Goal: Task Accomplishment & Management: Manage account settings

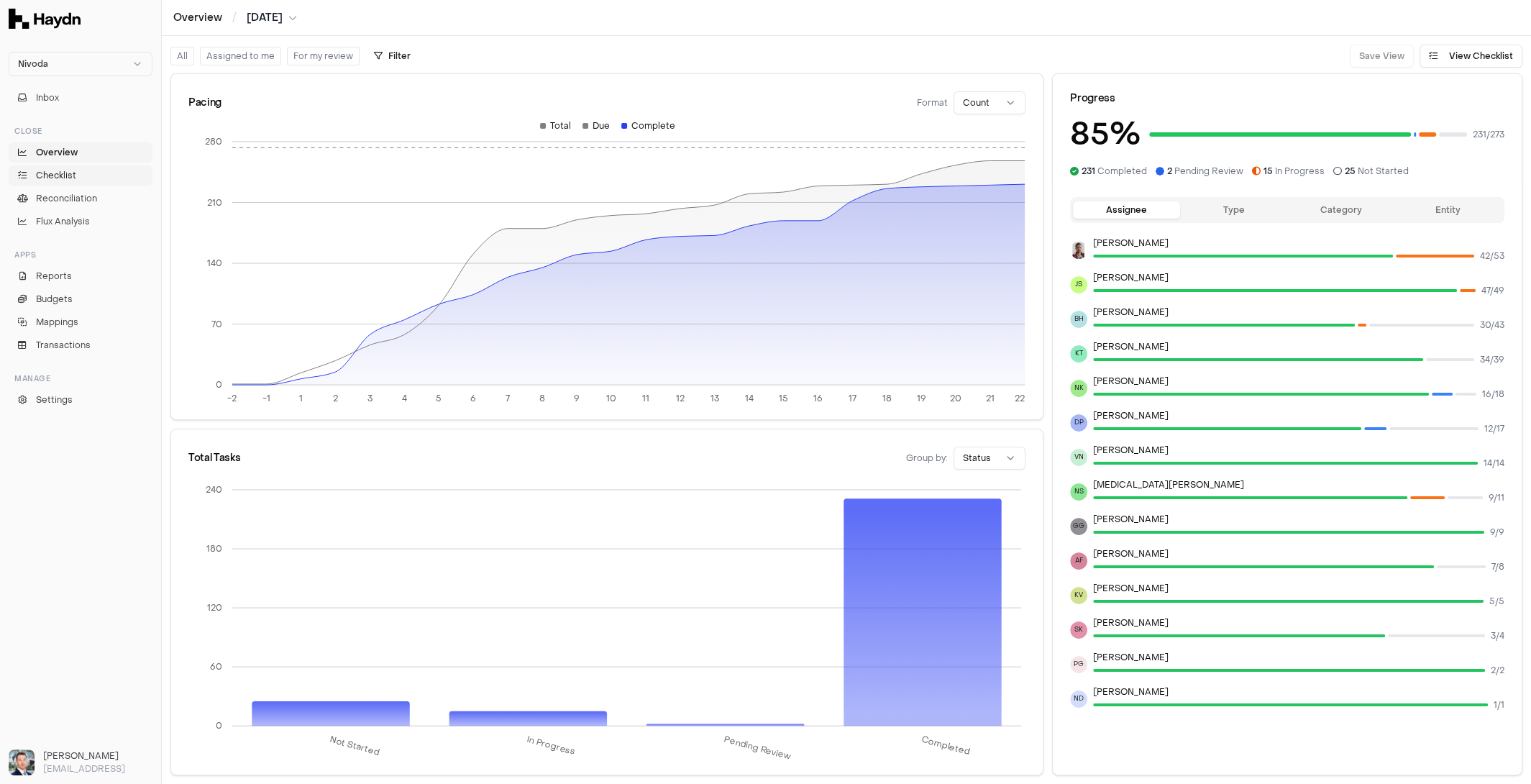
click at [69, 175] on span "Checklist" at bounding box center [56, 175] width 40 height 13
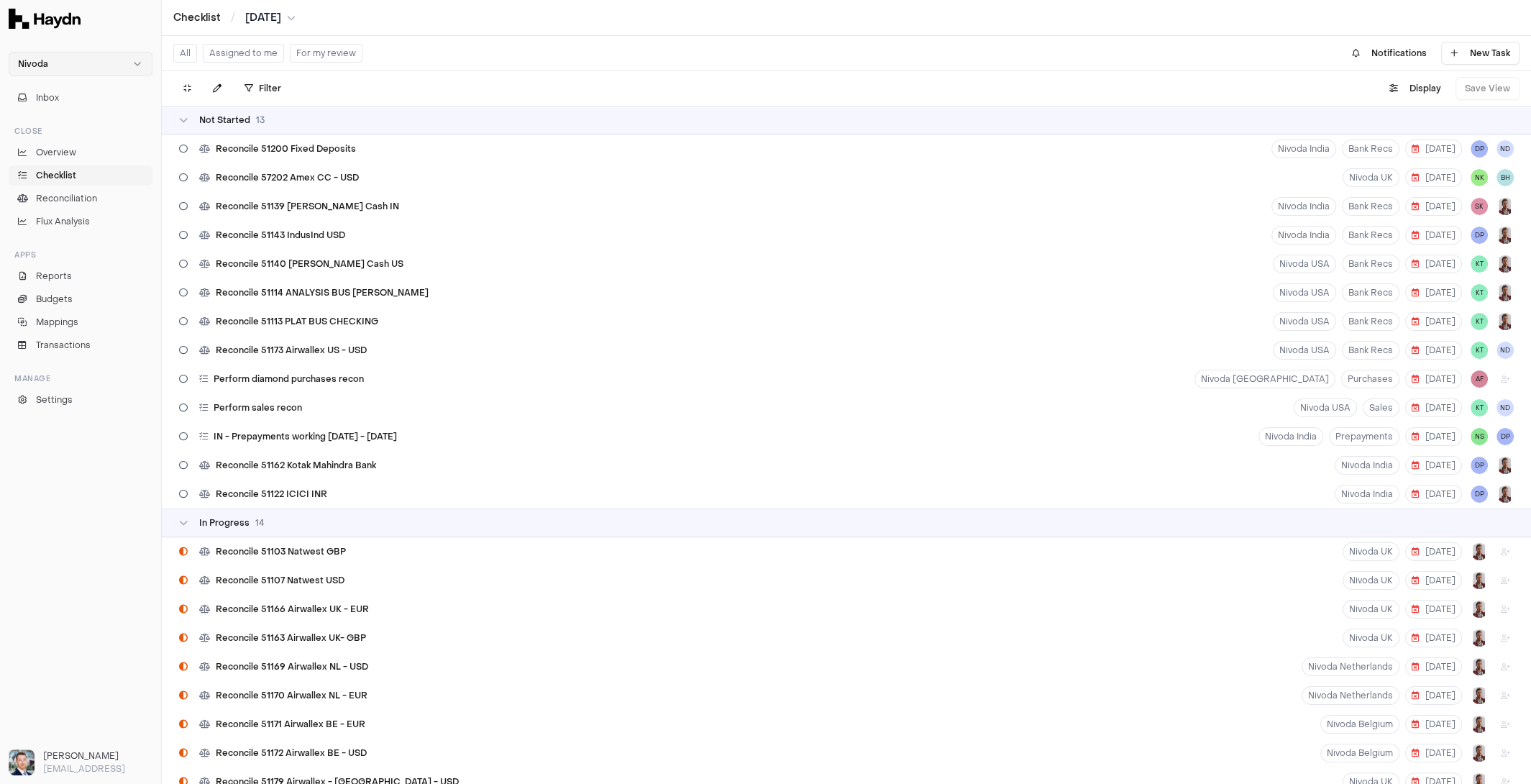
click at [106, 67] on html "Nivoda Inbox Close Overview Checklist Reconciliation Flux Analysis Apps Reports…" at bounding box center [766, 392] width 1531 height 784
click at [67, 143] on link "Overview" at bounding box center [80, 152] width 144 height 21
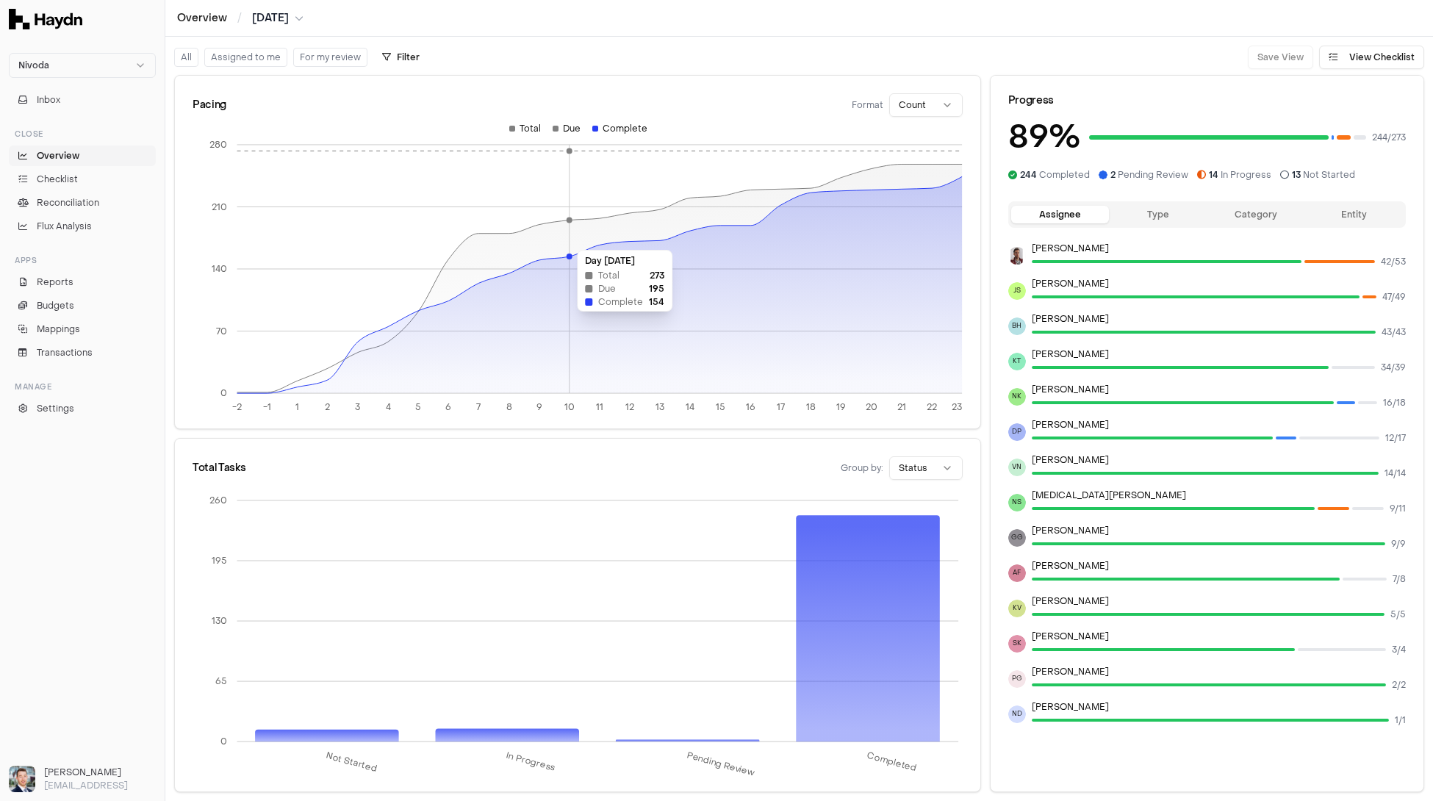
drag, startPoint x: 744, startPoint y: 198, endPoint x: 564, endPoint y: 242, distance: 185.9
click at [564, 242] on icon at bounding box center [599, 278] width 725 height 229
drag, startPoint x: 633, startPoint y: 222, endPoint x: 772, endPoint y: 220, distance: 138.9
click at [771, 221] on icon "-2 -1 1 2 3 4 5 6 7 8 9 10 11 12 13 14 15 16 17 18 19 20 21 22 23 0 70 140 210 …" at bounding box center [577, 273] width 770 height 300
drag, startPoint x: 812, startPoint y: 193, endPoint x: 307, endPoint y: 264, distance: 509.6
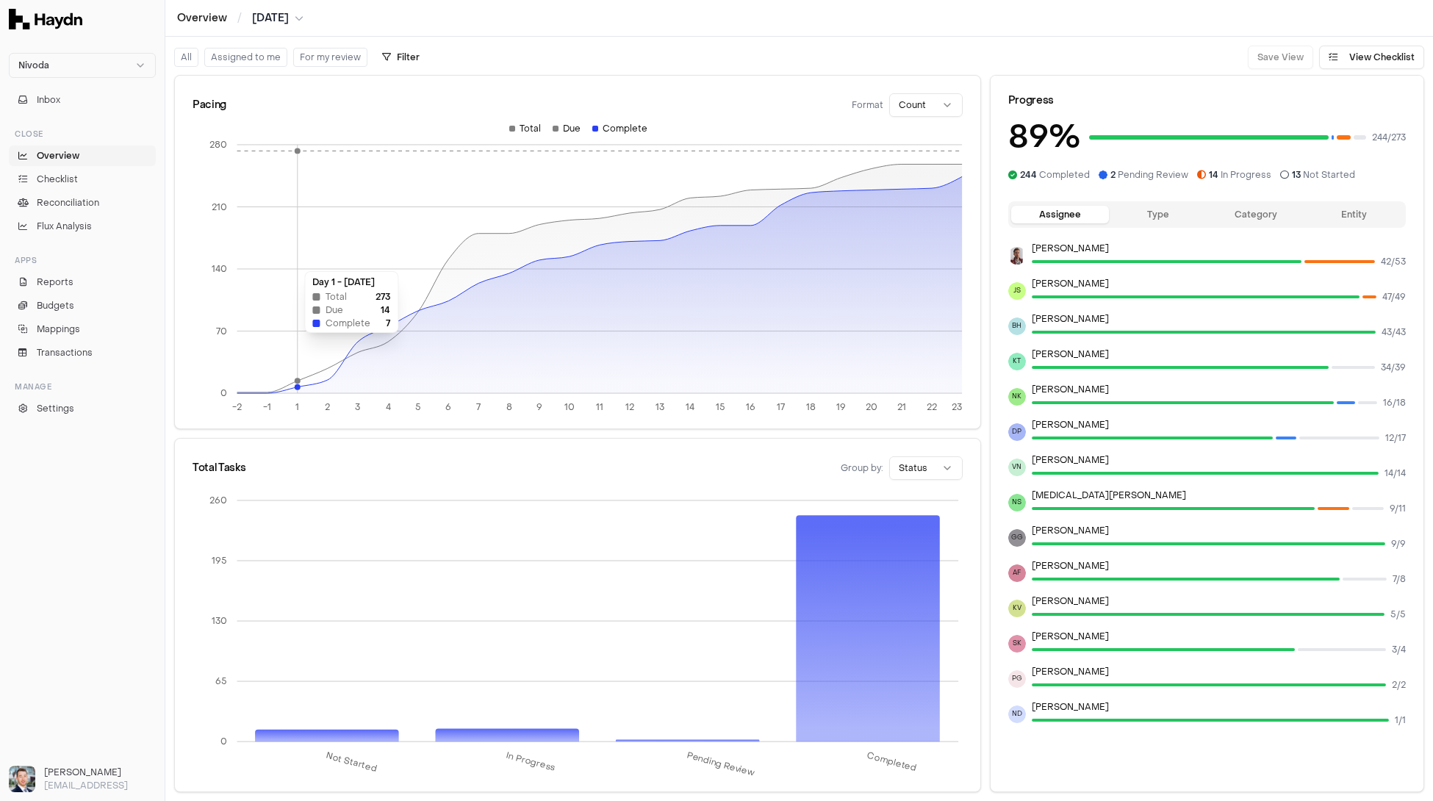
click at [307, 264] on icon "-2 -1 1 2 3 4 5 6 7 8 9 10 11 12 13 14 15 16 17 18 19 20 21 22 23 0 70 140 210 …" at bounding box center [577, 273] width 770 height 300
click at [57, 201] on span "Reconciliation" at bounding box center [68, 202] width 62 height 13
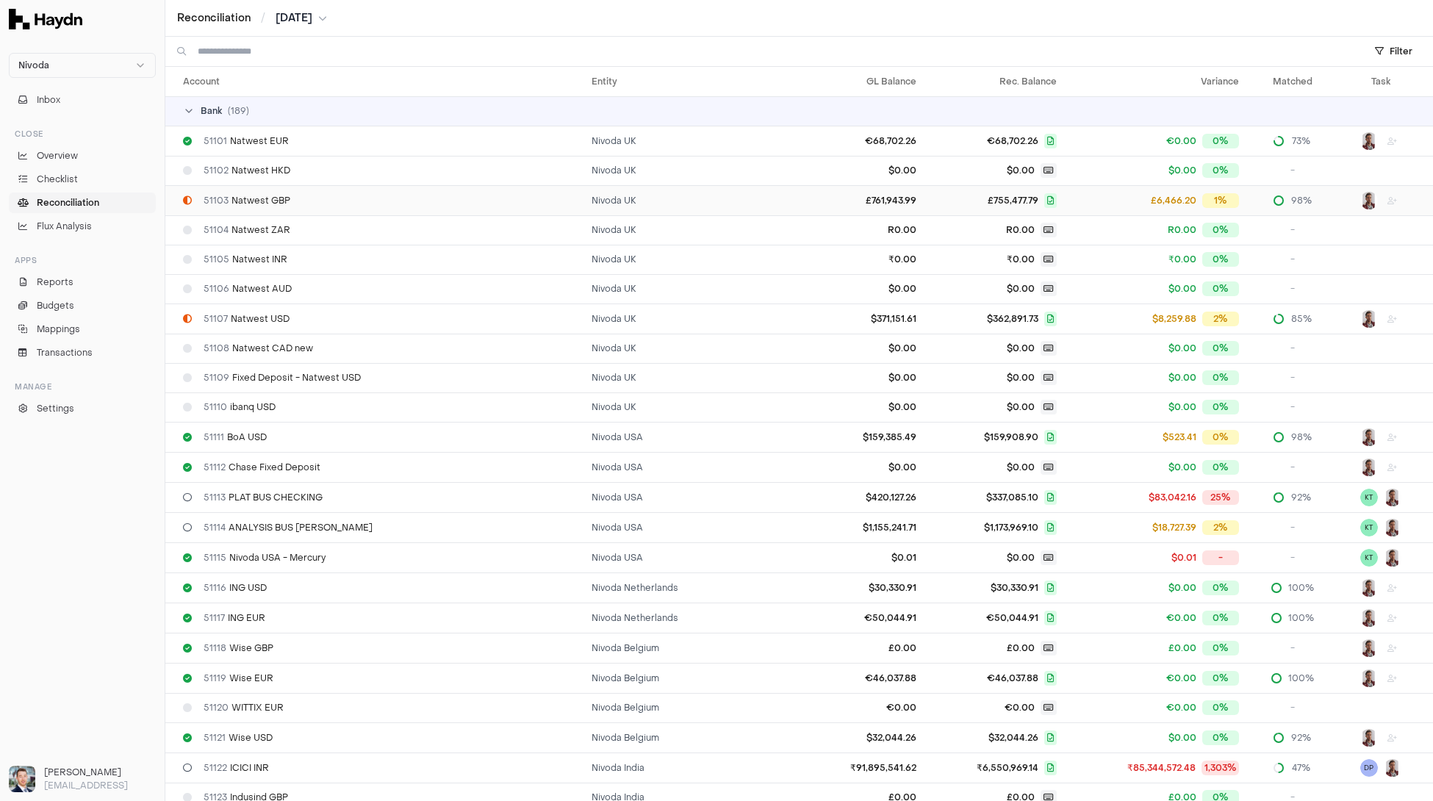
click at [351, 200] on div "51103 Natwest GBP" at bounding box center [381, 201] width 397 height 12
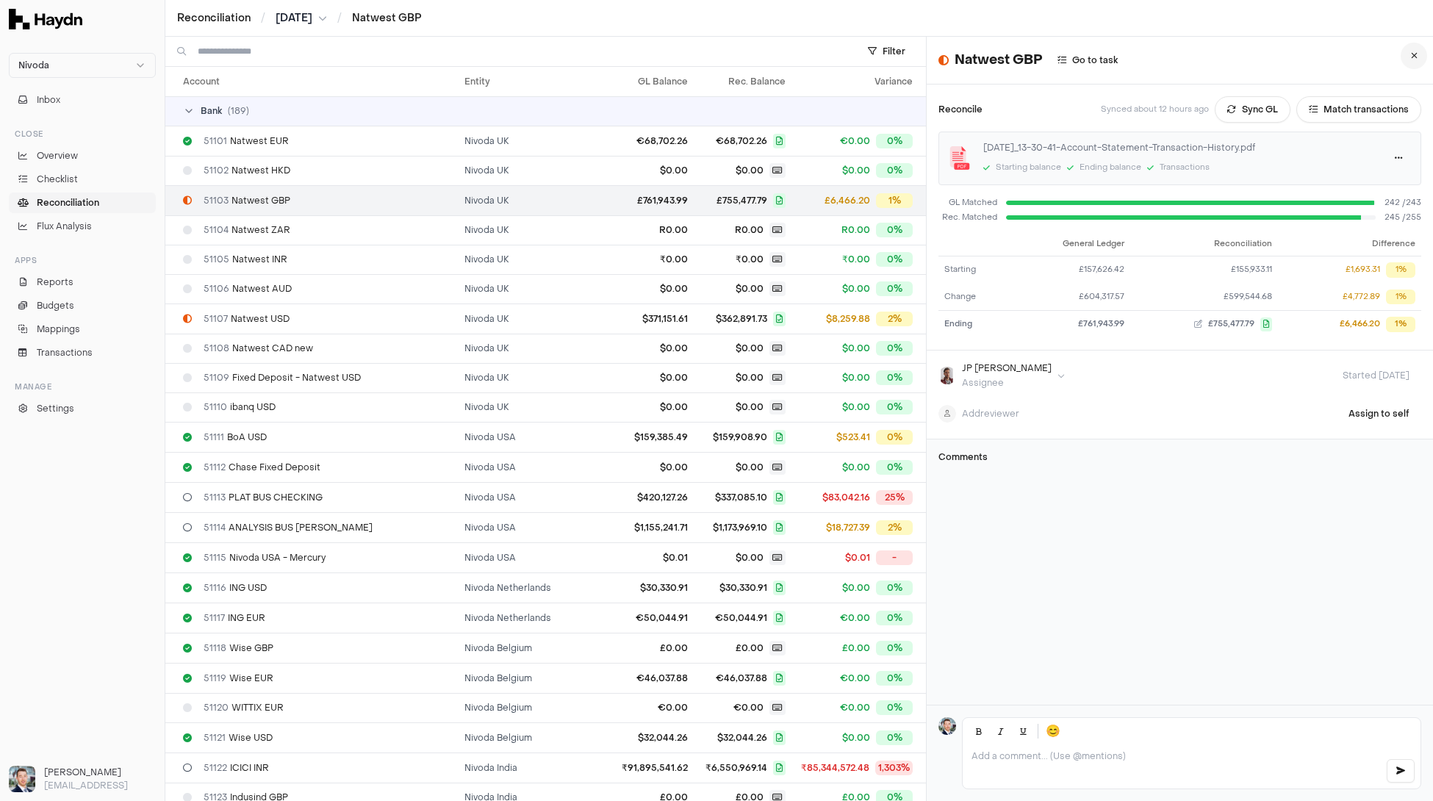
click at [1411, 57] on icon at bounding box center [1414, 55] width 7 height 9
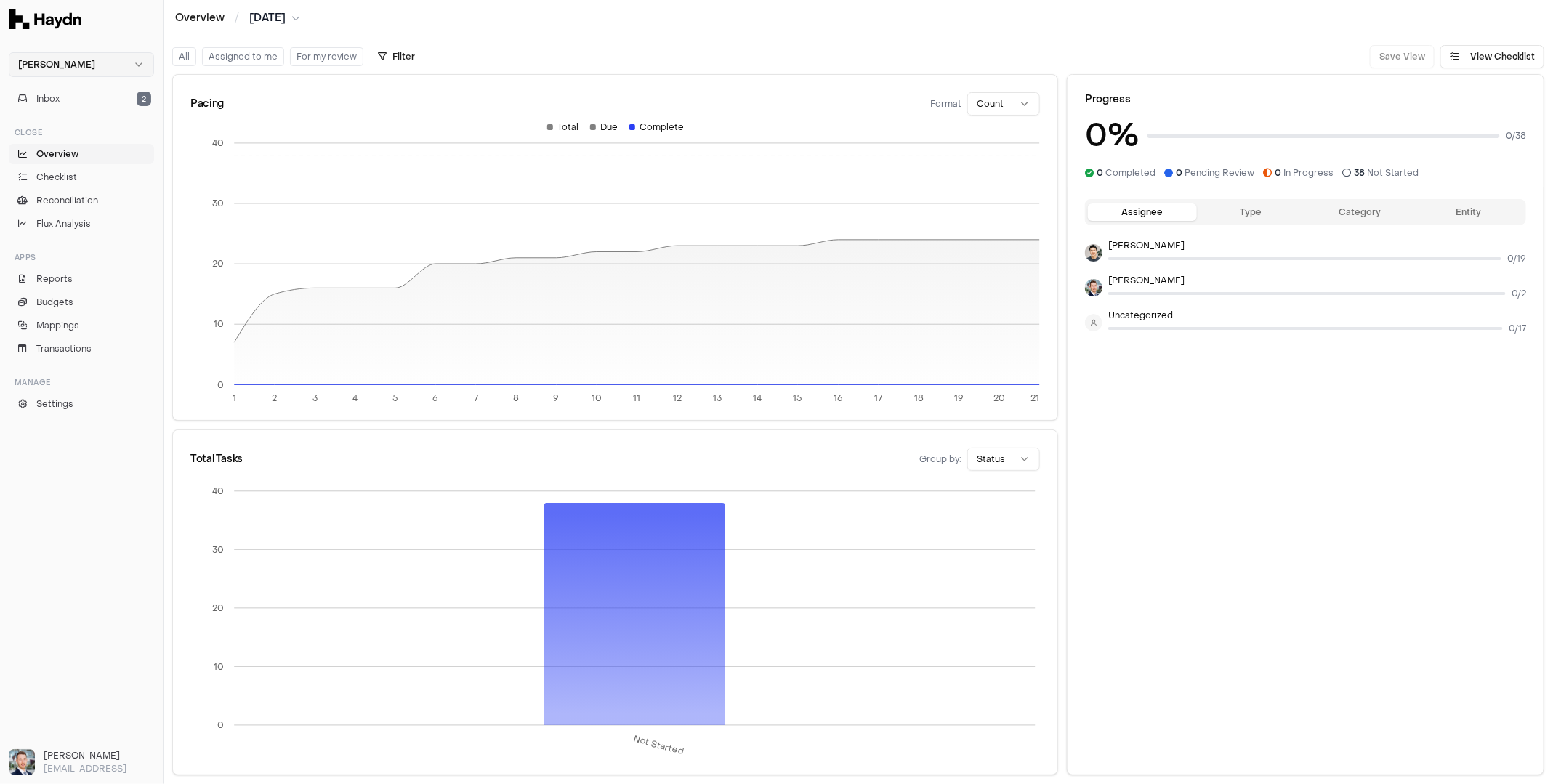
click at [103, 67] on html "[PERSON_NAME] Inbox 2 Close Overview Checklist Reconciliation Flux Analysis App…" at bounding box center [776, 392] width 1553 height 784
click at [56, 157] on div "Sona" at bounding box center [81, 153] width 138 height 21
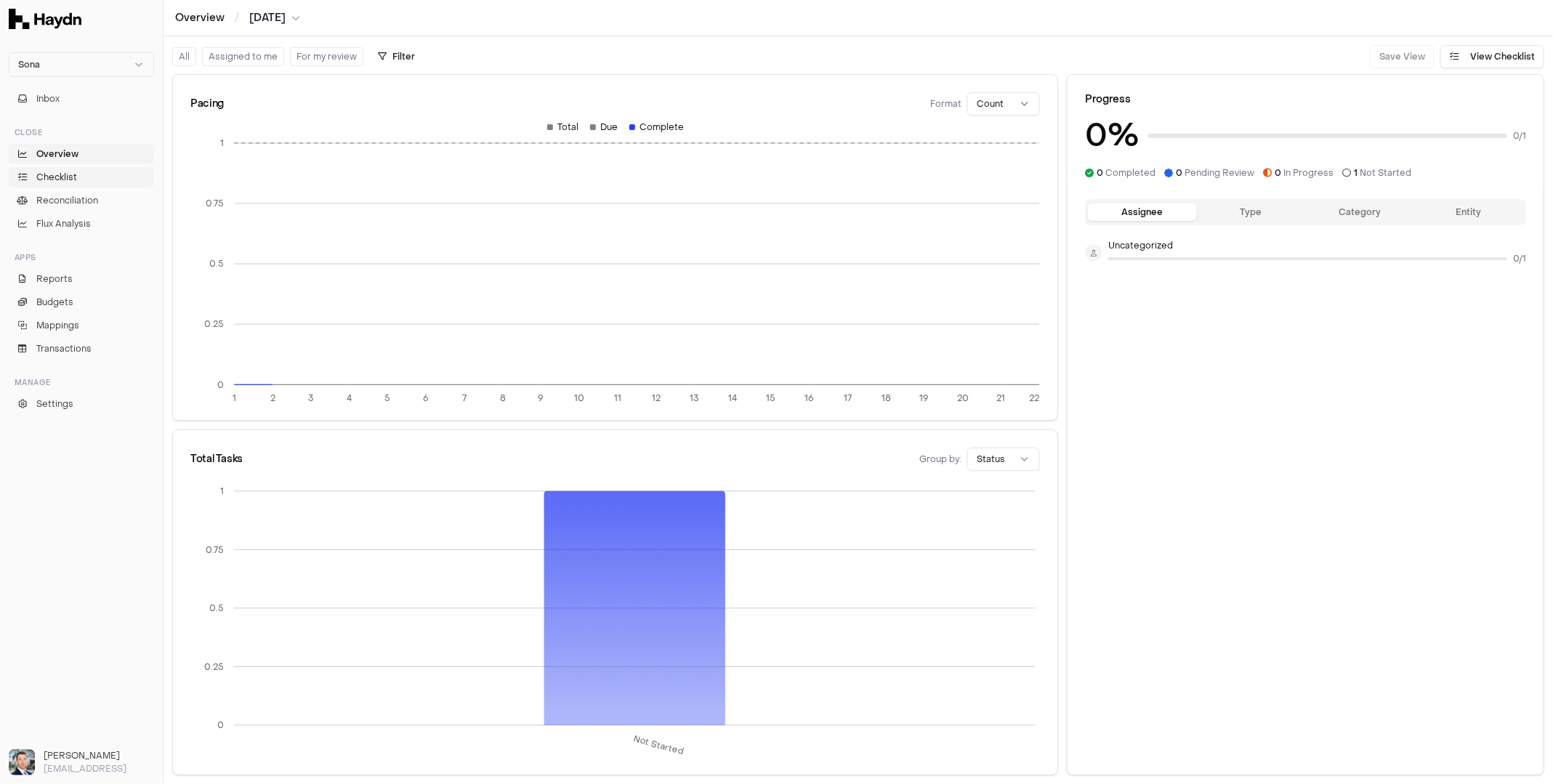
click at [63, 182] on span "Checklist" at bounding box center [56, 177] width 41 height 13
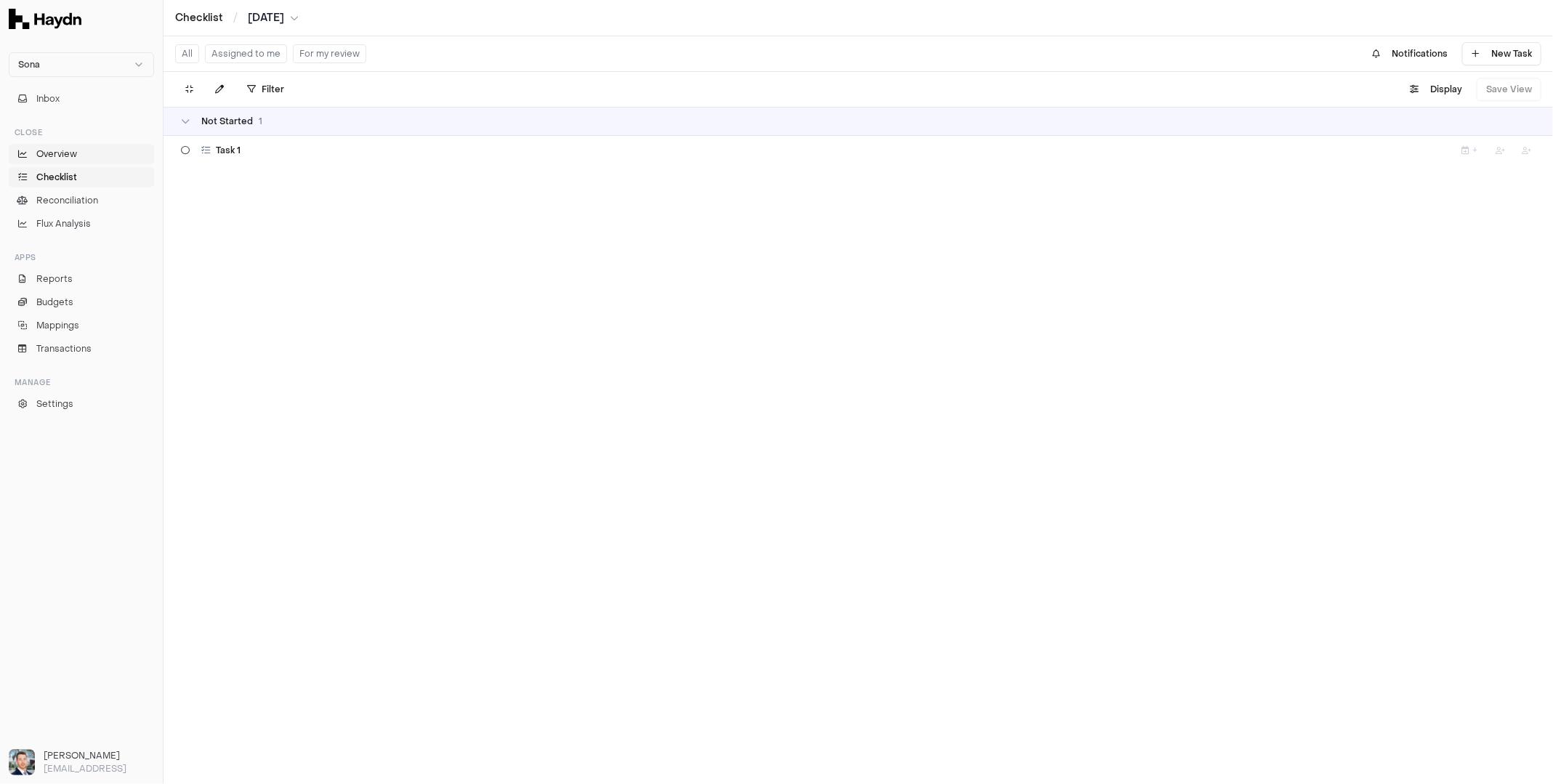
click at [61, 153] on span "Overview" at bounding box center [56, 153] width 41 height 13
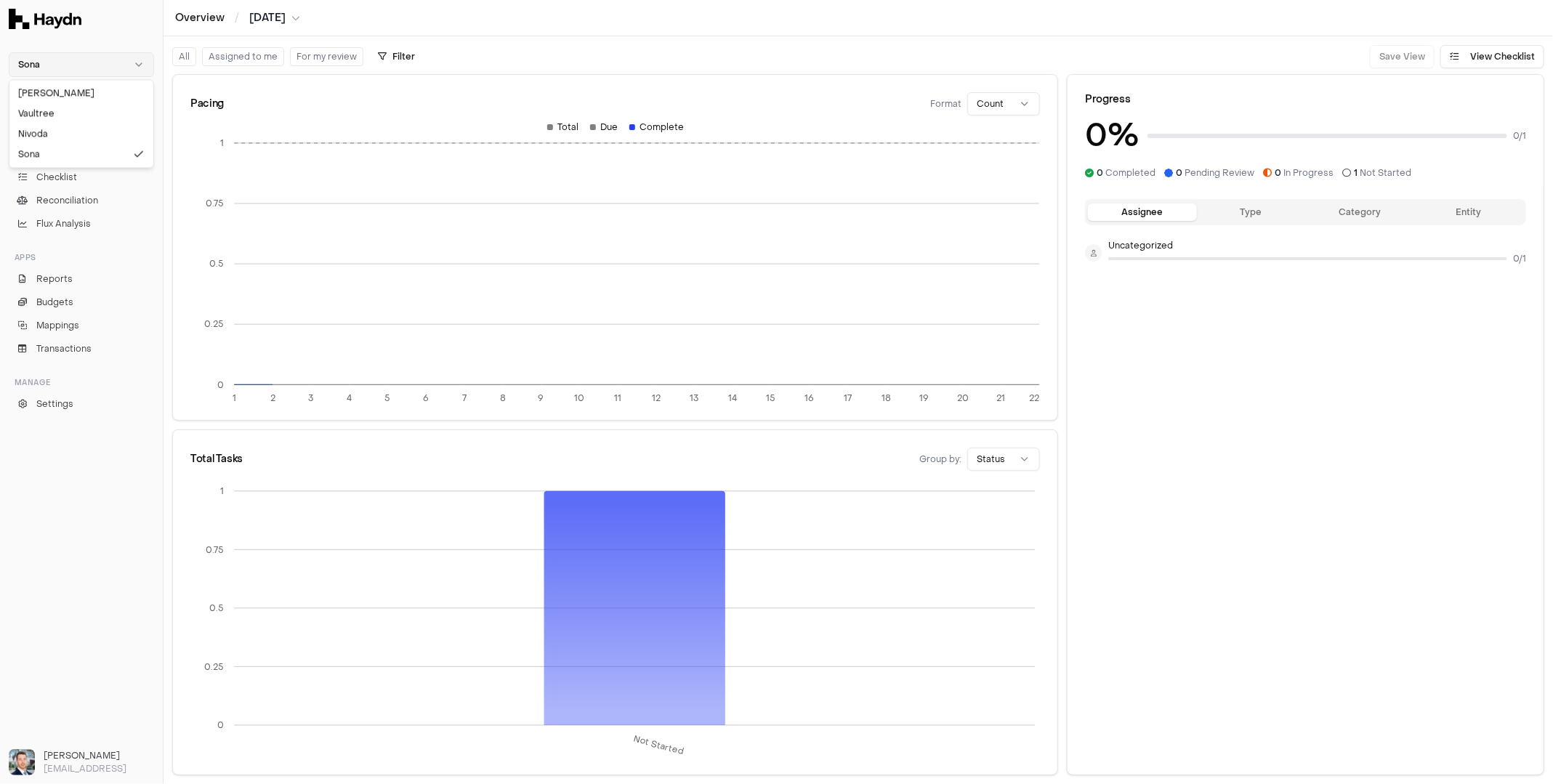
click at [71, 74] on html "Sona Inbox Close Overview Checklist Reconciliation Flux Analysis Apps Reports B…" at bounding box center [776, 392] width 1553 height 784
click at [60, 154] on div "Sona" at bounding box center [81, 153] width 138 height 21
click at [37, 281] on span "Reports" at bounding box center [54, 279] width 37 height 13
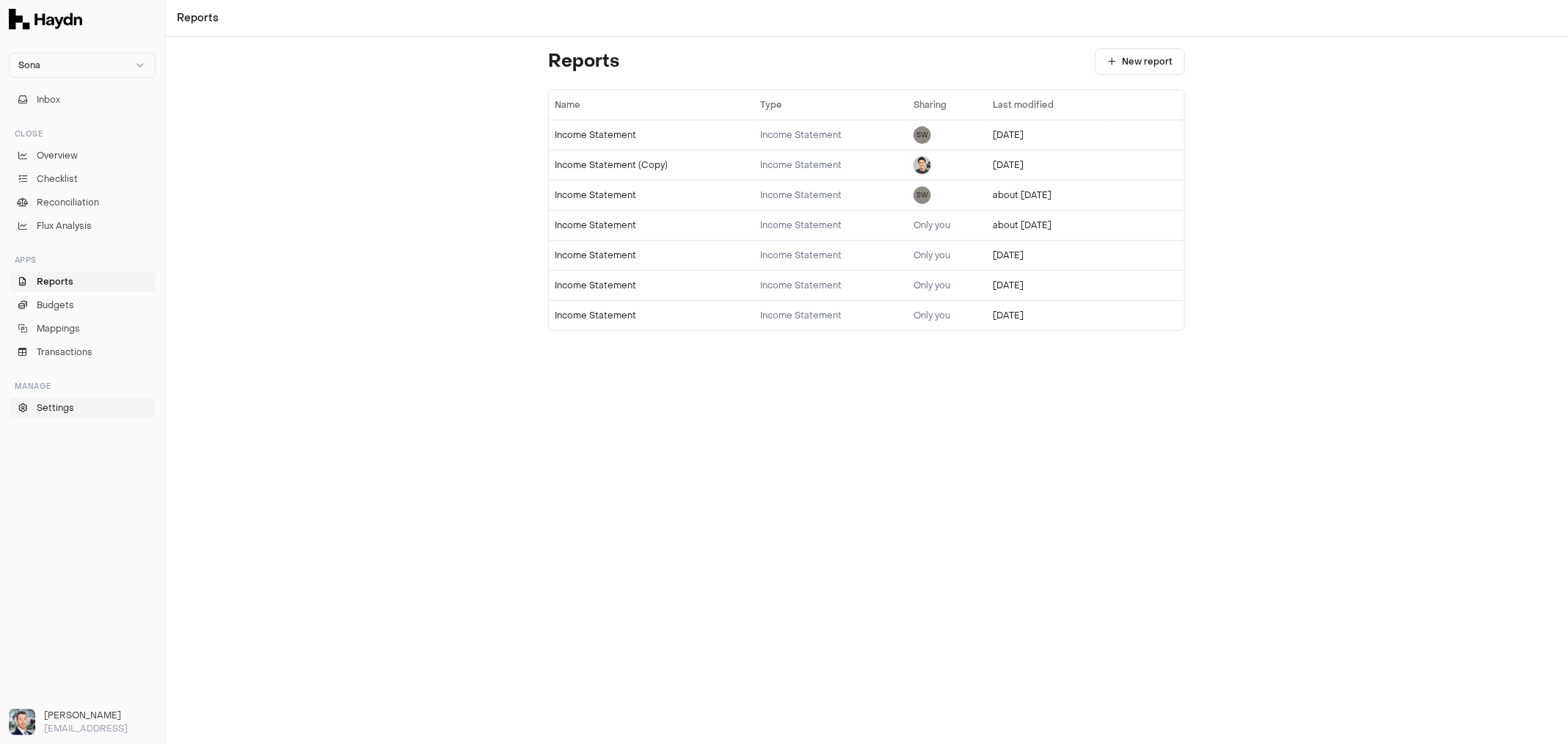
click at [57, 403] on span "Settings" at bounding box center [55, 407] width 37 height 13
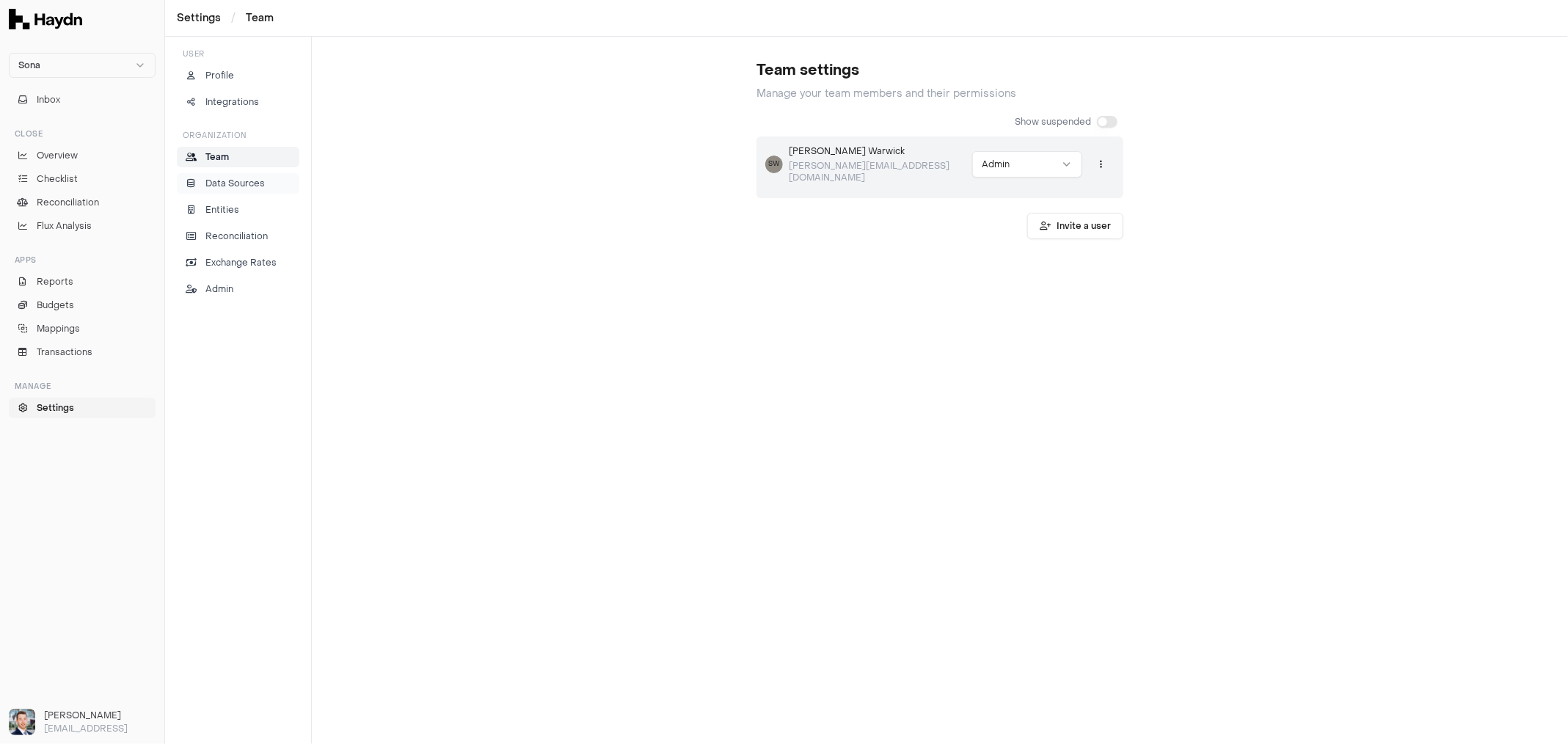
click at [248, 180] on p "Data Sources" at bounding box center [236, 183] width 60 height 13
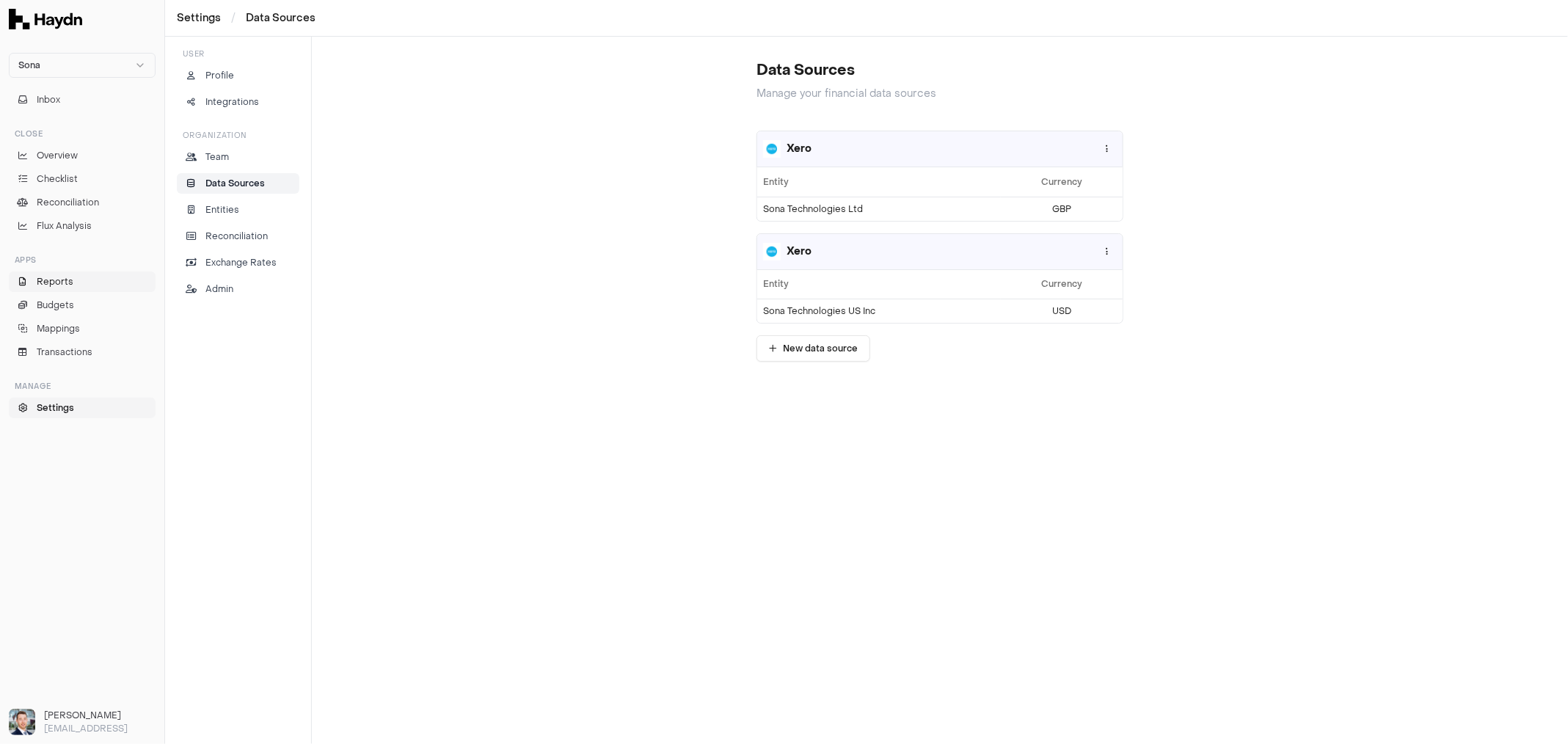
click at [77, 288] on link "Reports" at bounding box center [82, 282] width 147 height 21
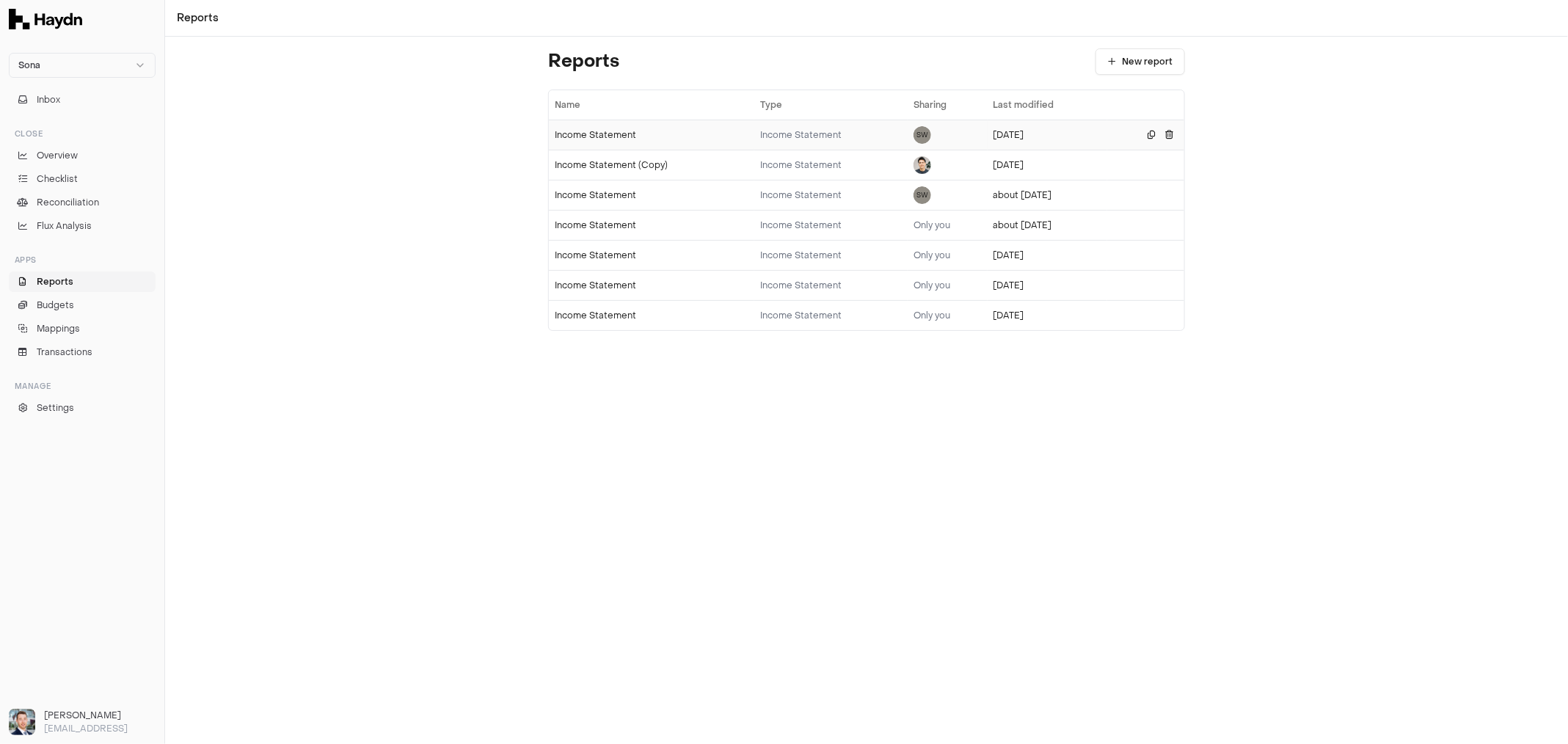
click at [616, 131] on div "Income Statement" at bounding box center [651, 135] width 194 height 12
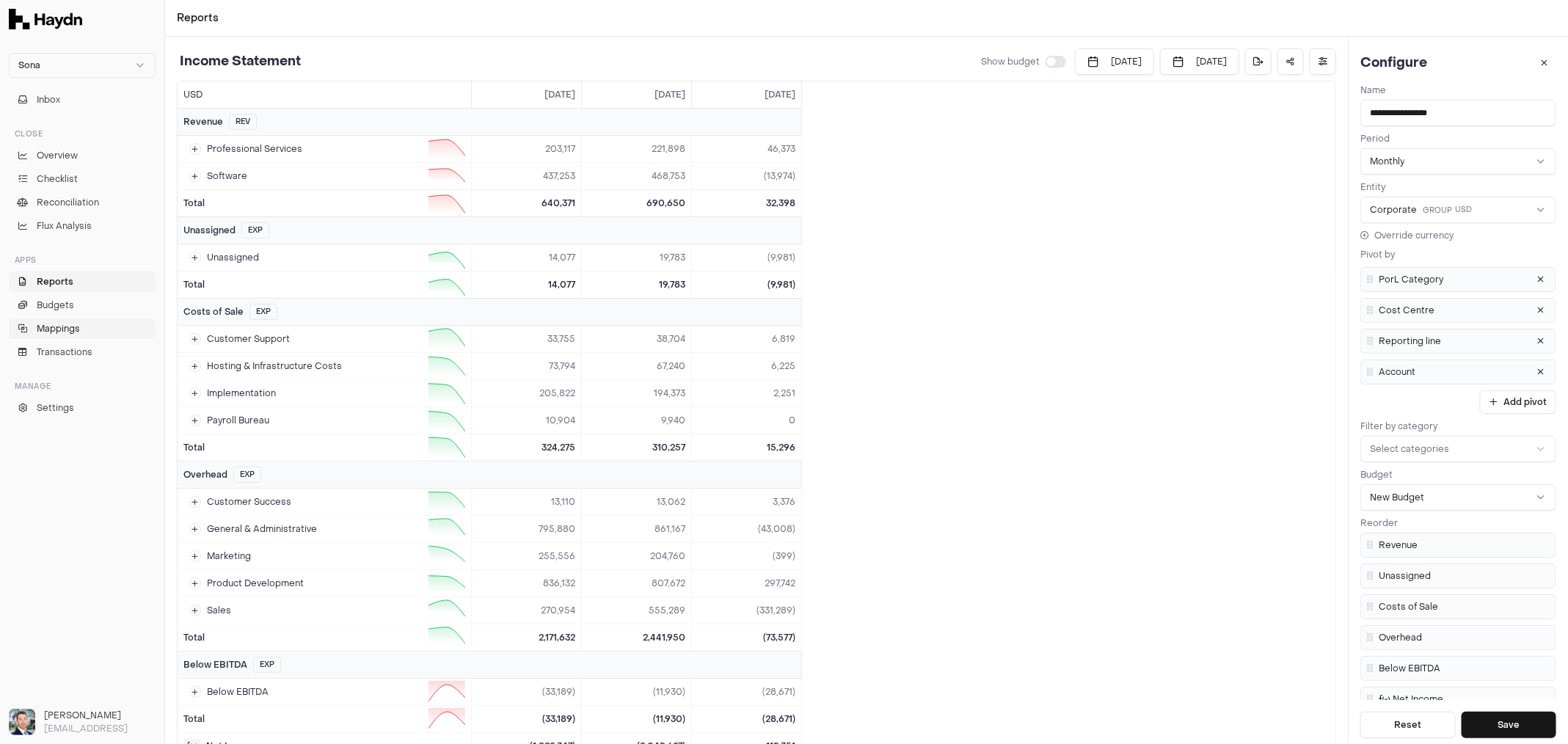
click at [73, 330] on span "Mappings" at bounding box center [58, 329] width 43 height 13
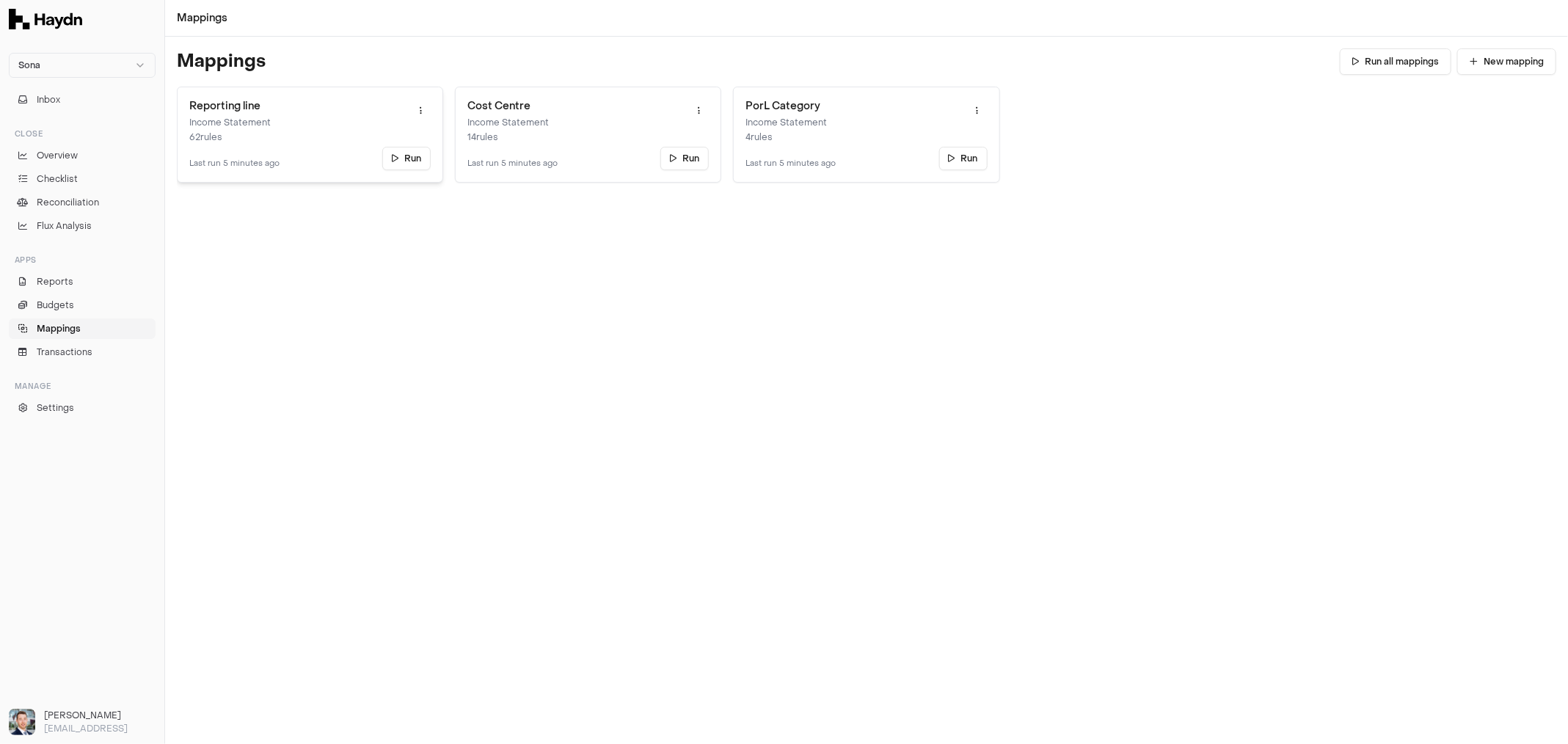
click at [301, 120] on link "Reporting line Income Statement 62 rules Last run 5 minutes ago Run" at bounding box center [310, 135] width 267 height 96
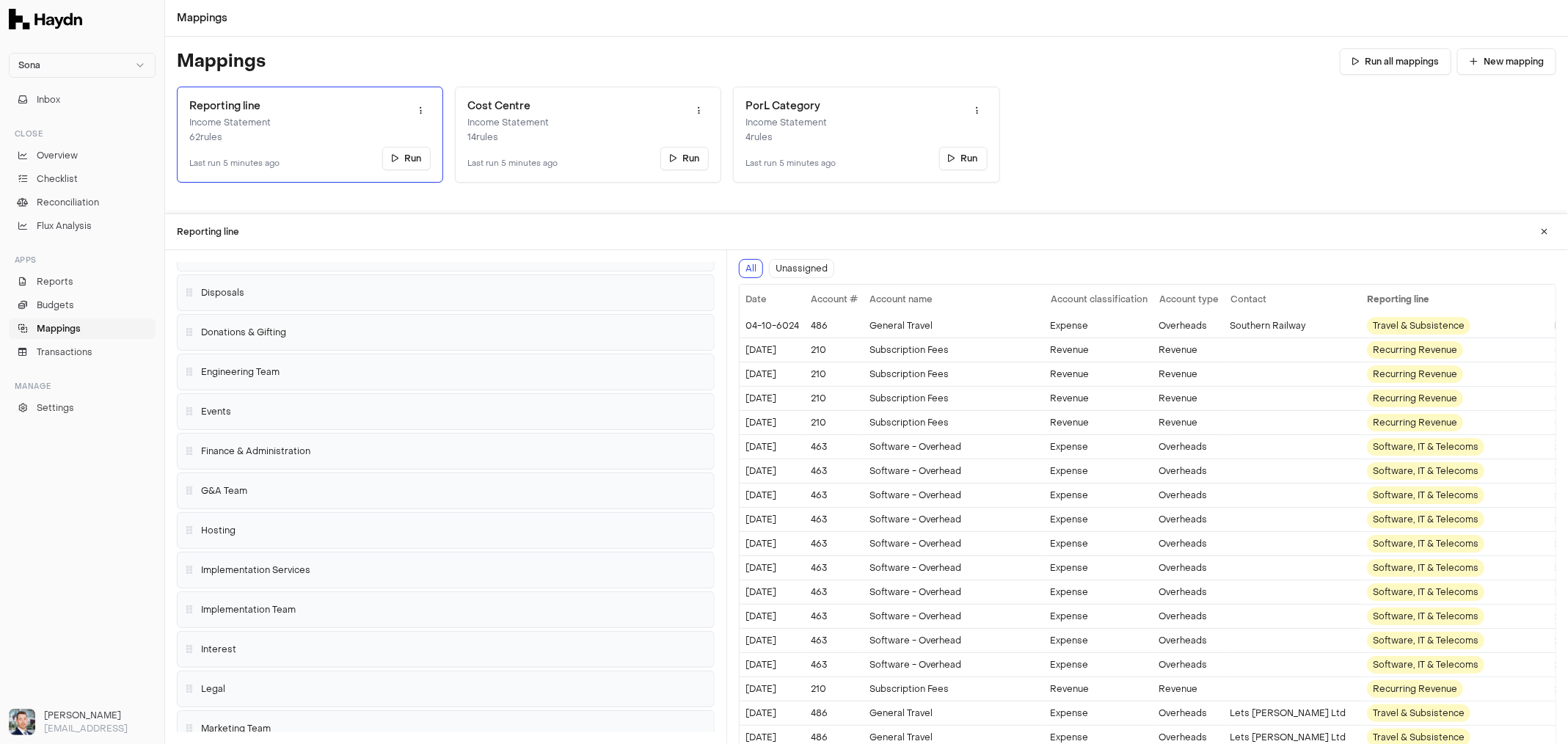
scroll to position [809, 0]
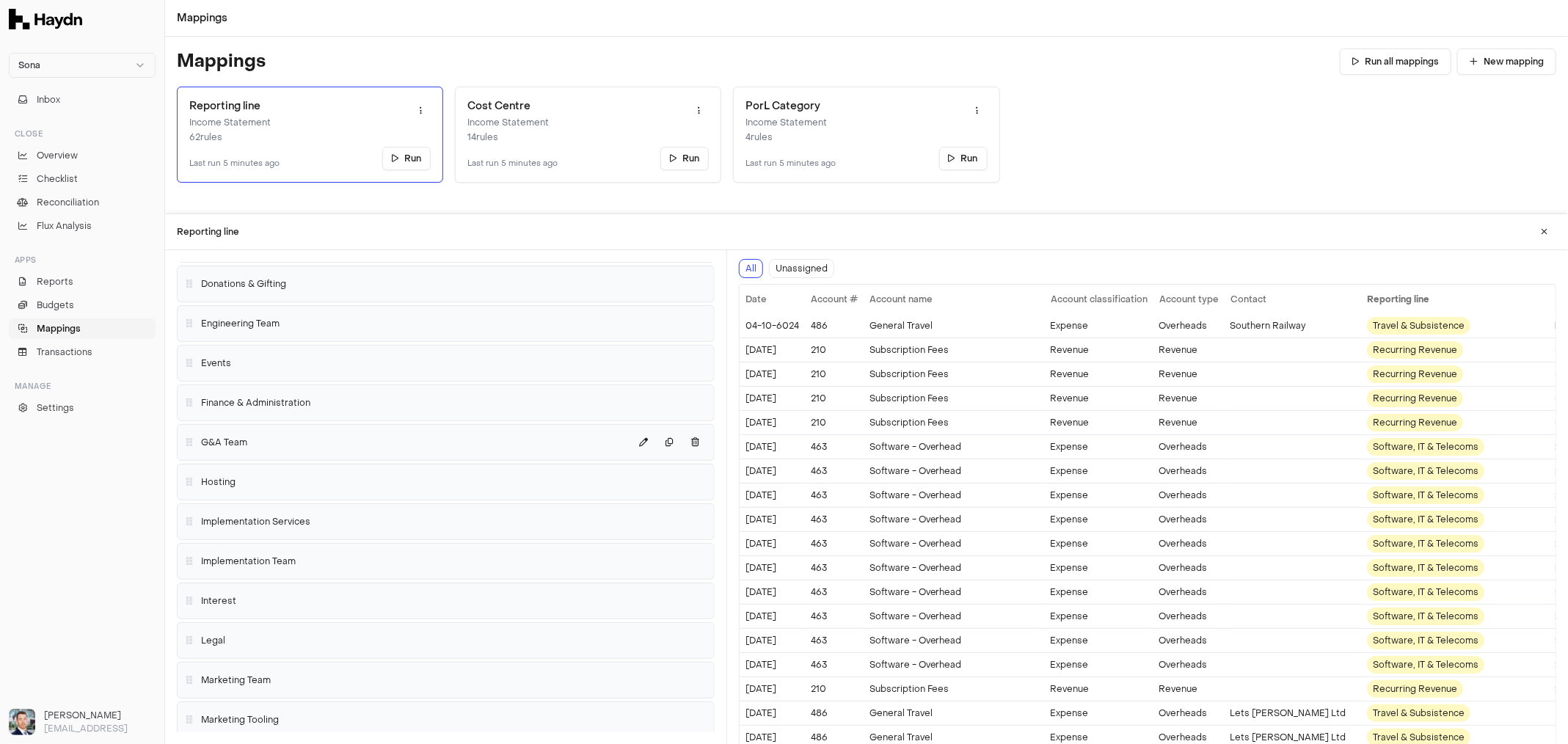
click at [300, 430] on div "G&A Team" at bounding box center [445, 442] width 524 height 24
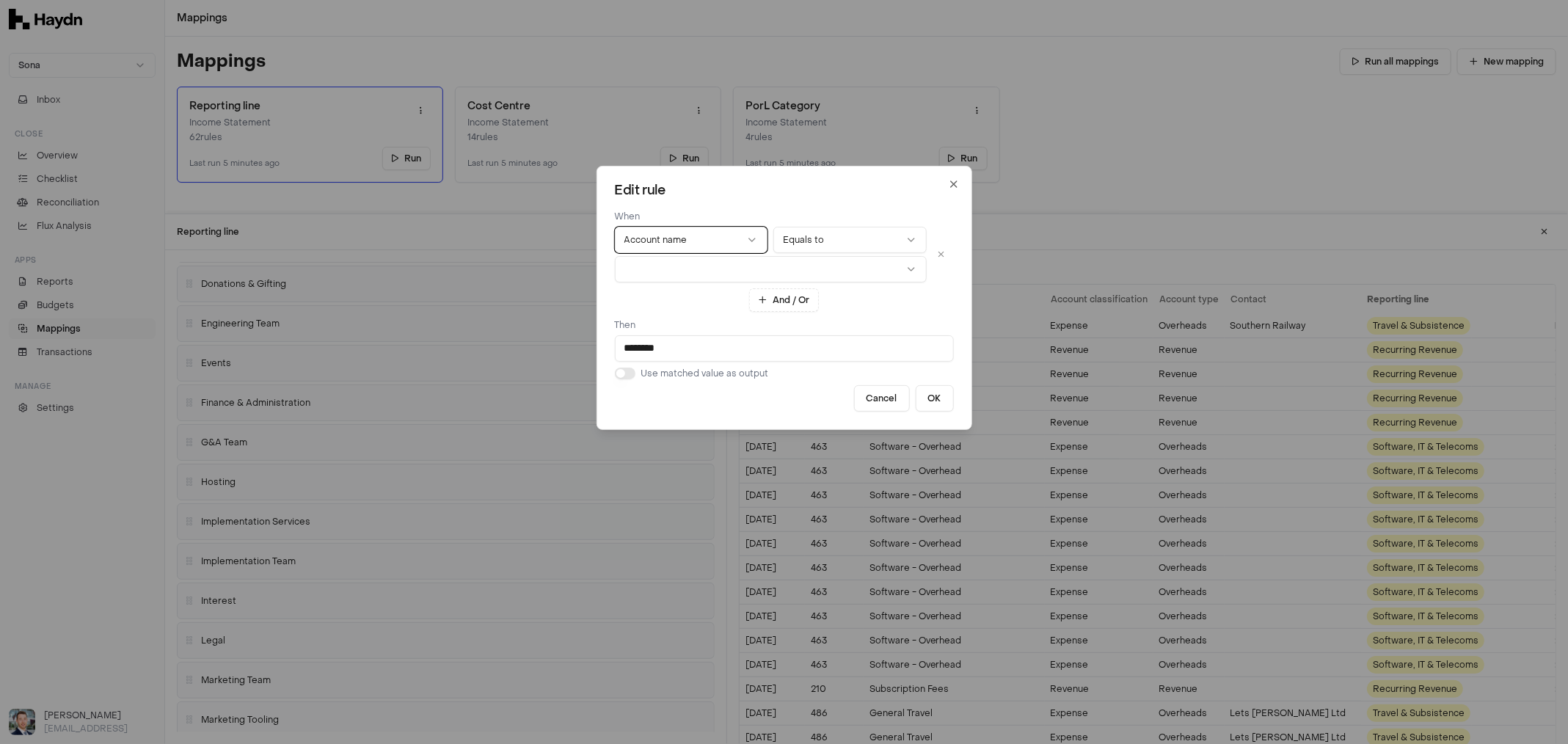
click at [709, 267] on button "button" at bounding box center [771, 269] width 312 height 26
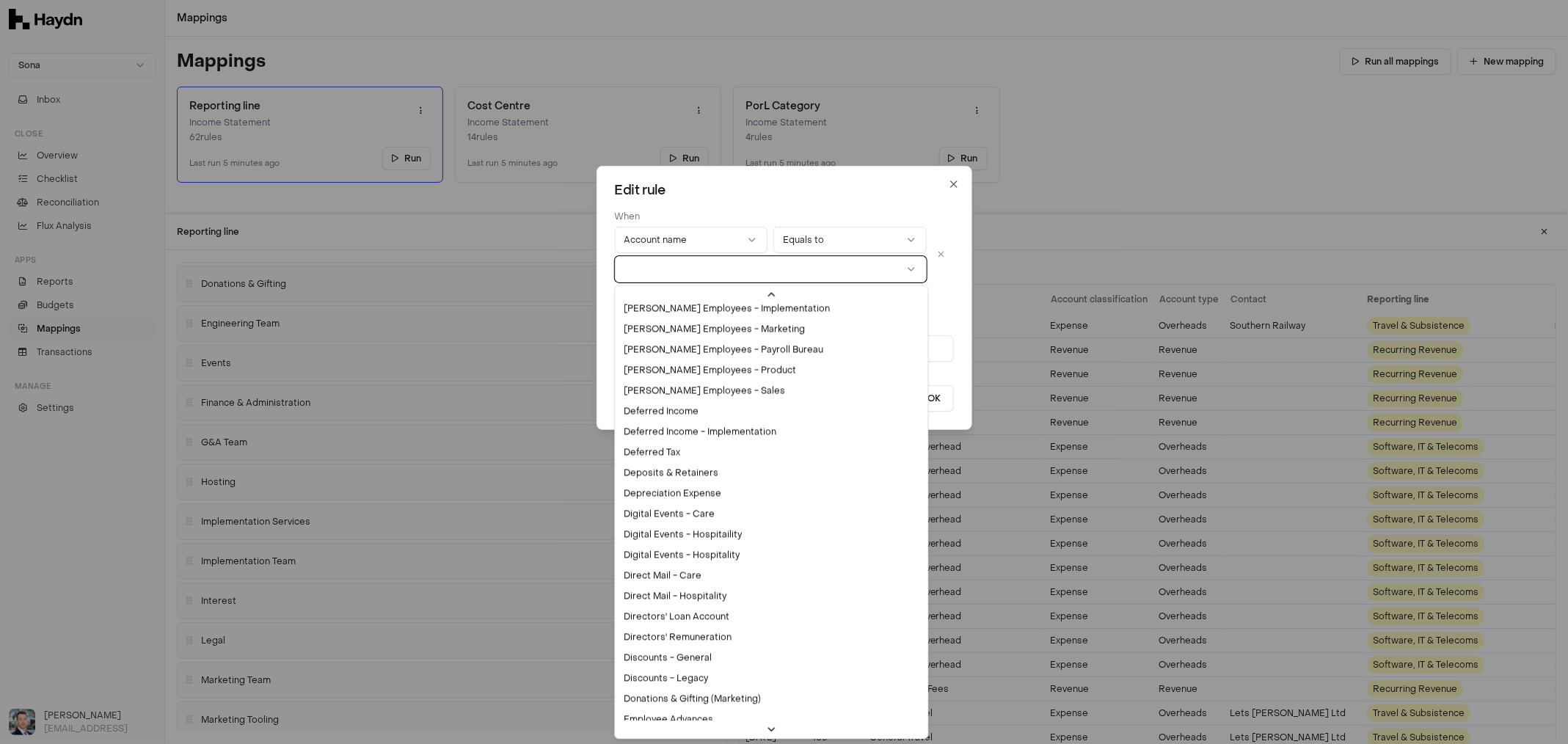
scroll to position [1650, 0]
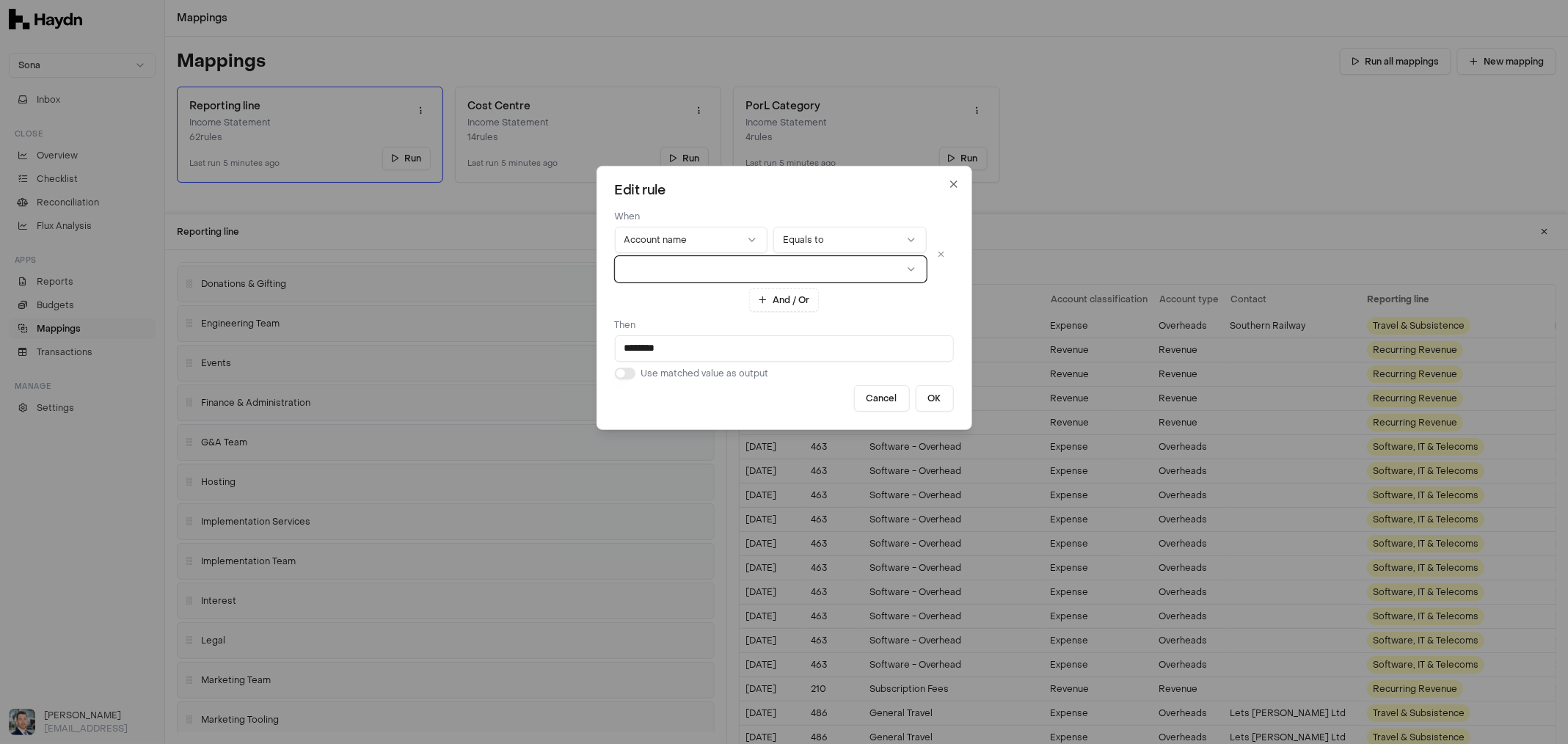
click at [960, 315] on div "Edit rule When Account name Equals to And / Or Then ******** Use matched value …" at bounding box center [784, 298] width 376 height 264
click at [953, 182] on icon "button" at bounding box center [954, 184] width 6 height 6
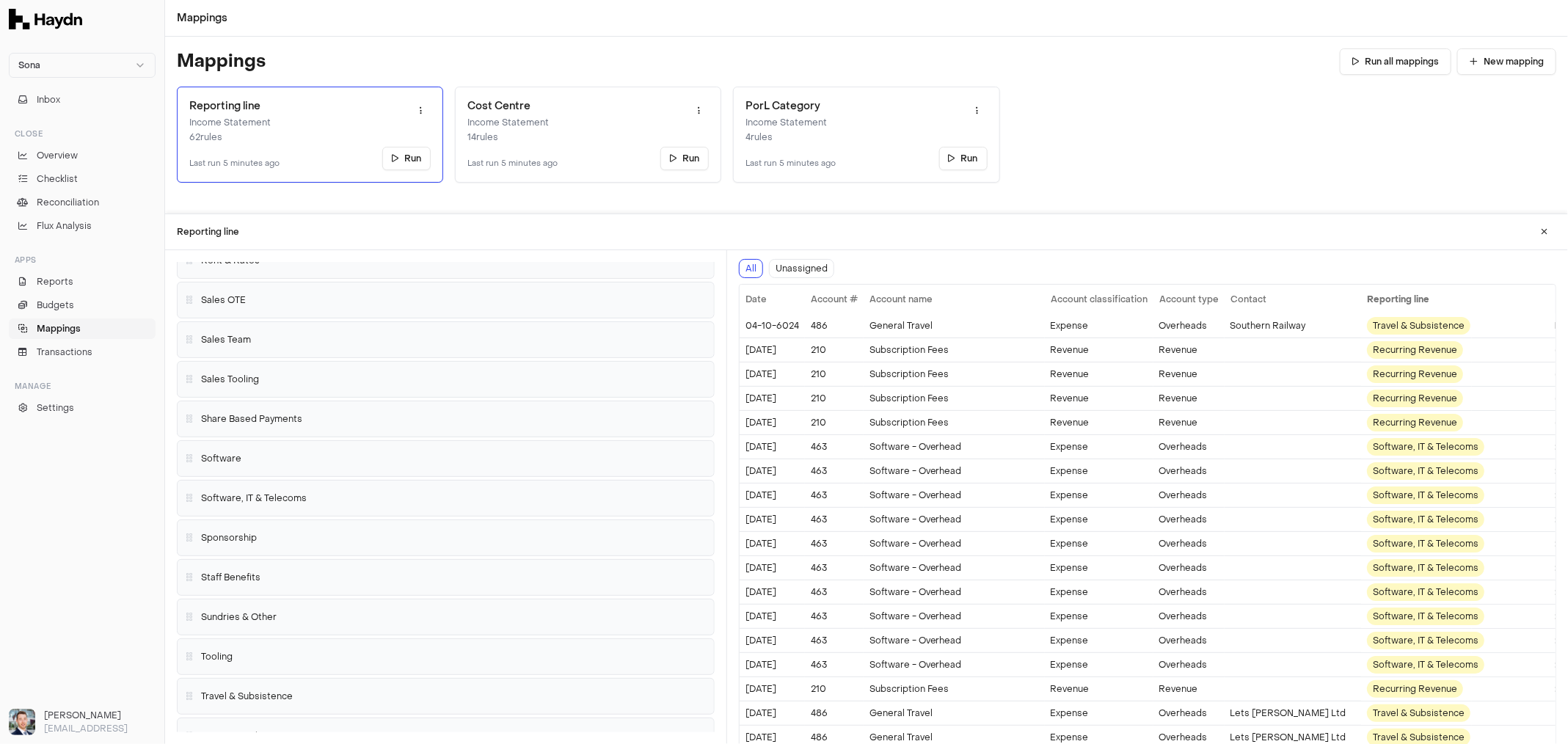
scroll to position [1997, 0]
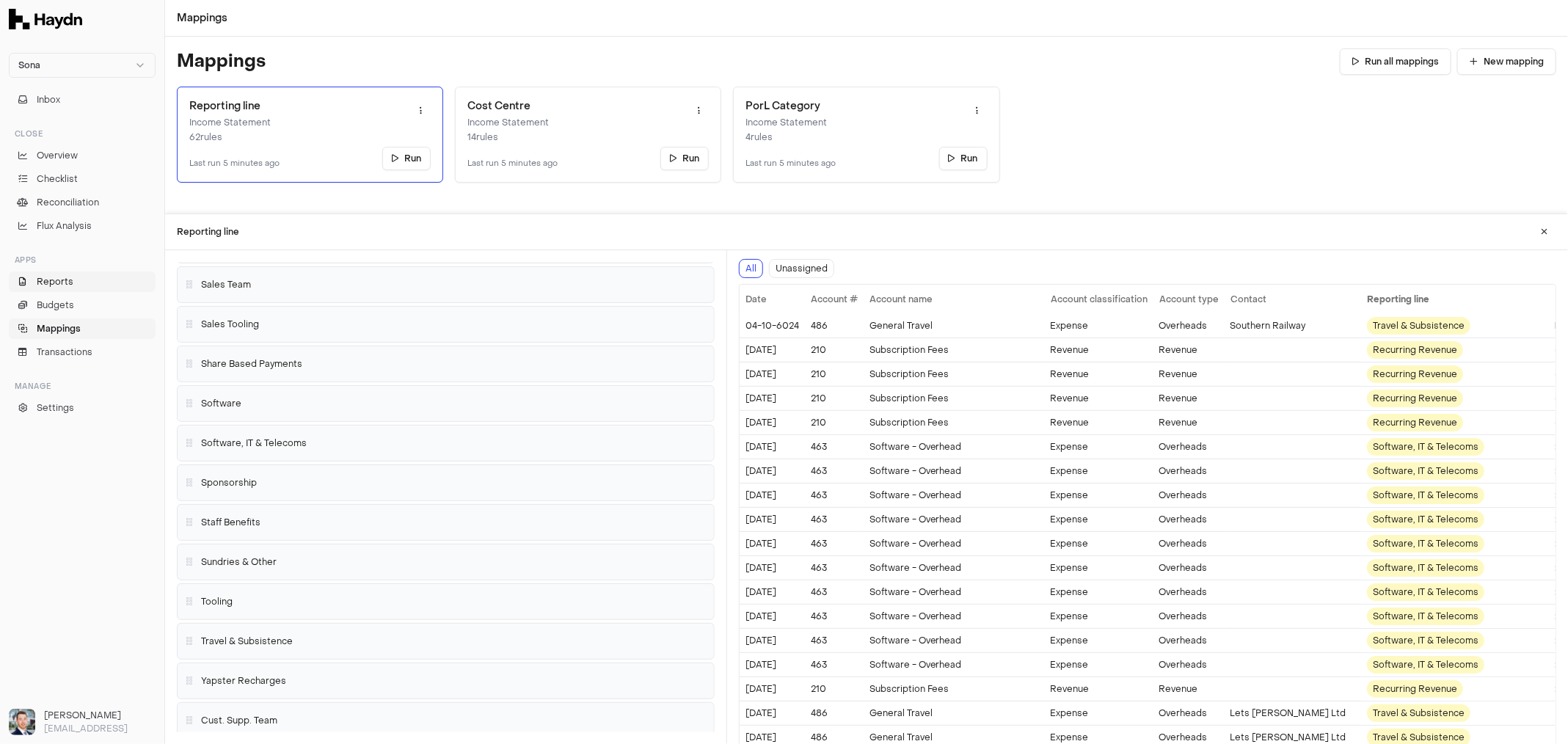
click at [92, 284] on link "Reports" at bounding box center [82, 282] width 147 height 21
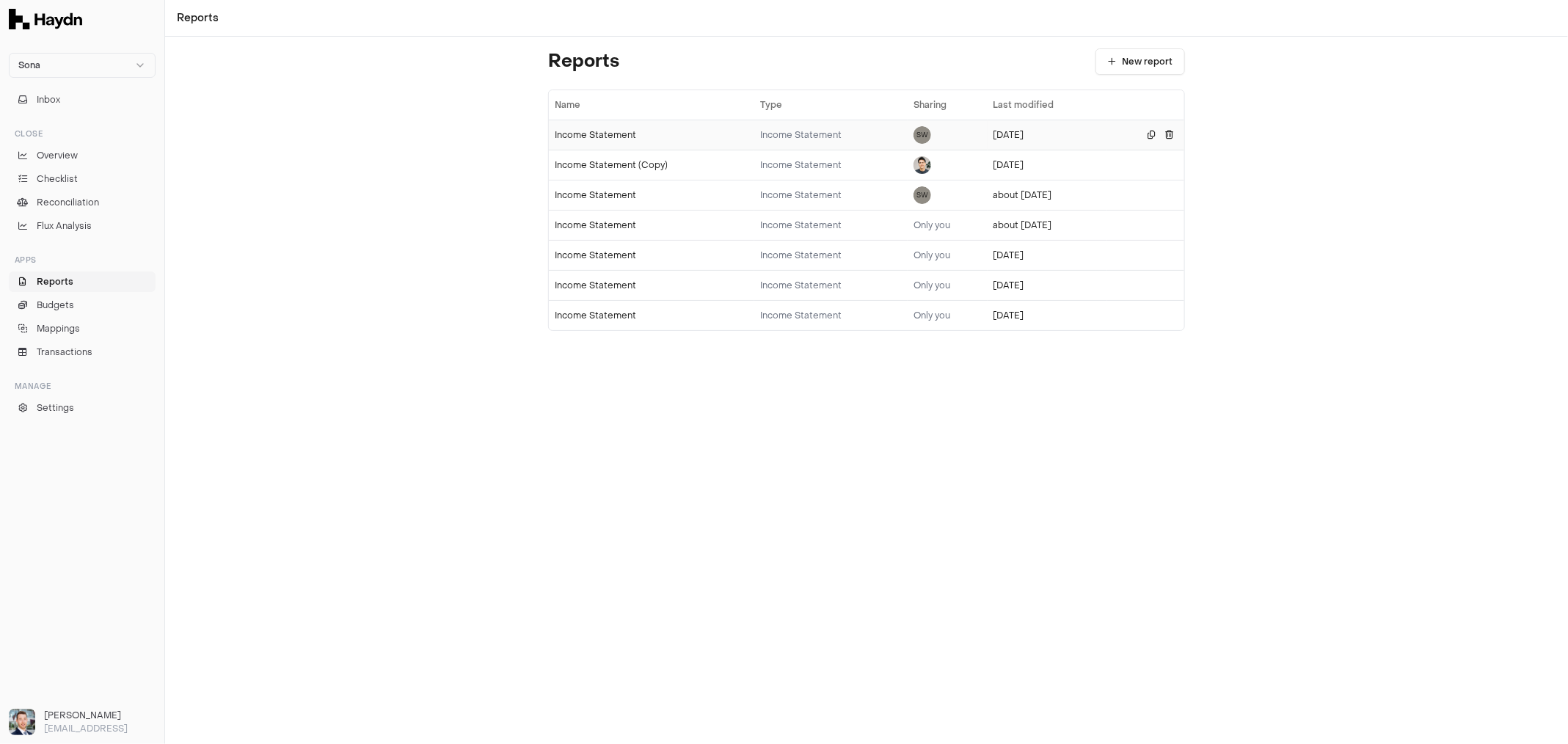
click at [604, 141] on td "Income Statement" at bounding box center [652, 135] width 206 height 30
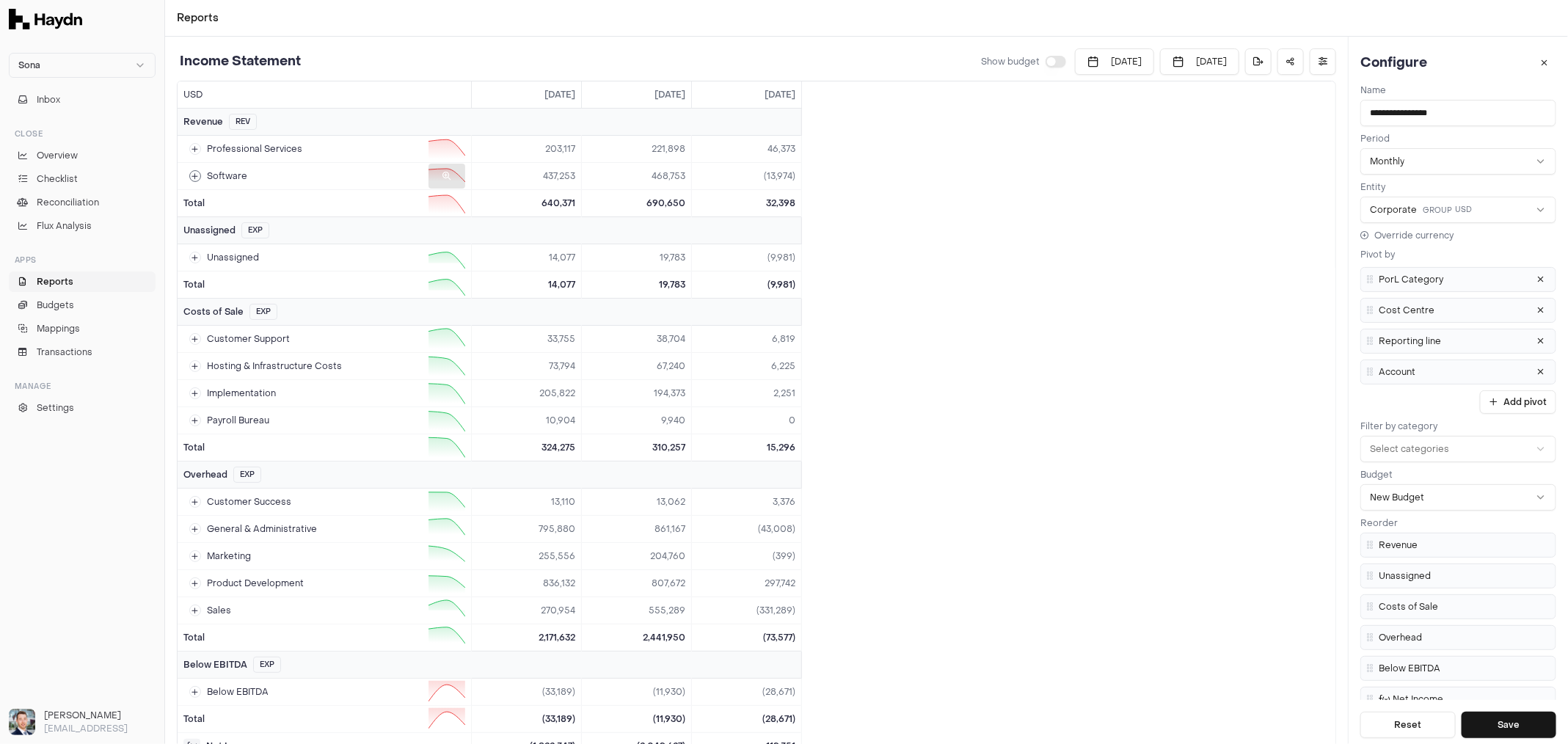
click at [195, 181] on td "Software" at bounding box center [325, 176] width 294 height 26
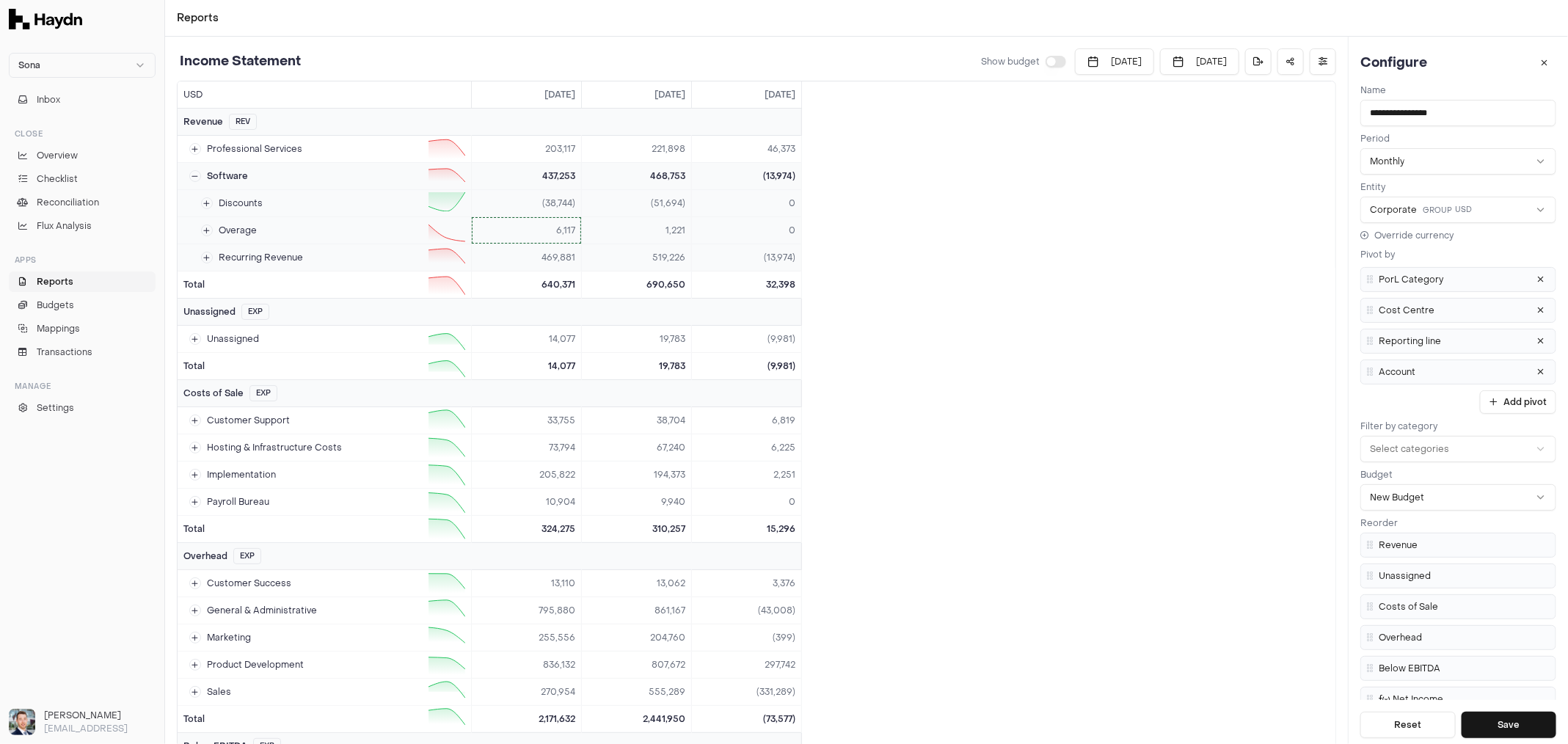
click at [562, 229] on html "Sona Inbox Close Overview Checklist Reconciliation Flux Analysis Apps Reports B…" at bounding box center [784, 372] width 1568 height 744
click at [529, 261] on span "Drill down" at bounding box center [518, 259] width 60 height 12
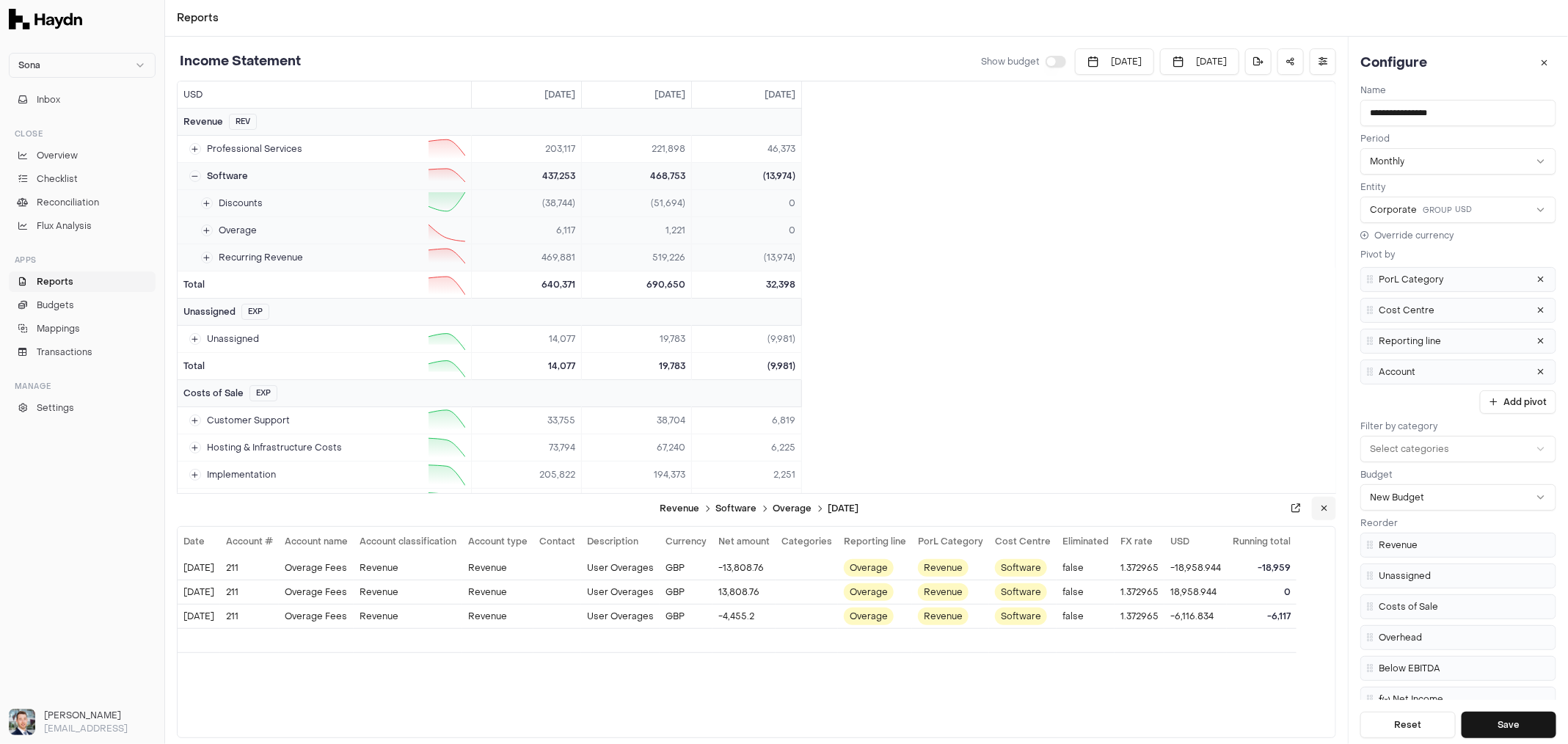
click at [1327, 506] on button at bounding box center [1324, 508] width 24 height 24
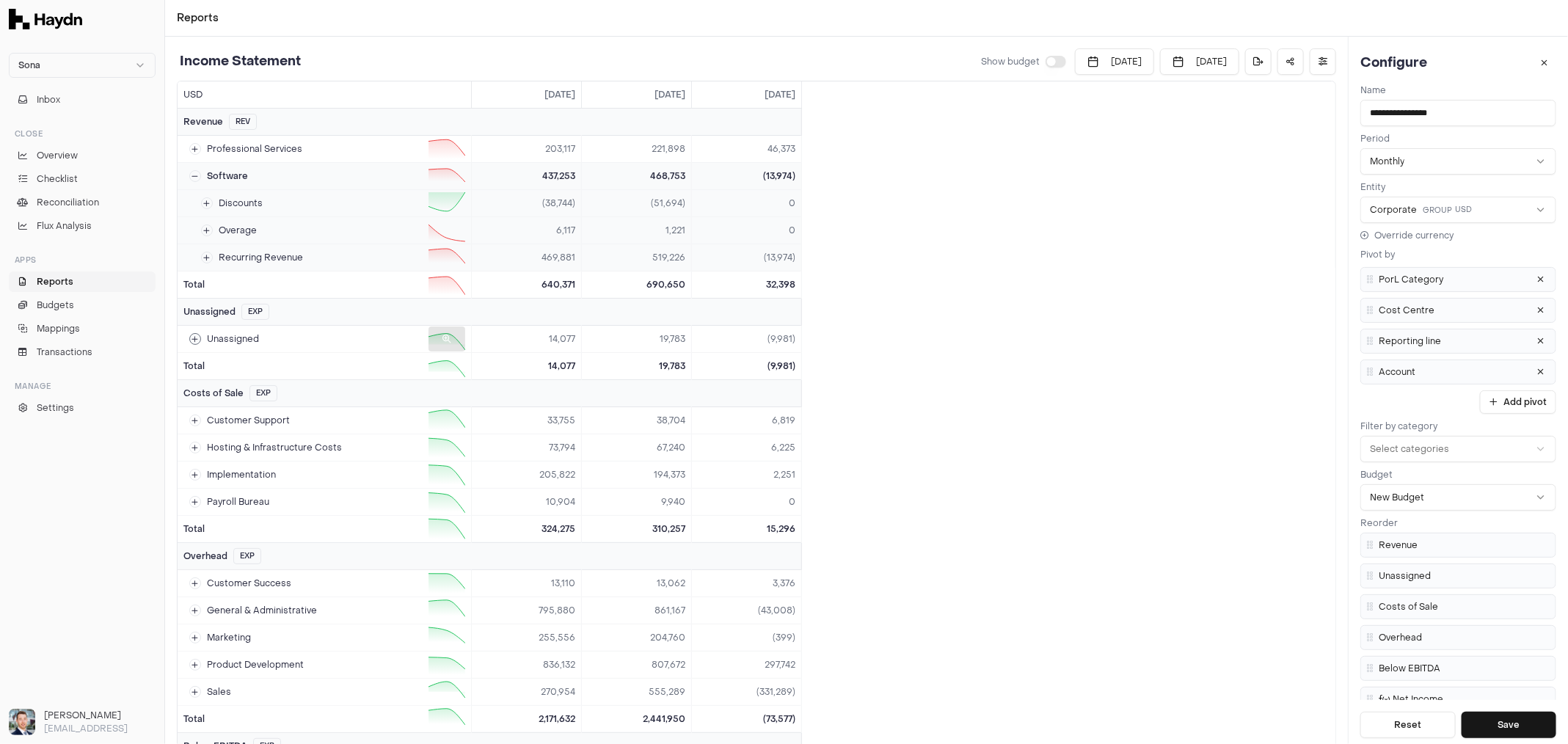
click at [446, 335] on icon at bounding box center [446, 339] width 9 height 9
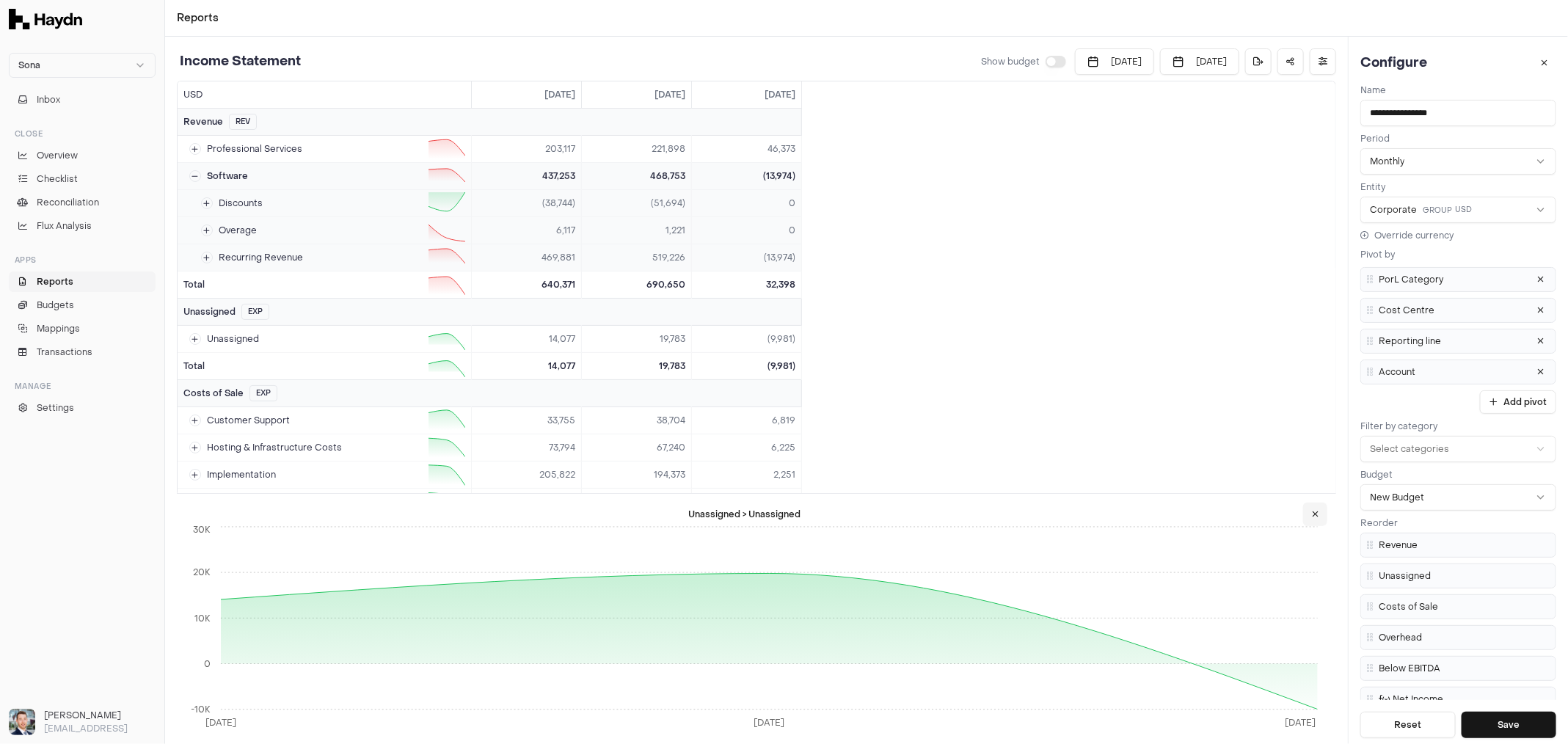
click at [1317, 513] on icon at bounding box center [1315, 514] width 7 height 9
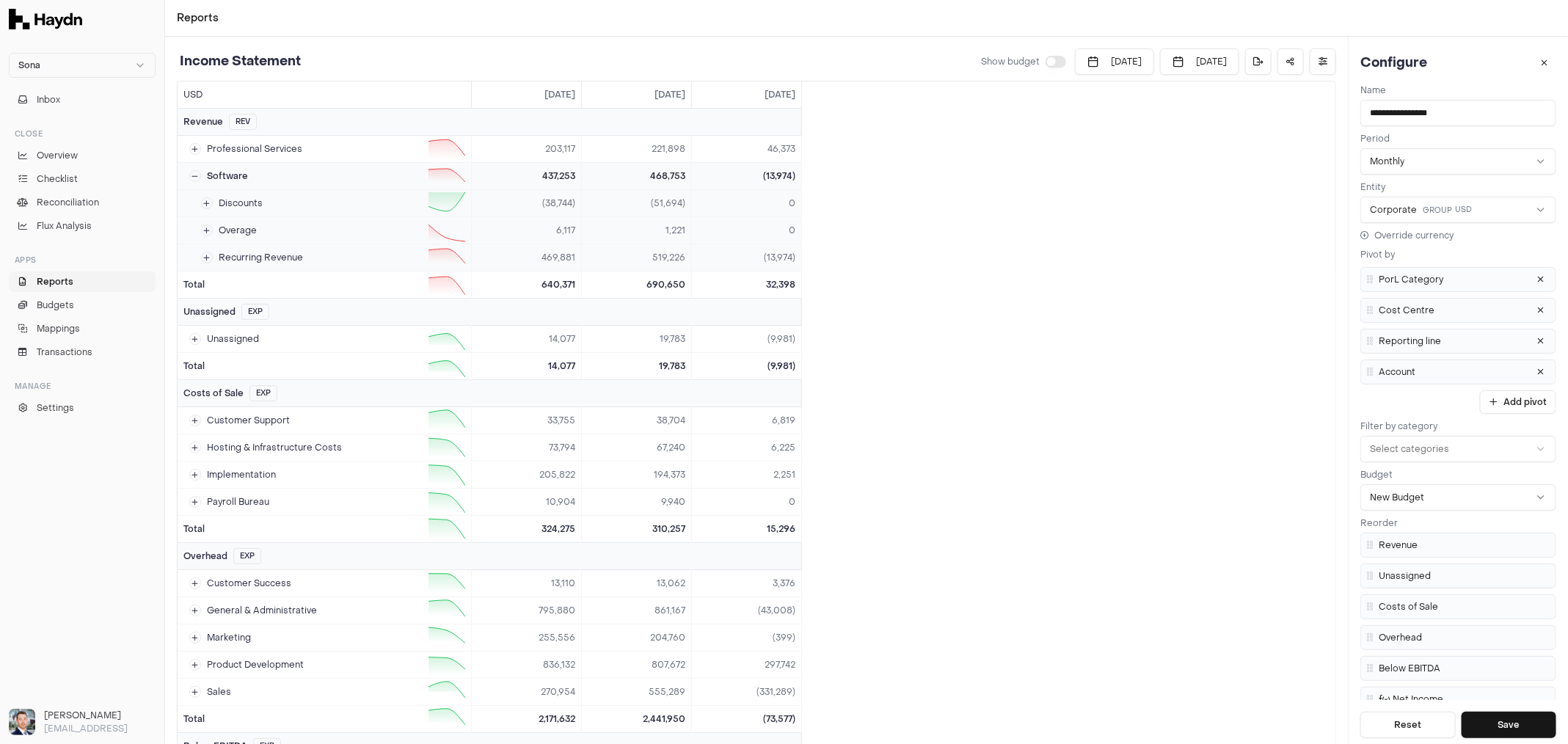
click at [47, 283] on span "Reports" at bounding box center [55, 282] width 37 height 13
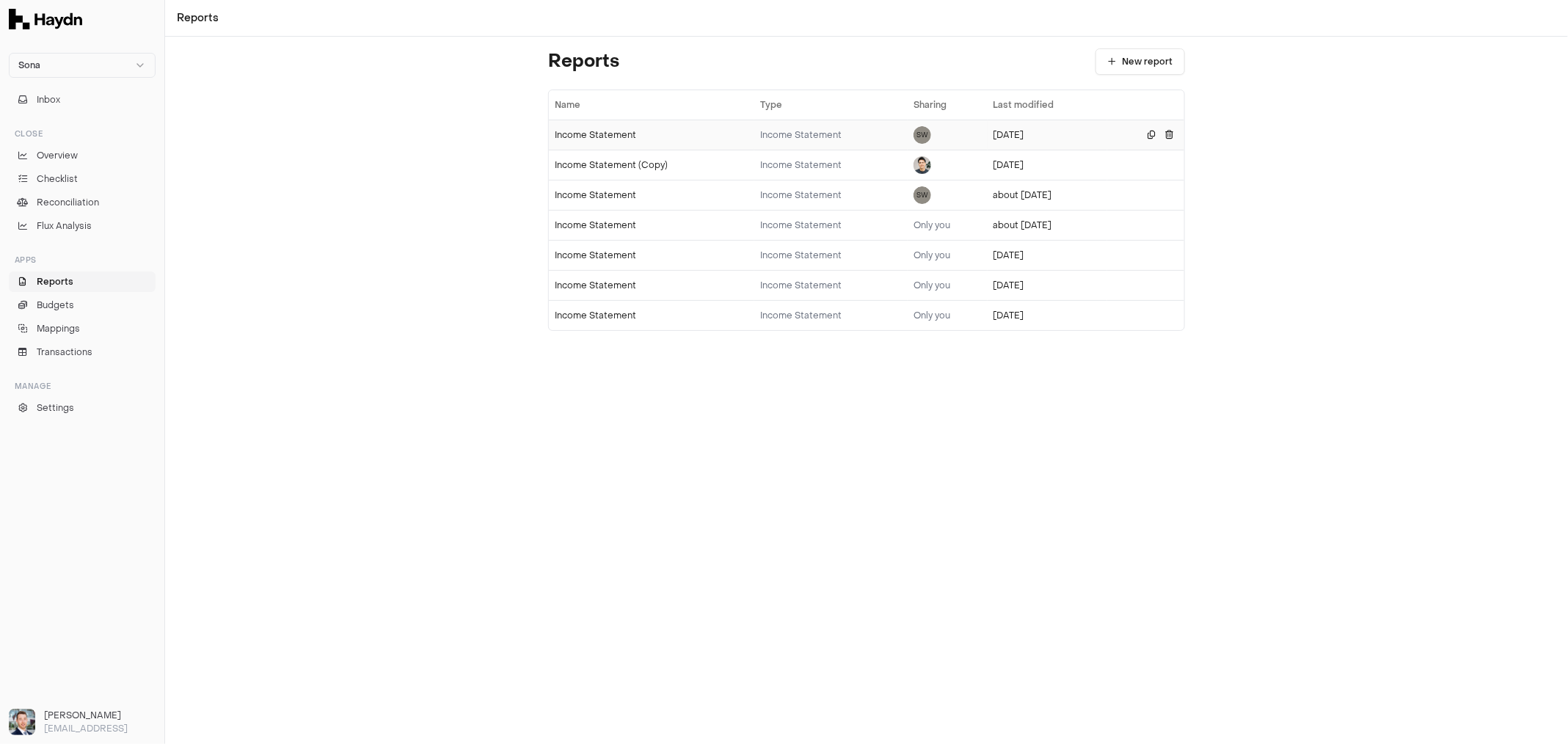
click at [607, 131] on div "Income Statement" at bounding box center [651, 135] width 194 height 12
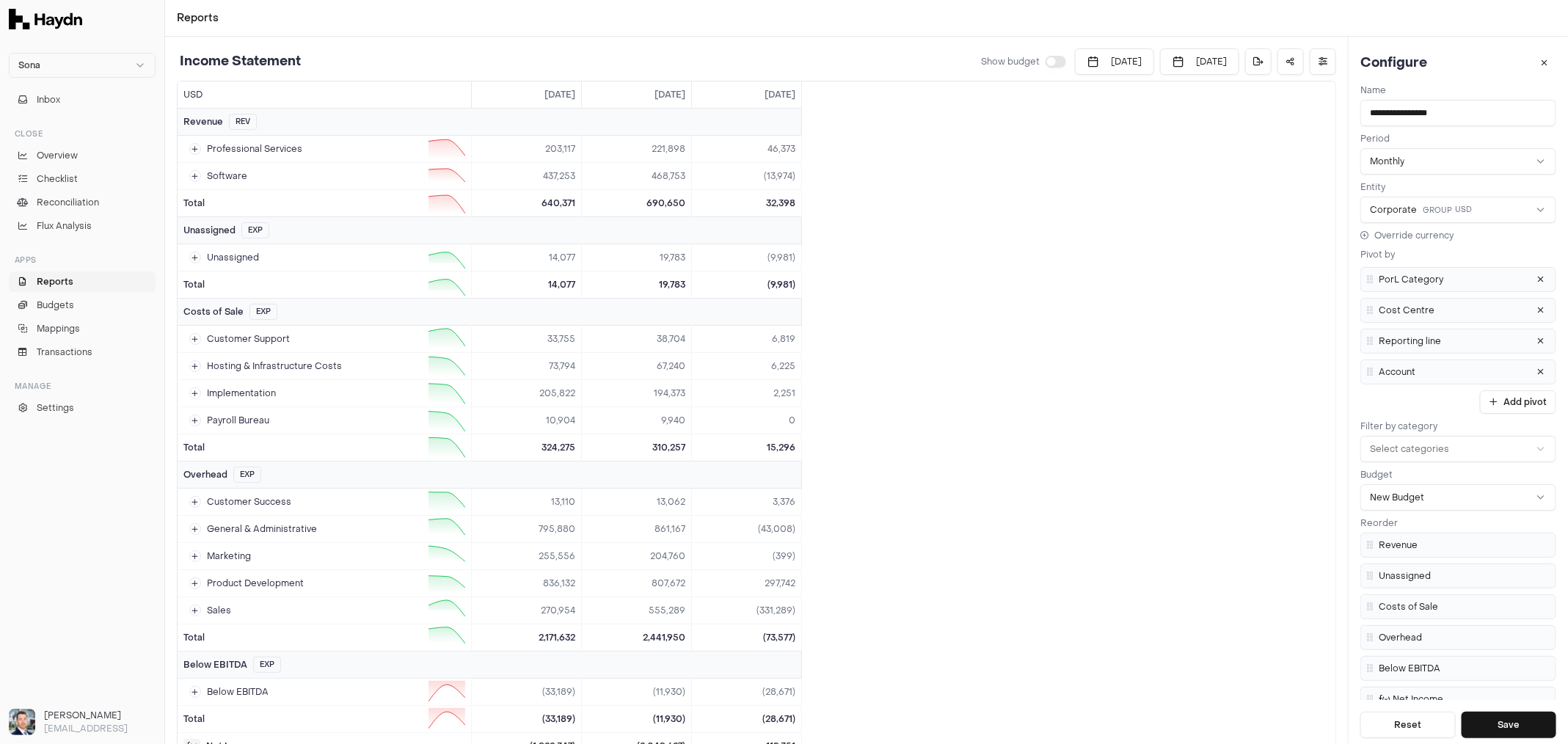
click at [1046, 61] on button "button" at bounding box center [1056, 62] width 21 height 12
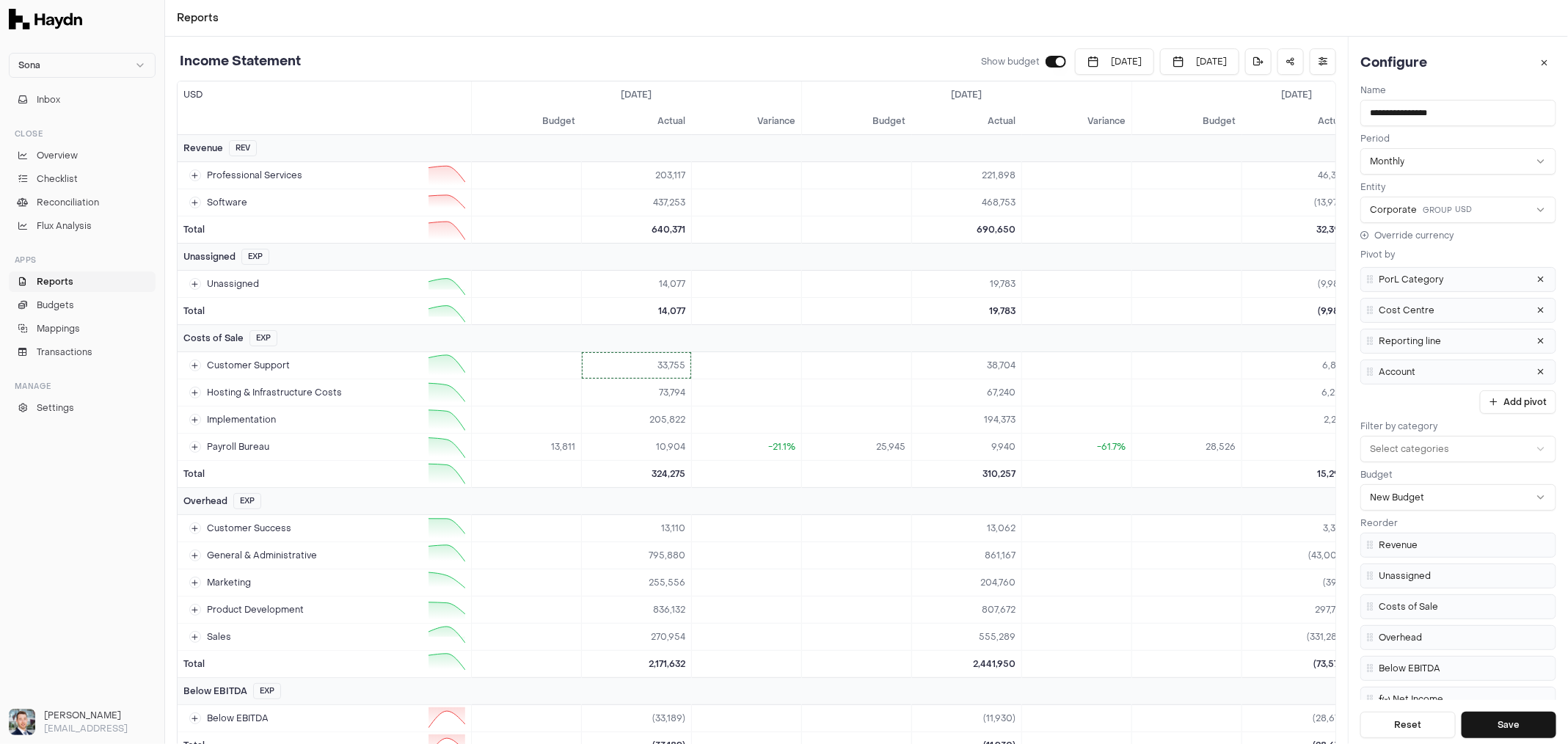
scroll to position [198, 0]
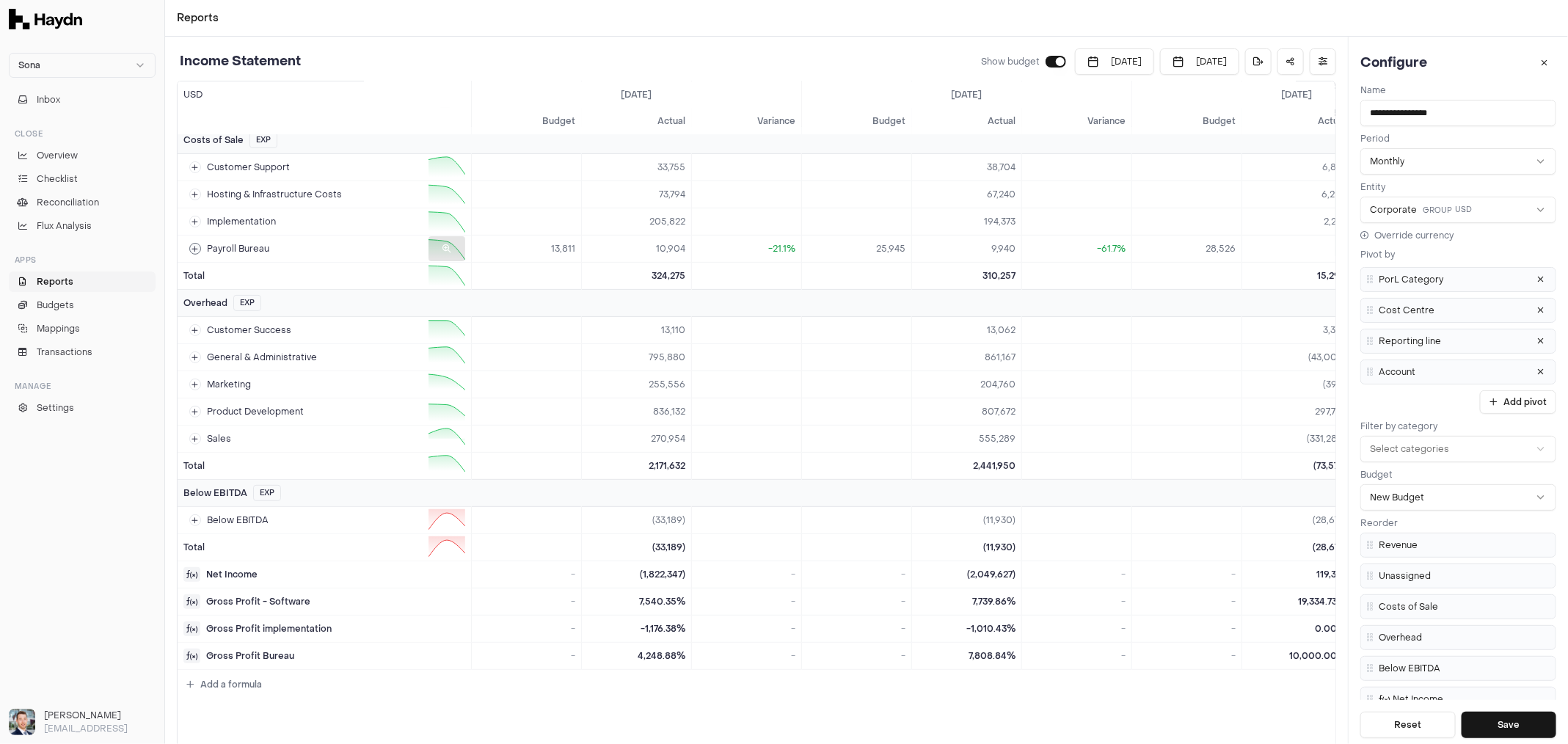
click at [198, 246] on button at bounding box center [196, 249] width 12 height 12
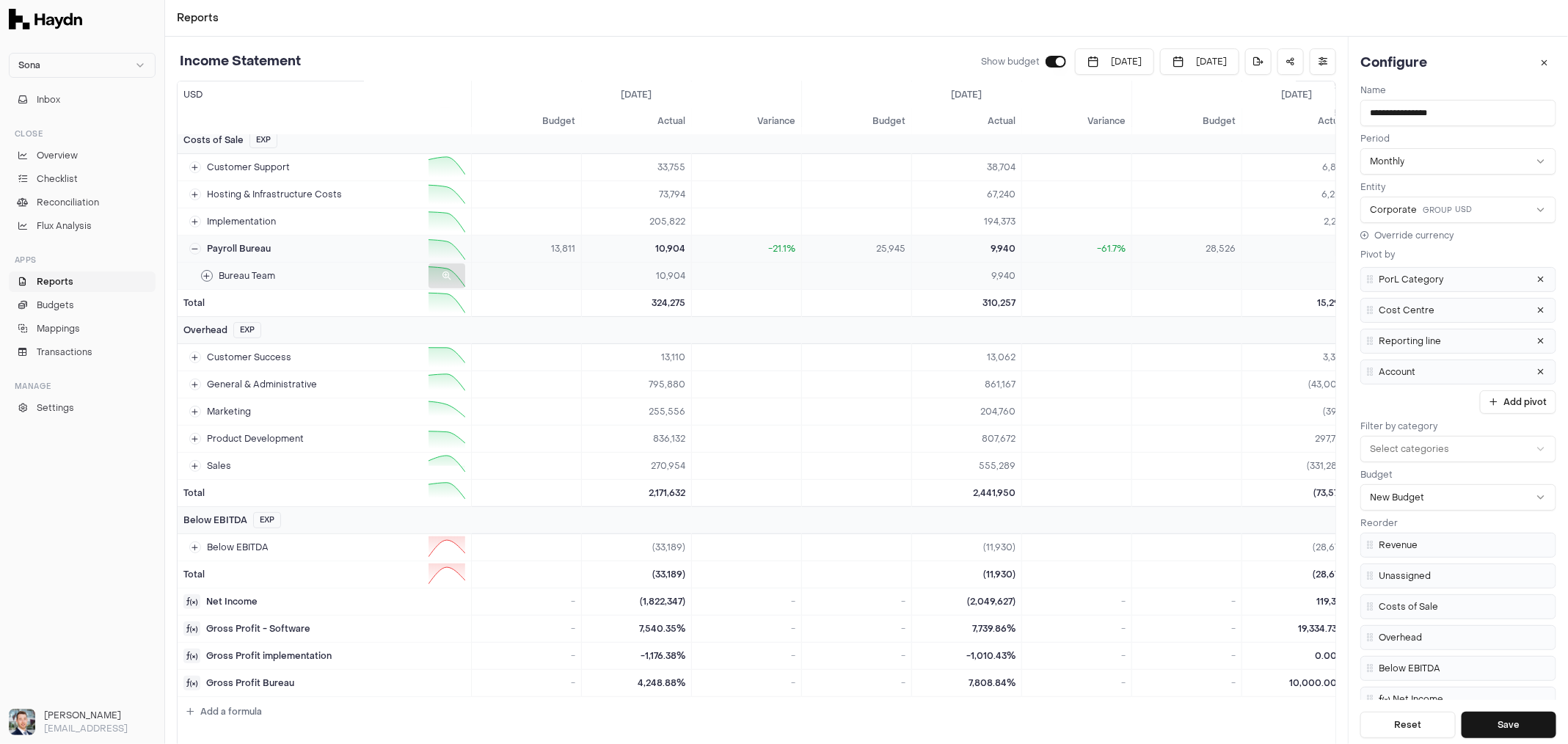
click at [201, 272] on td "Bureau Team" at bounding box center [325, 276] width 294 height 26
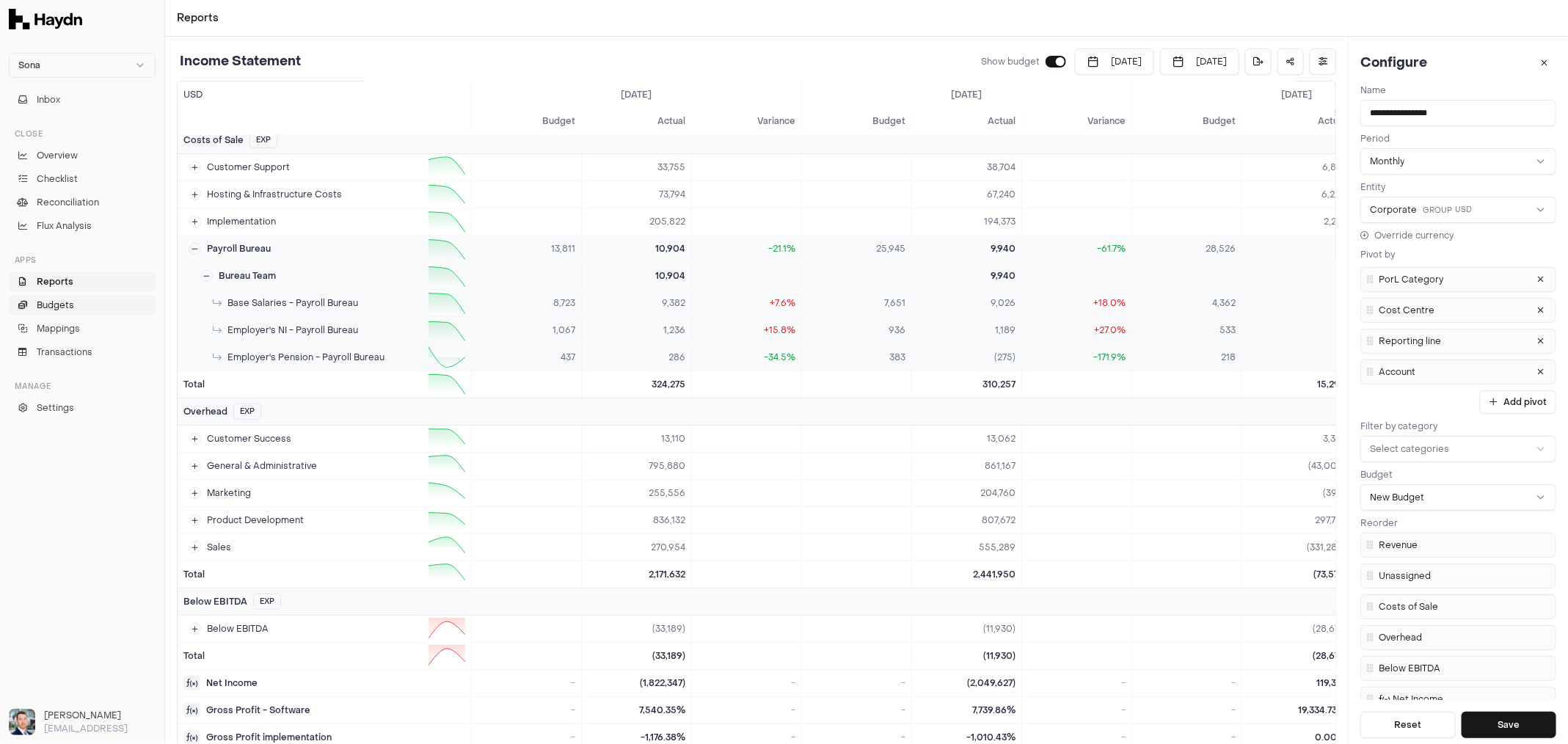
click at [70, 300] on span "Budgets" at bounding box center [55, 305] width 37 height 13
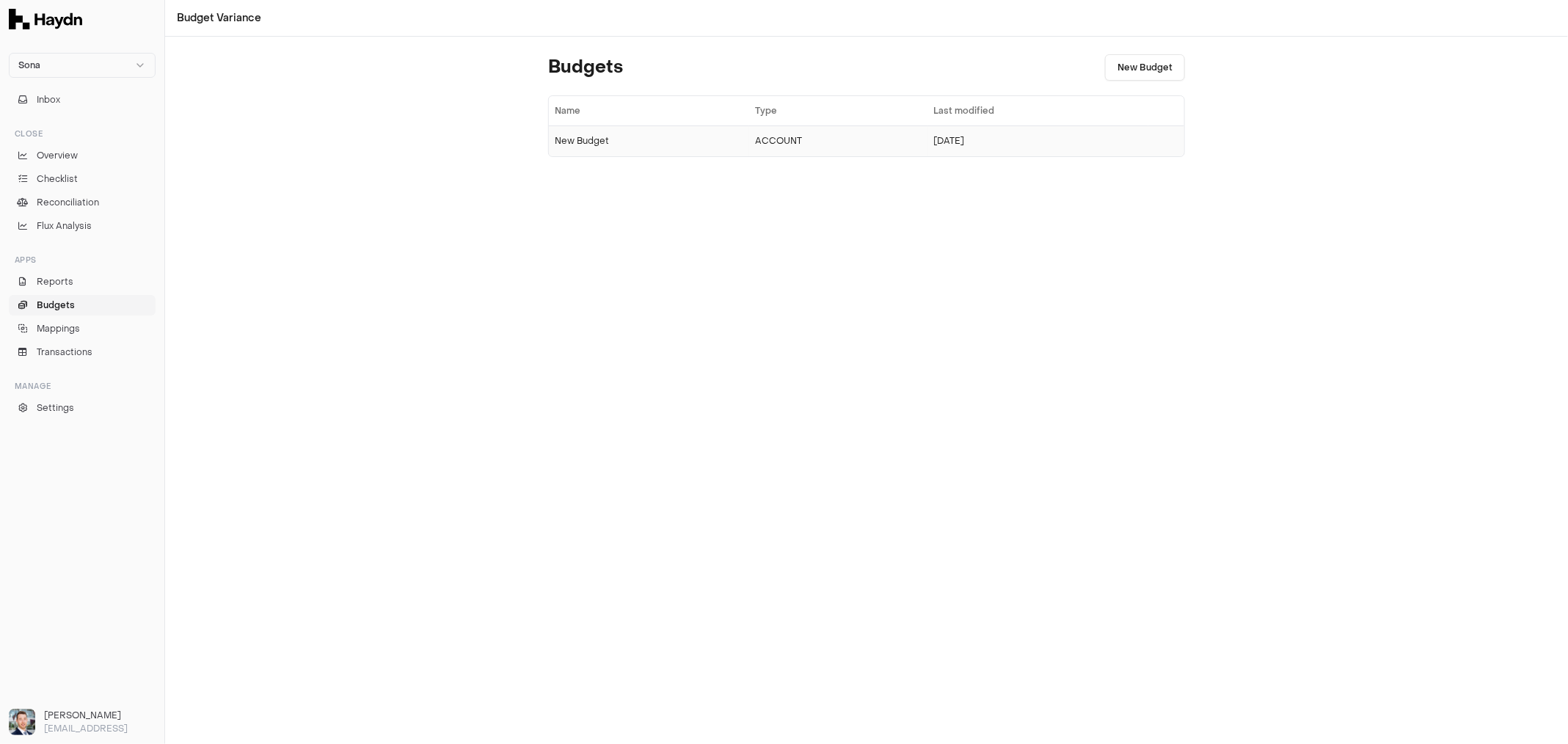
click at [609, 137] on div "New Budget" at bounding box center [648, 141] width 189 height 12
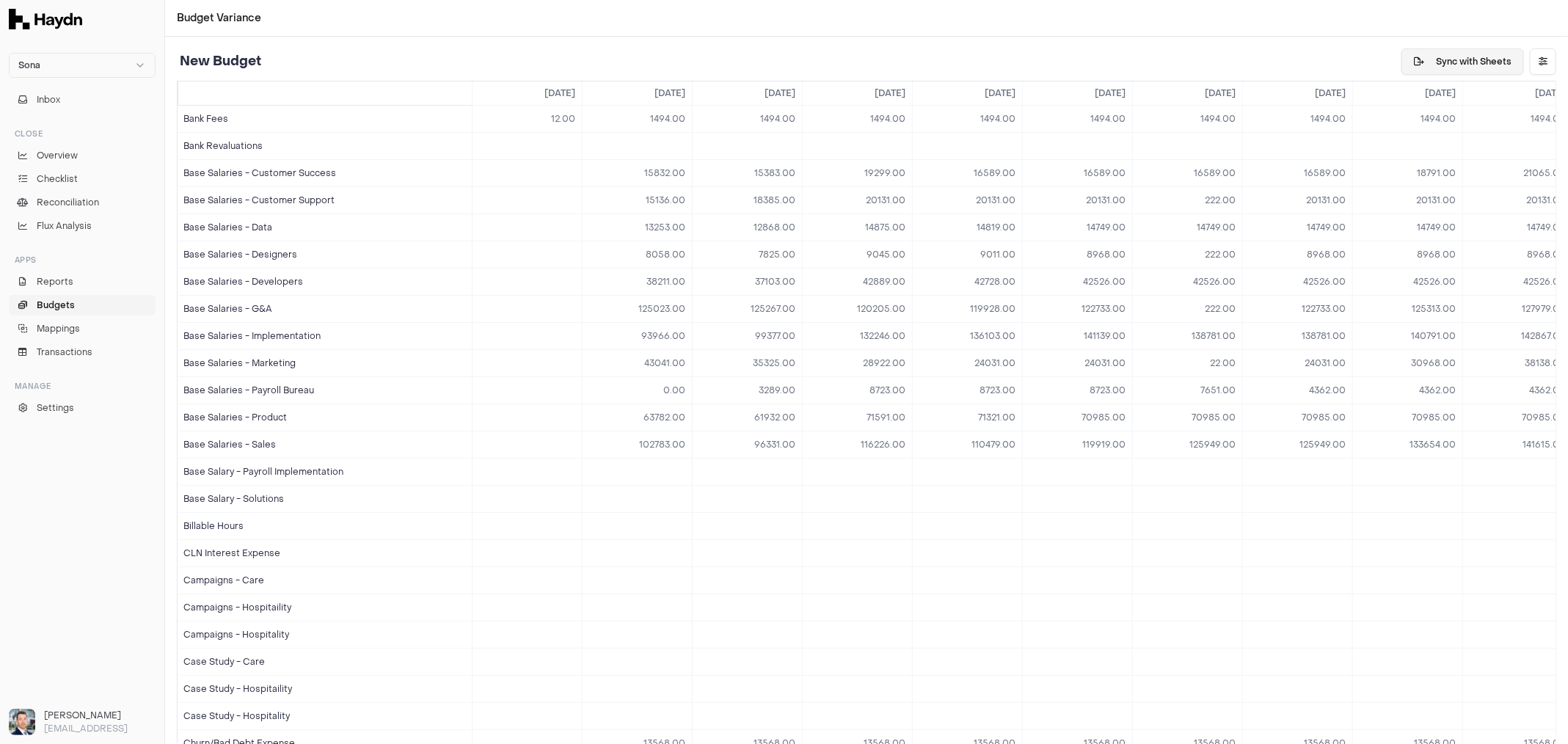
click at [1464, 67] on button "Sync with Sheets" at bounding box center [1462, 61] width 123 height 26
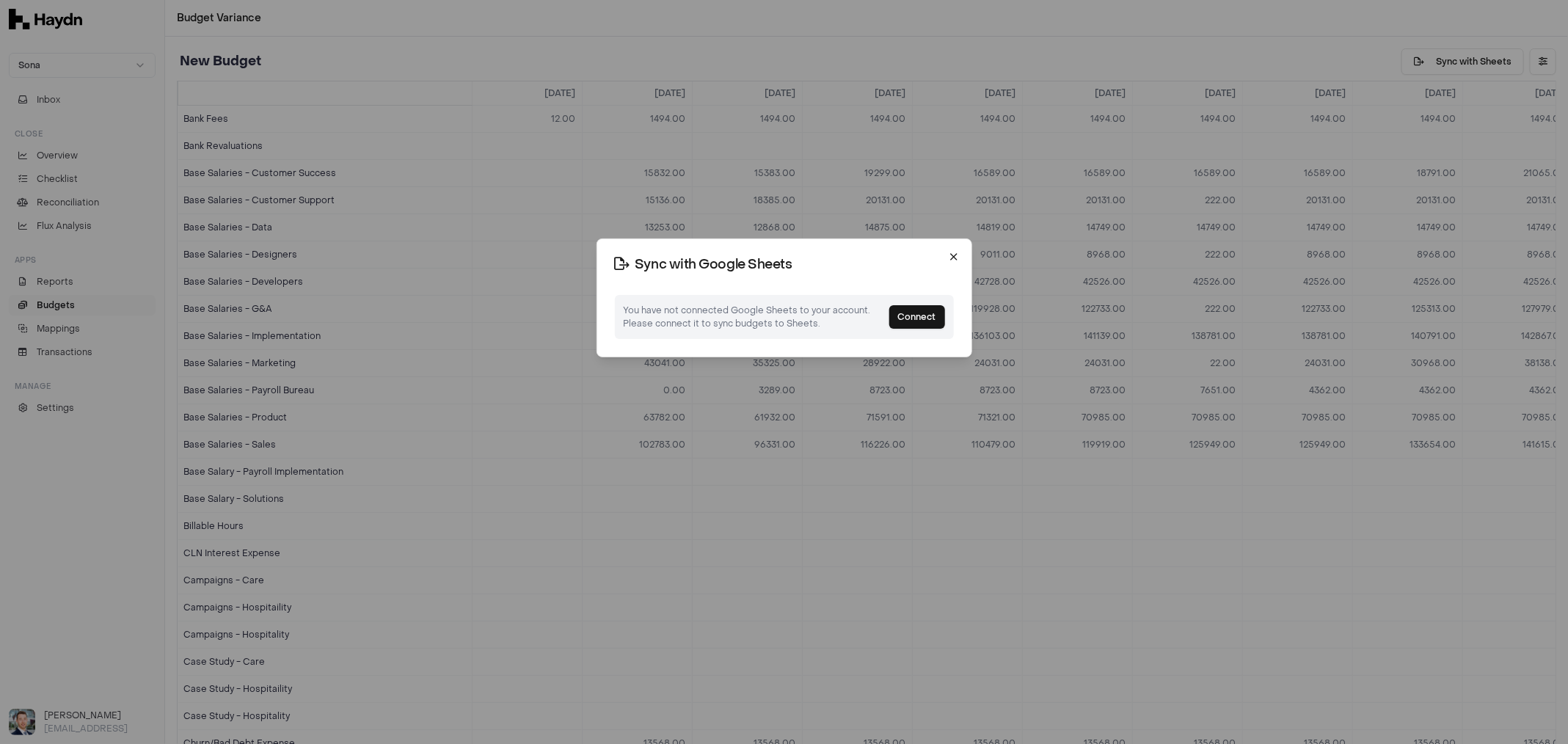
click at [950, 258] on icon "button" at bounding box center [954, 257] width 12 height 12
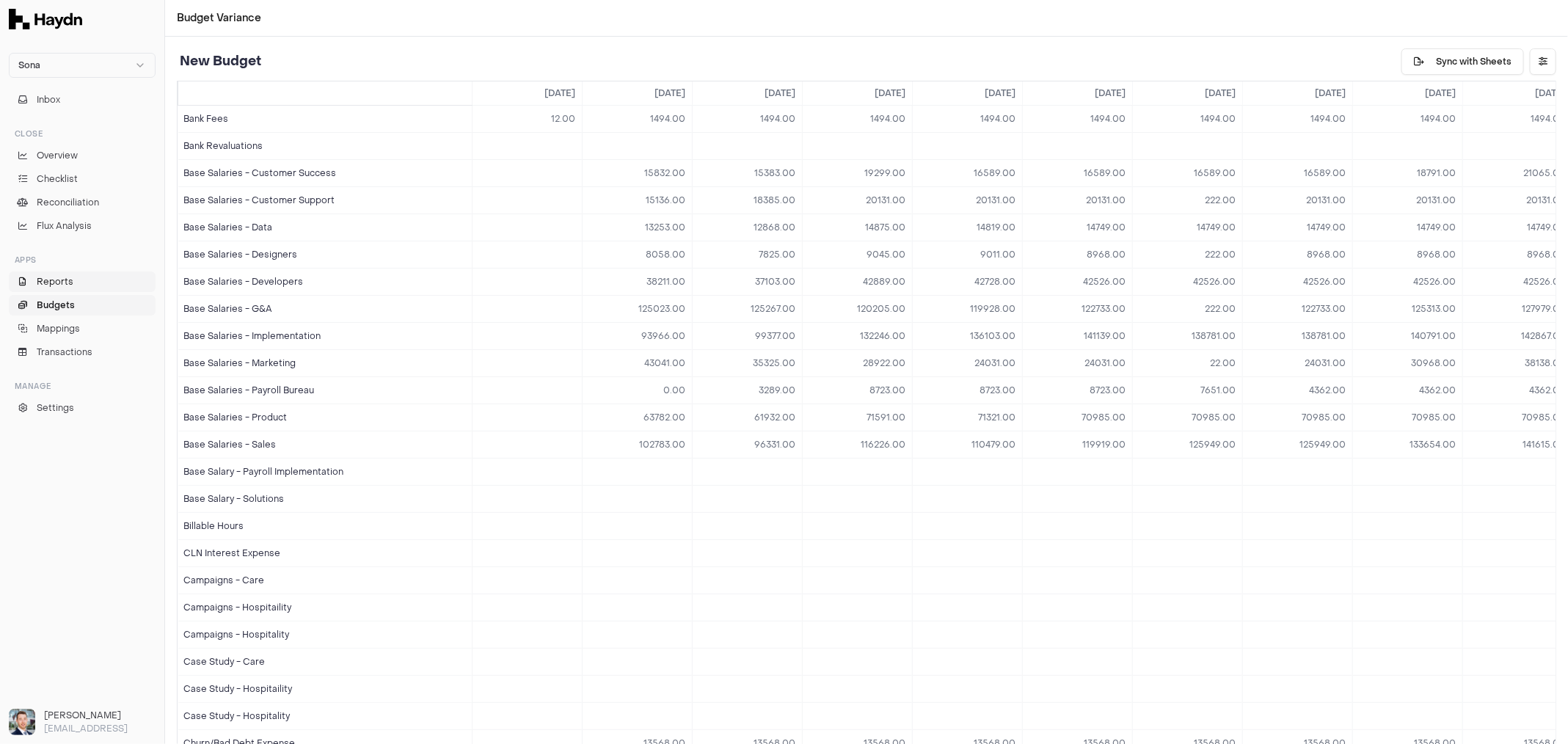
click at [69, 281] on span "Reports" at bounding box center [55, 282] width 37 height 13
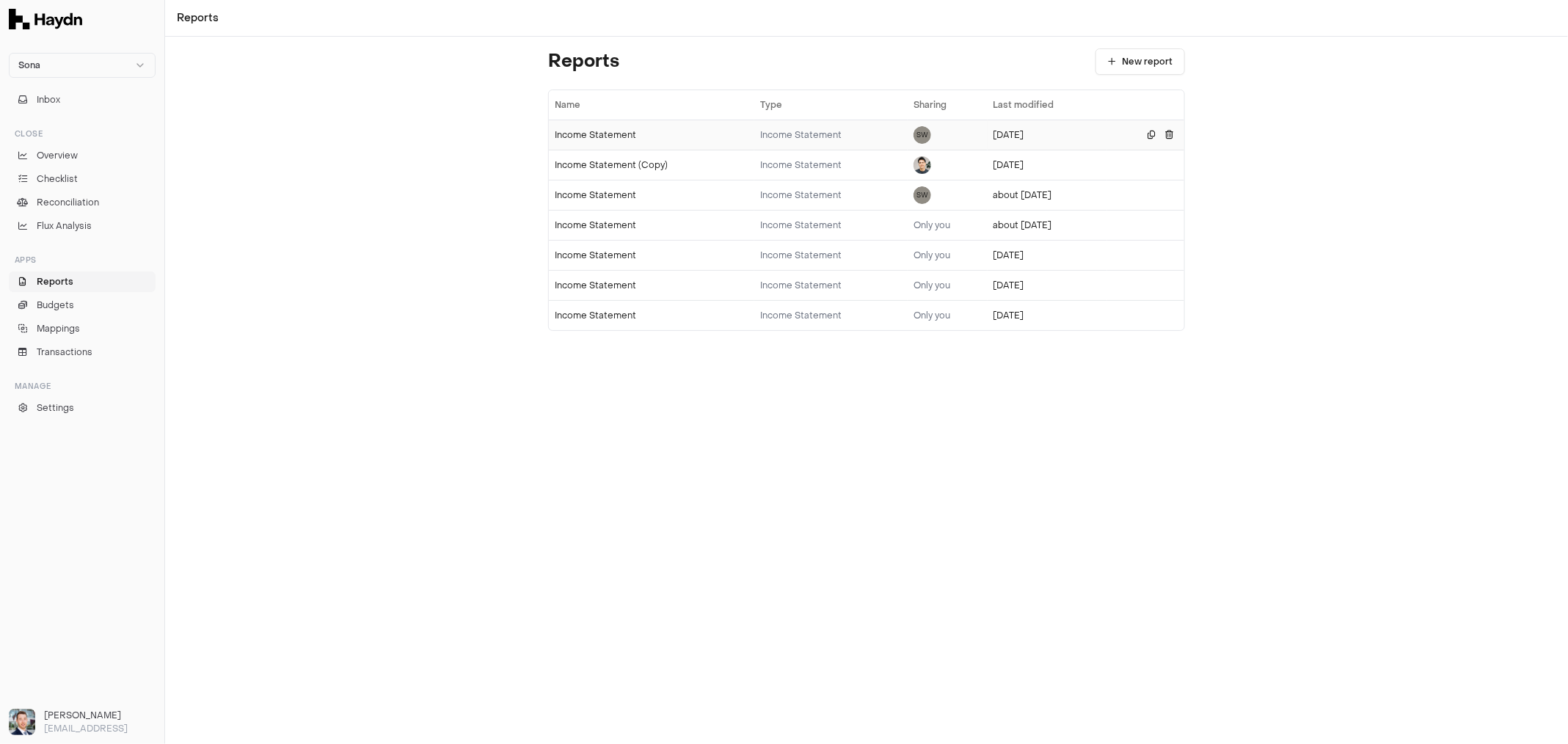
click at [604, 133] on div "Income Statement" at bounding box center [651, 135] width 194 height 12
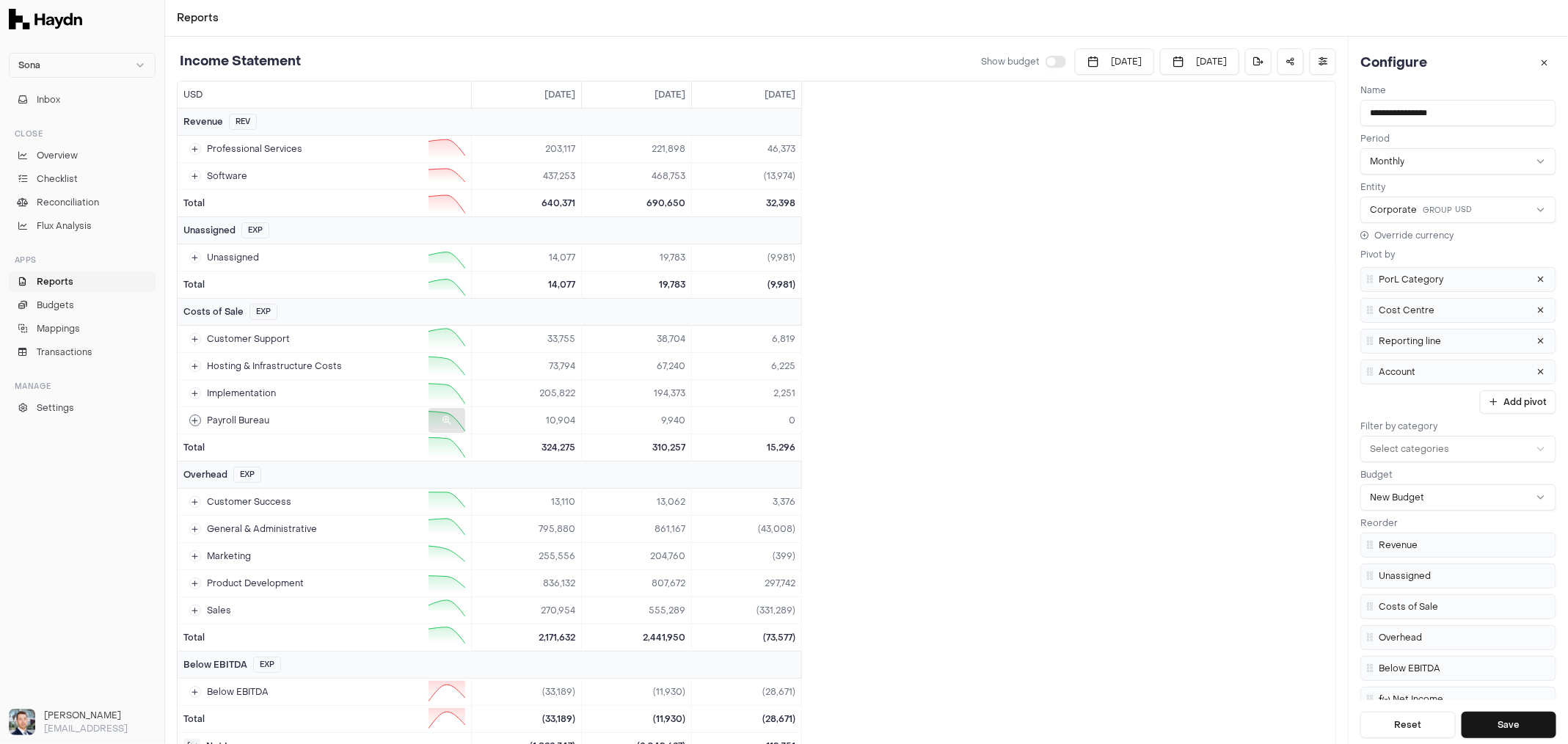
scroll to position [75, 0]
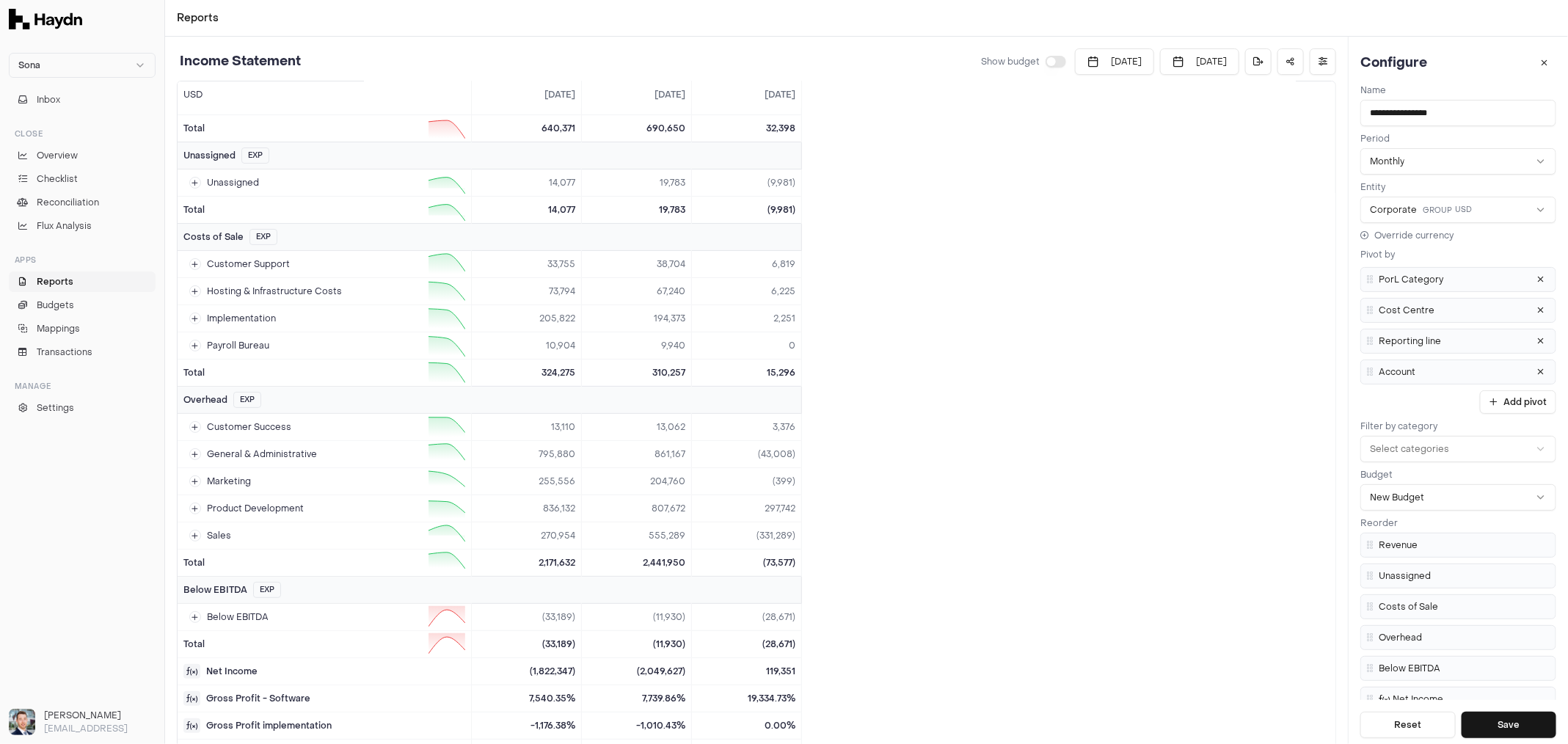
click at [1046, 65] on button "button" at bounding box center [1056, 62] width 21 height 12
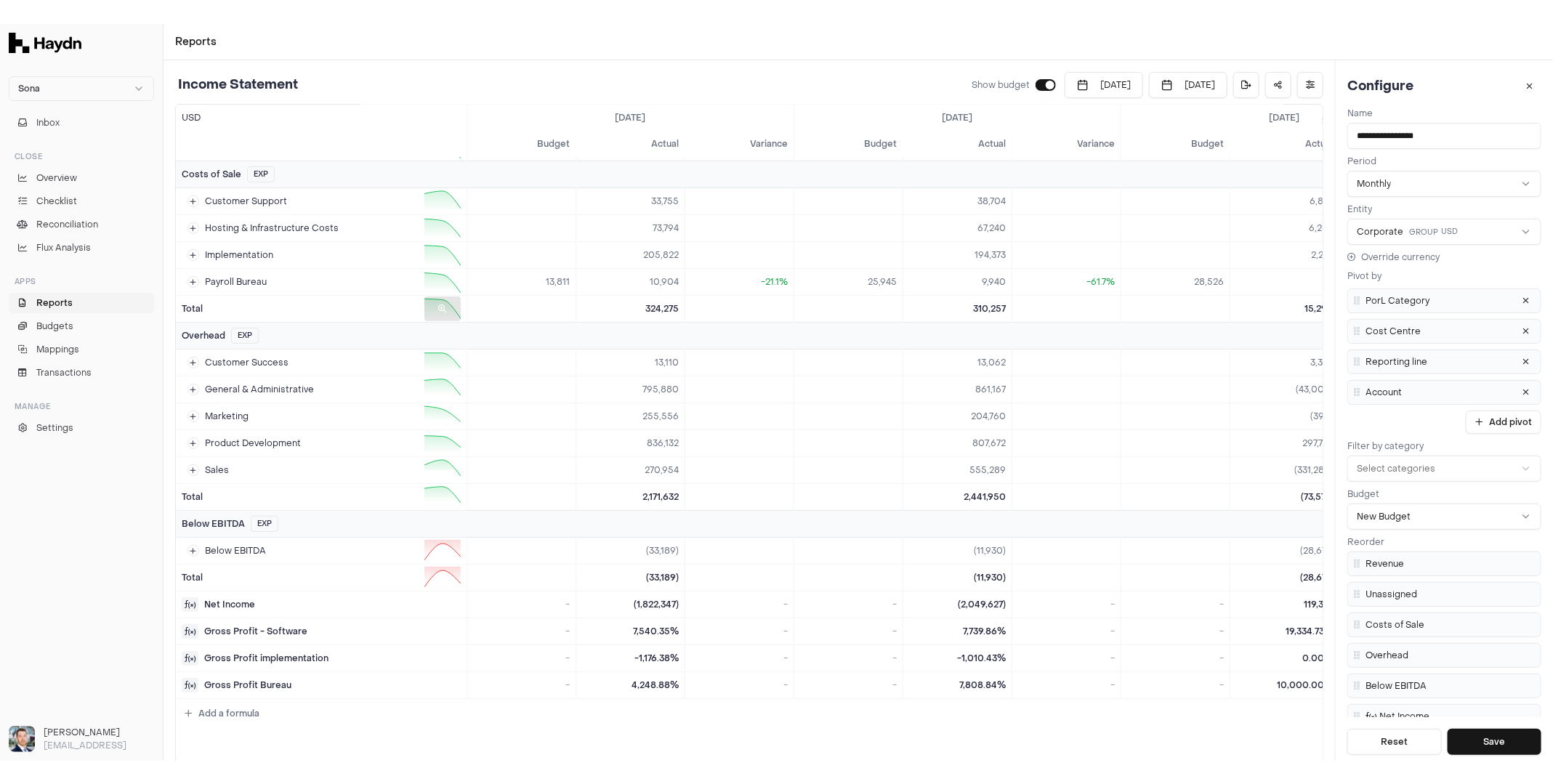
scroll to position [181, 0]
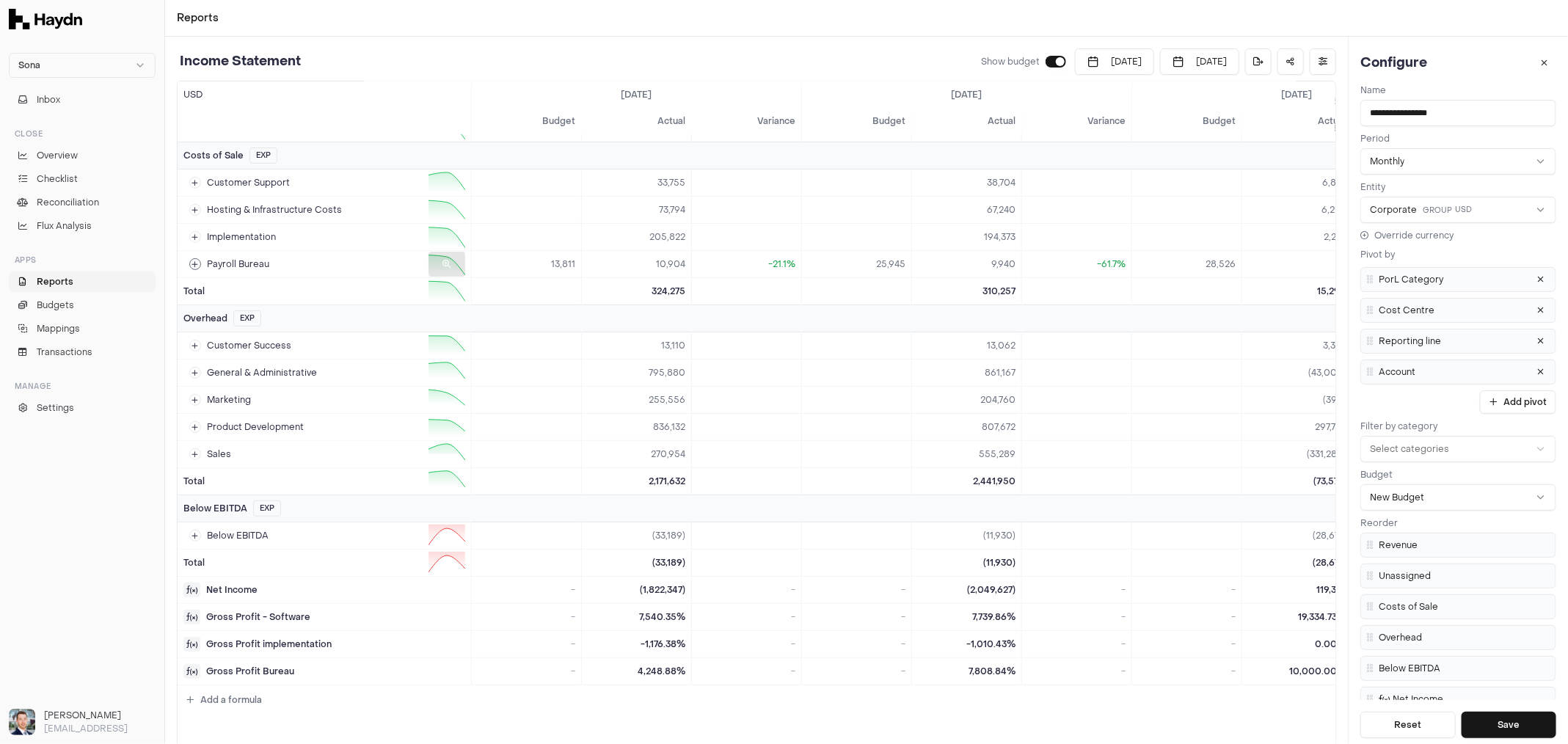
click at [199, 263] on button at bounding box center [196, 265] width 12 height 12
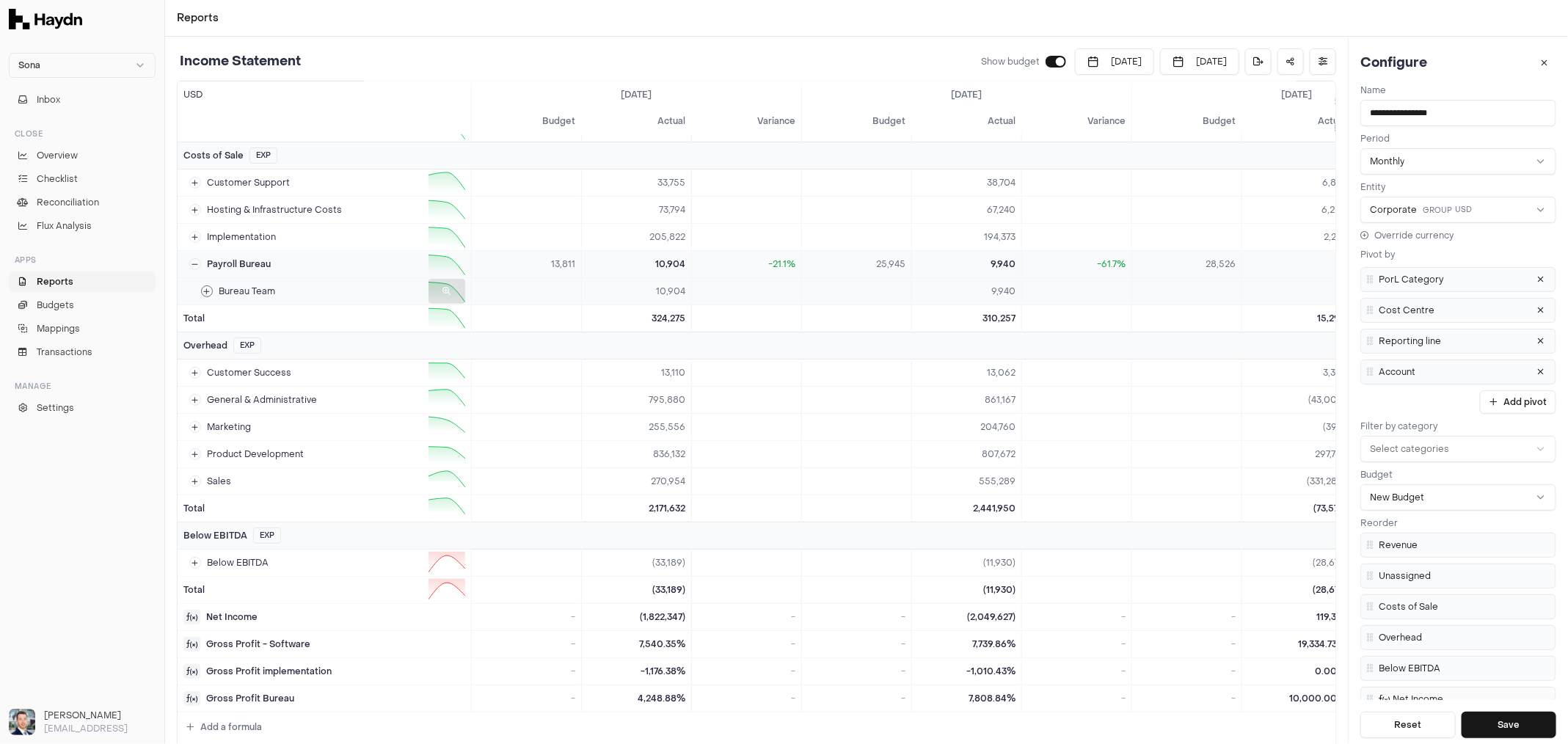
click at [204, 294] on td "Bureau Team" at bounding box center [325, 291] width 294 height 26
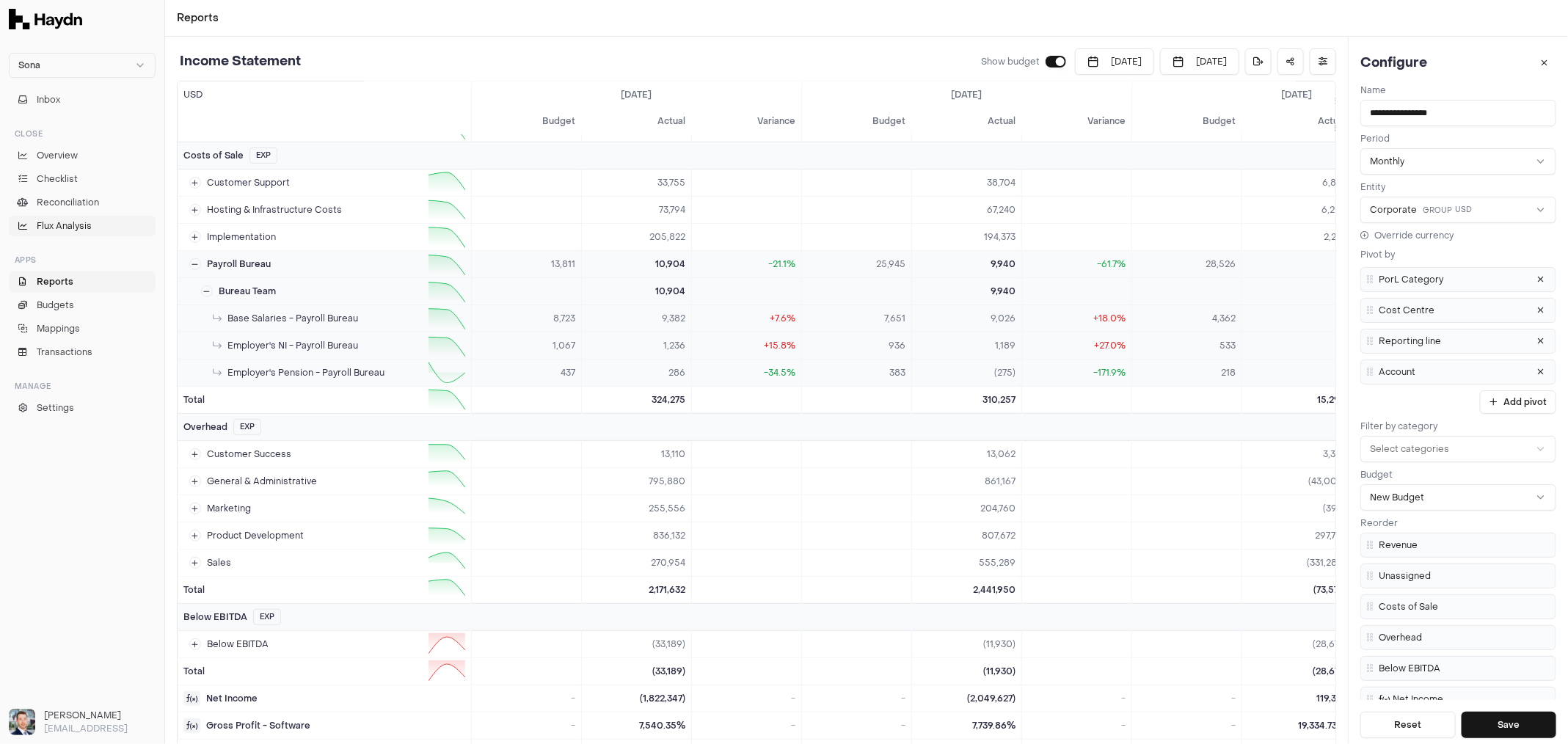
click at [45, 226] on span "Flux Analysis" at bounding box center [64, 226] width 55 height 13
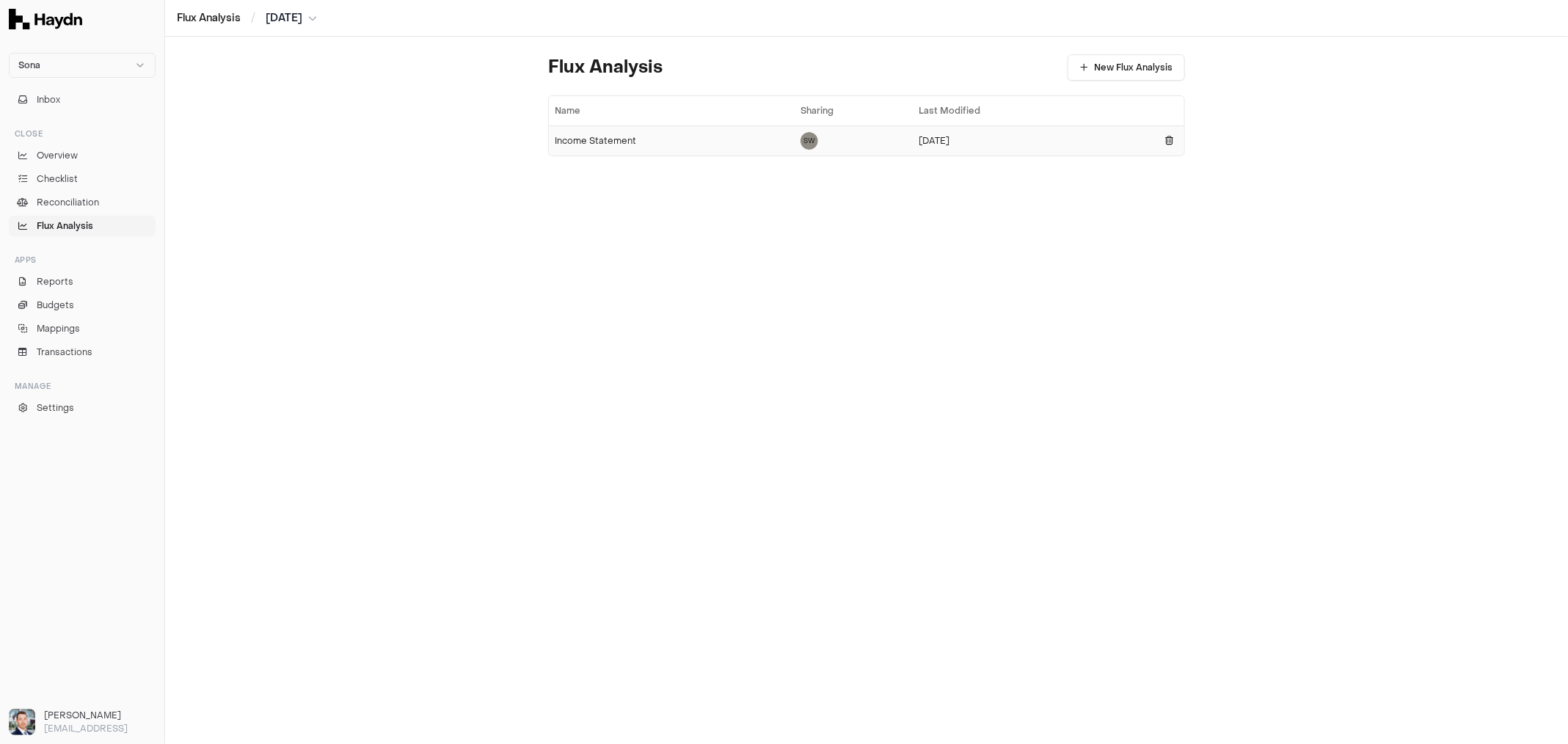
click at [603, 144] on div "Income Statement" at bounding box center [671, 141] width 234 height 12
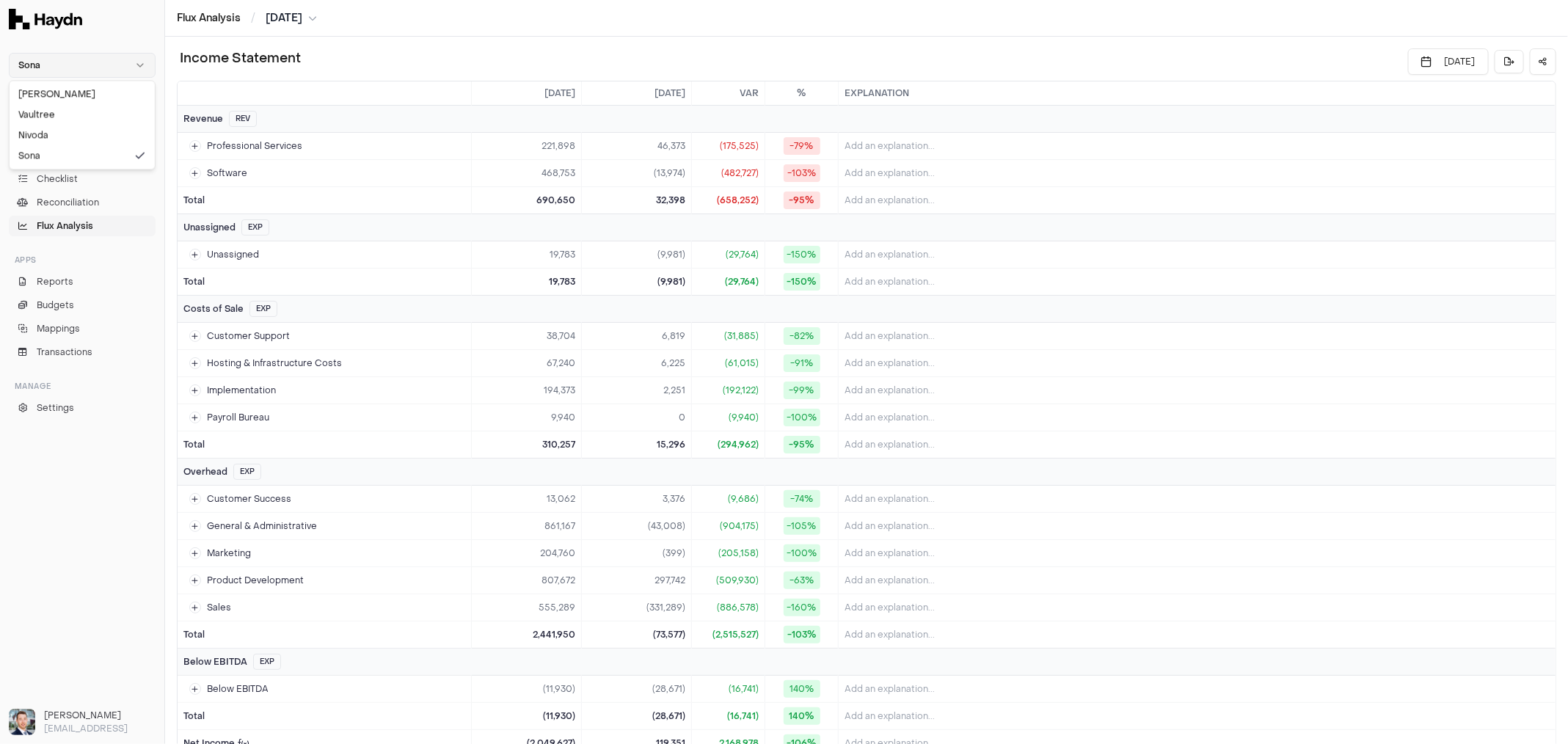
click at [83, 57] on html "Sona Inbox Close Overview Checklist Reconciliation Flux Analysis Apps Reports B…" at bounding box center [784, 372] width 1568 height 744
click at [49, 141] on div "Nivoda" at bounding box center [82, 135] width 140 height 21
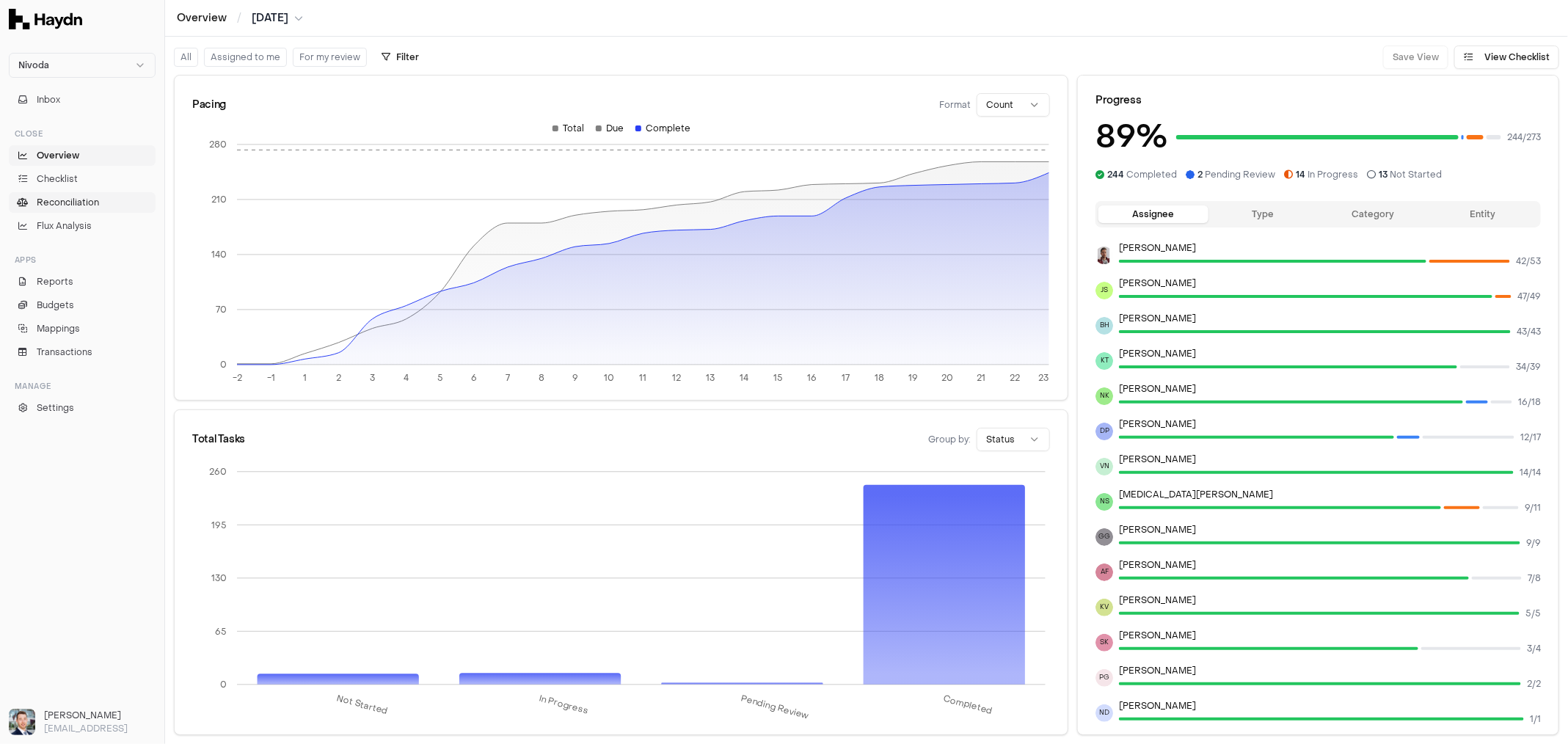
click at [68, 203] on span "Reconciliation" at bounding box center [68, 202] width 62 height 13
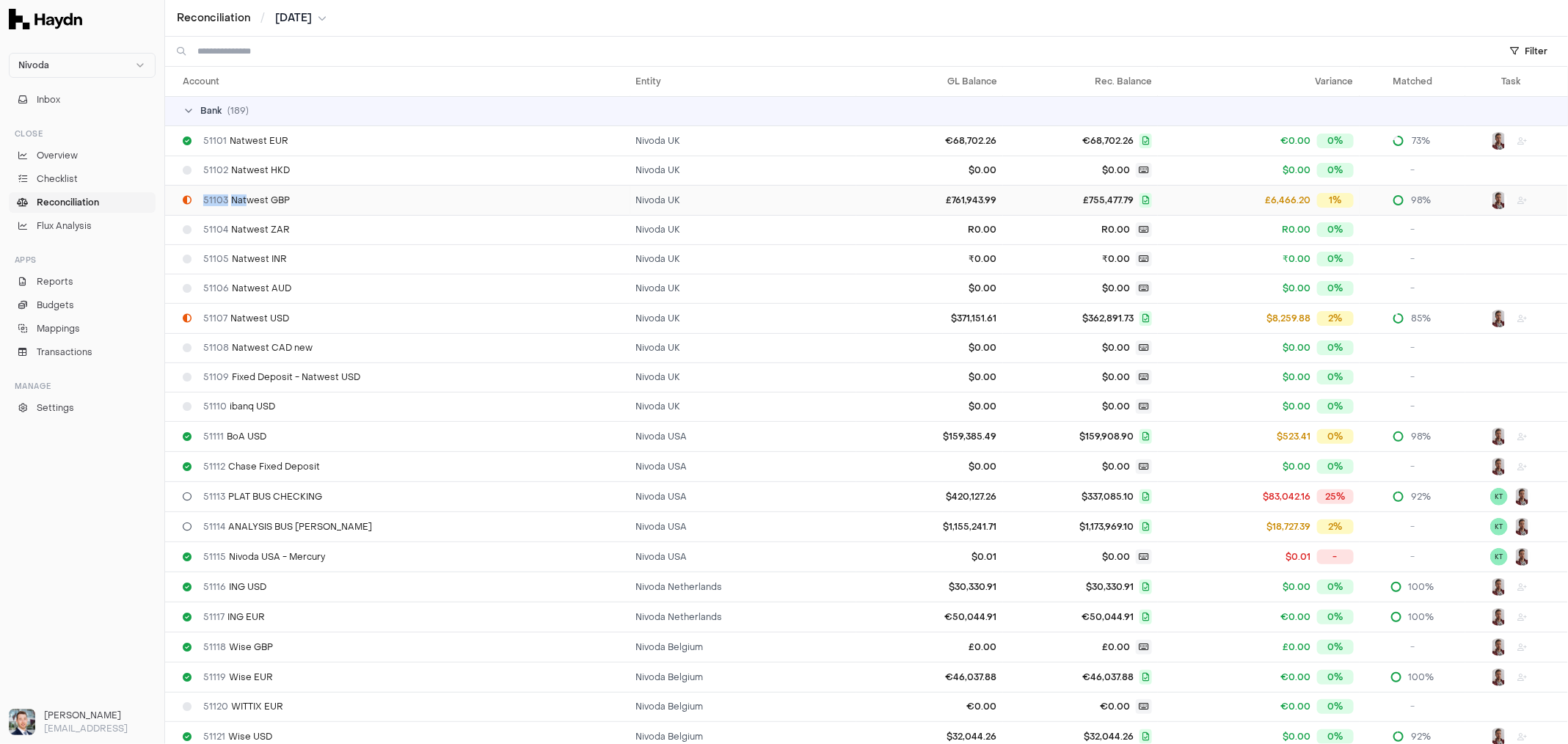
click at [245, 195] on span "51103 Natwest GBP" at bounding box center [247, 201] width 87 height 12
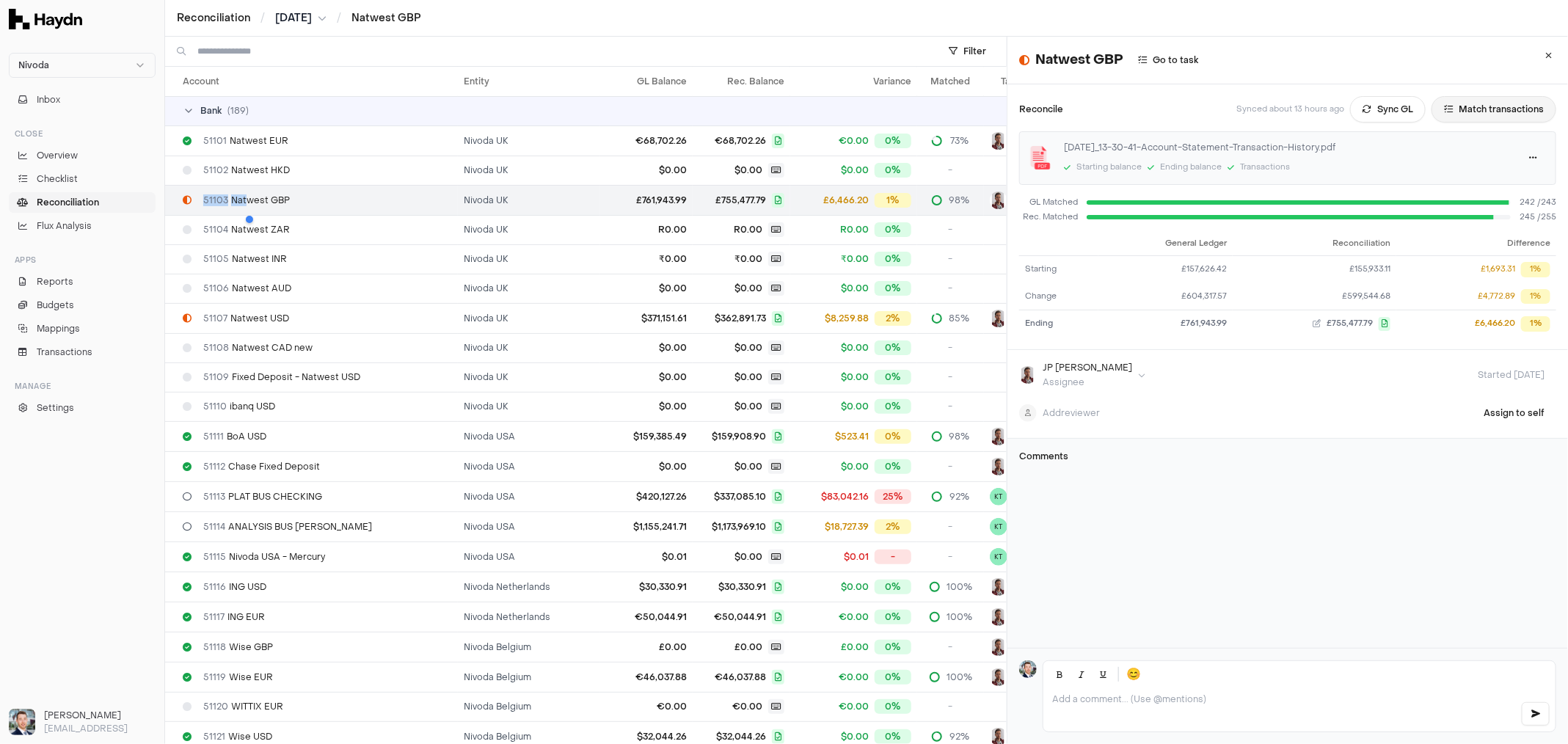
click at [1475, 113] on button "Match transactions" at bounding box center [1493, 109] width 125 height 26
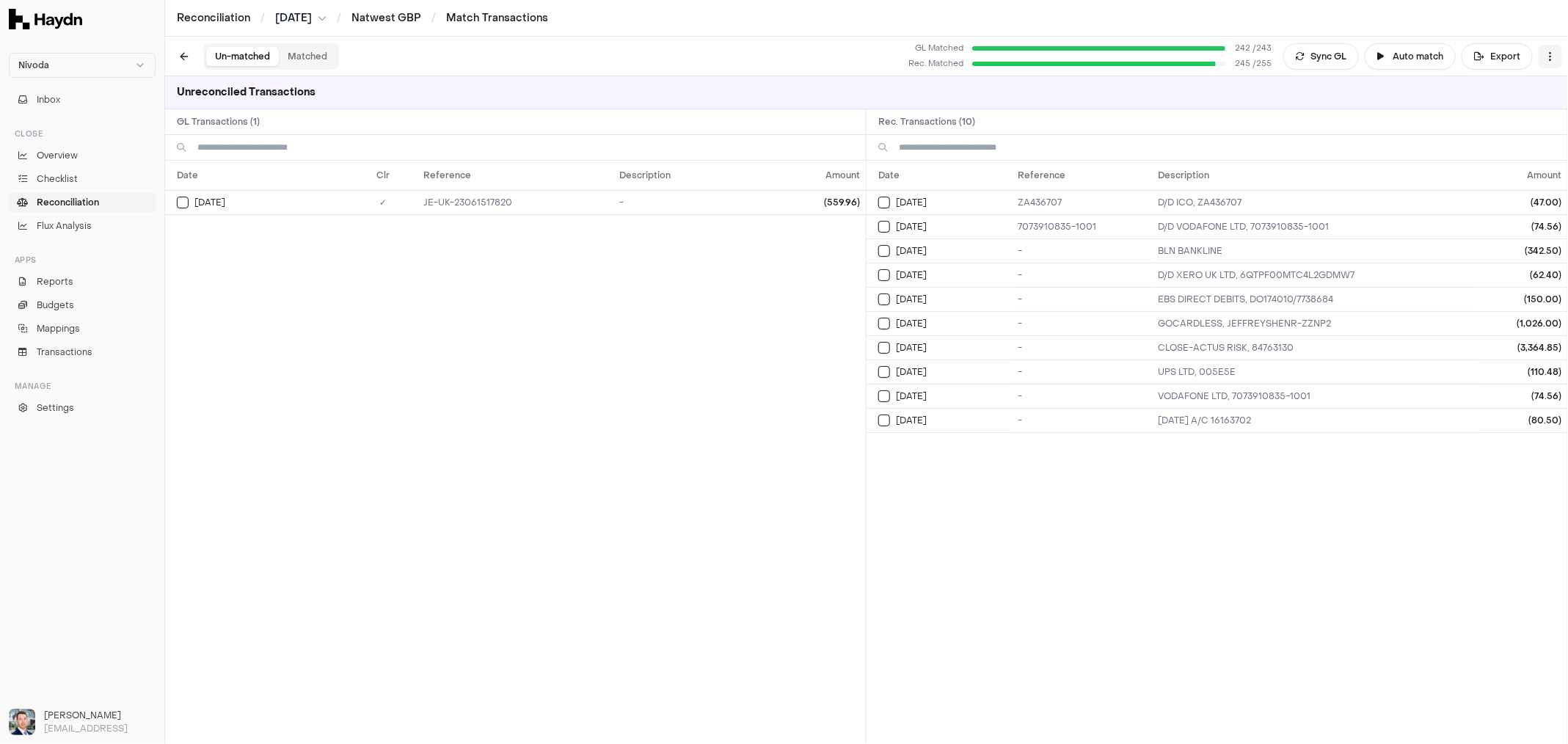
click at [1550, 57] on html "Nivoda Inbox Close Overview Checklist Reconciliation Flux Analysis Apps Reports…" at bounding box center [784, 372] width 1568 height 744
click at [1501, 87] on div "Reset" at bounding box center [1493, 84] width 134 height 21
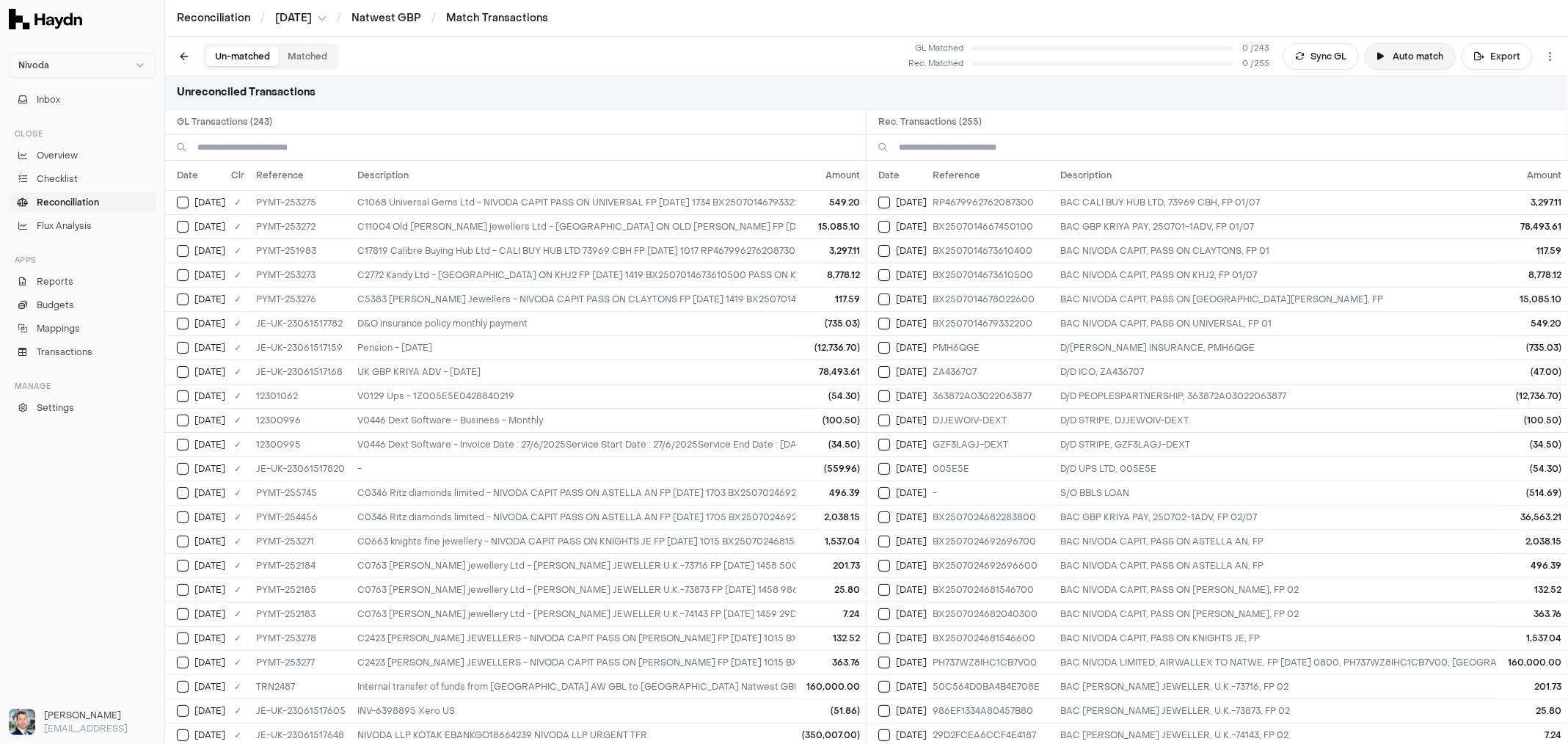
click at [1410, 61] on button "Auto match" at bounding box center [1410, 56] width 91 height 26
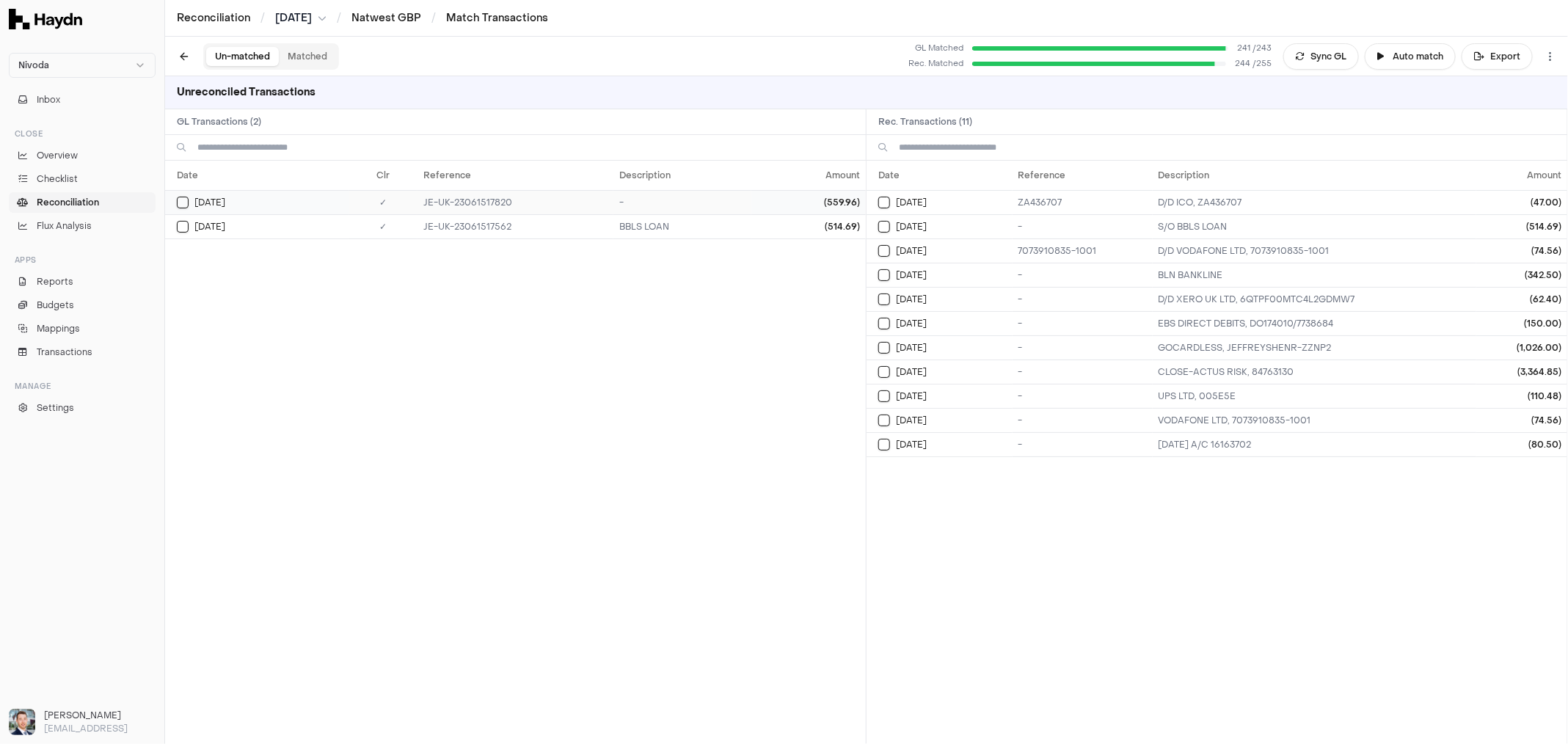
click at [185, 202] on button "Select GL transaction 101241053" at bounding box center [183, 203] width 12 height 12
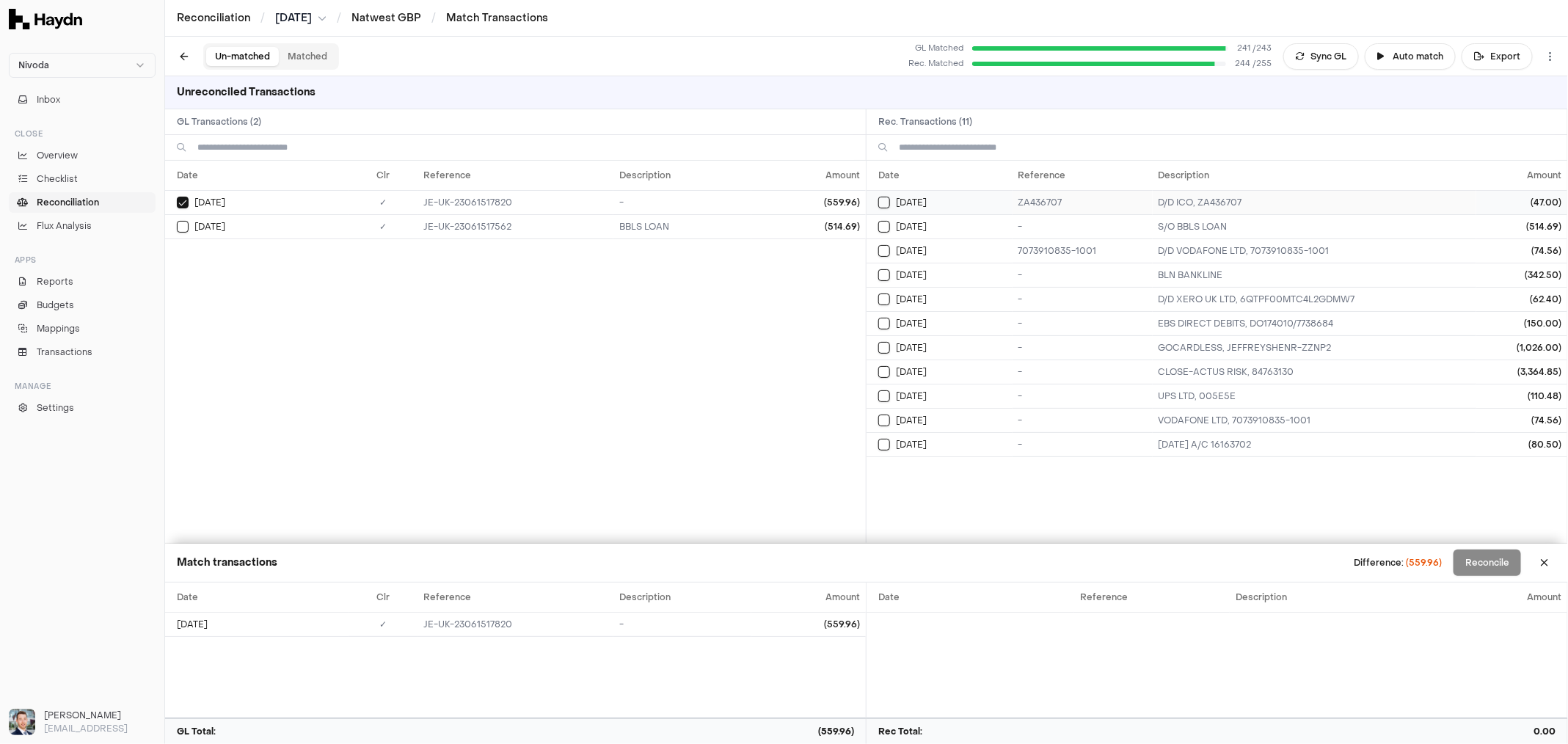
click at [880, 197] on button "Select reconciliation transaction 25944" at bounding box center [884, 203] width 12 height 12
click at [79, 159] on link "Overview" at bounding box center [82, 155] width 147 height 21
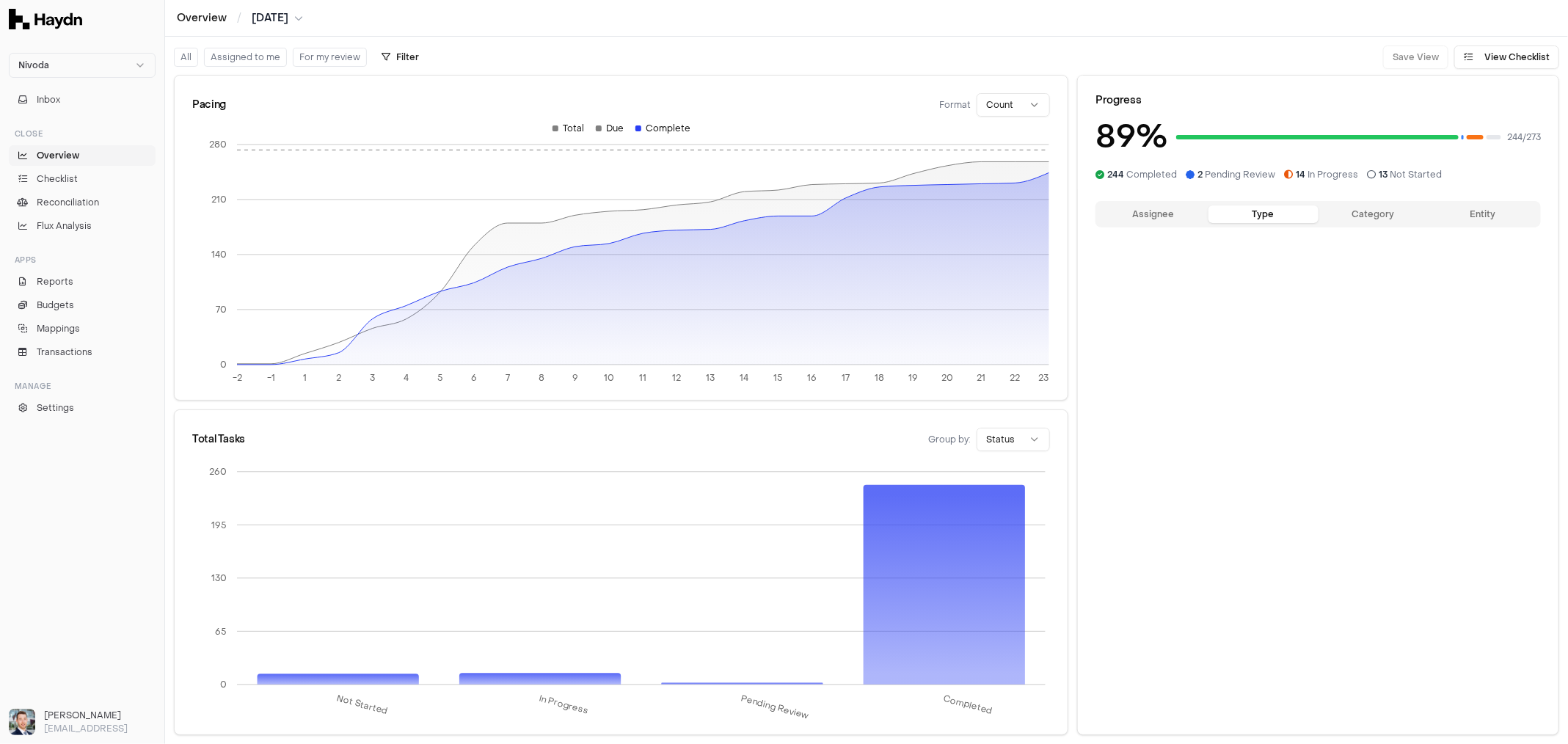
click at [1257, 220] on button "Type" at bounding box center [1263, 215] width 110 height 18
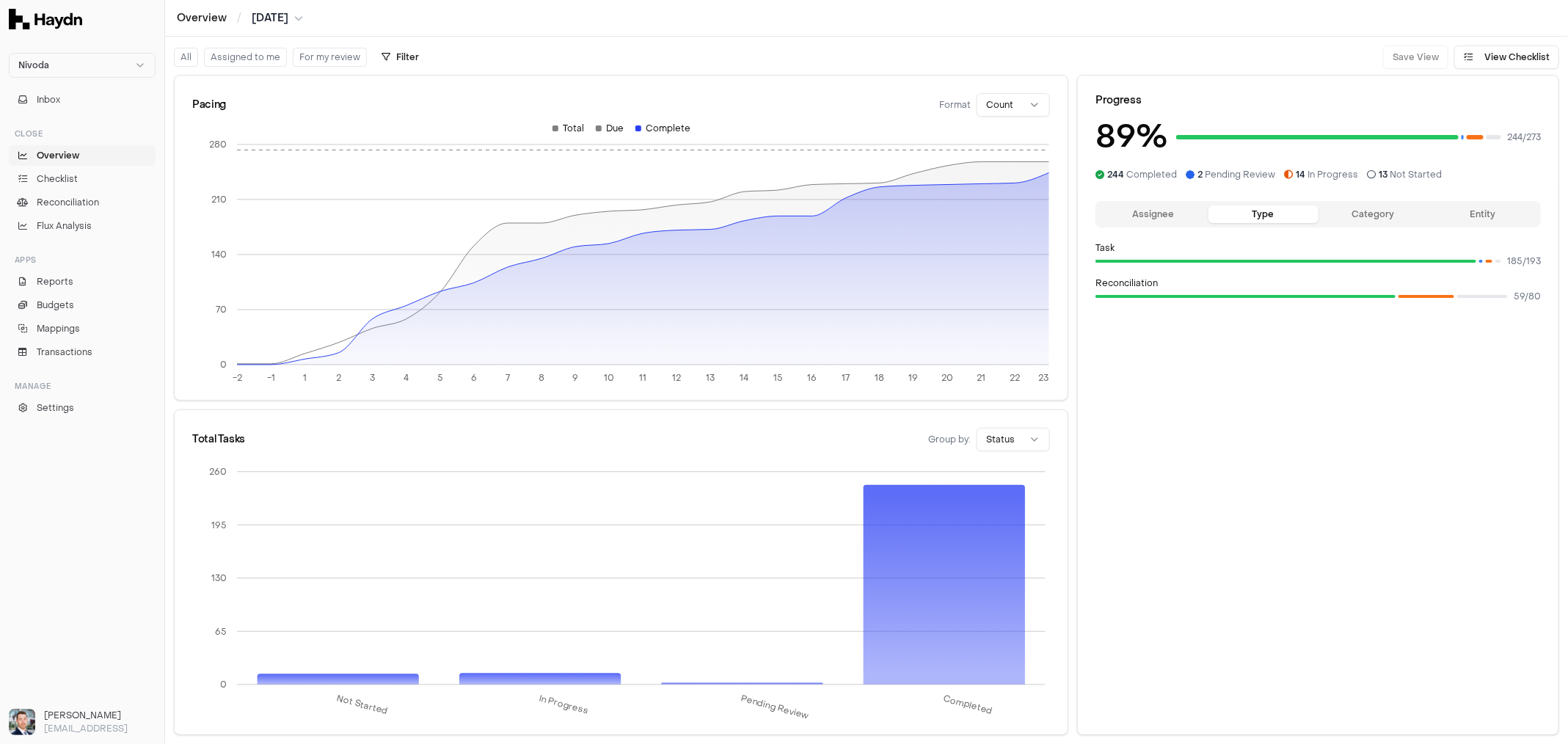
click at [1370, 217] on button "Category" at bounding box center [1373, 215] width 110 height 18
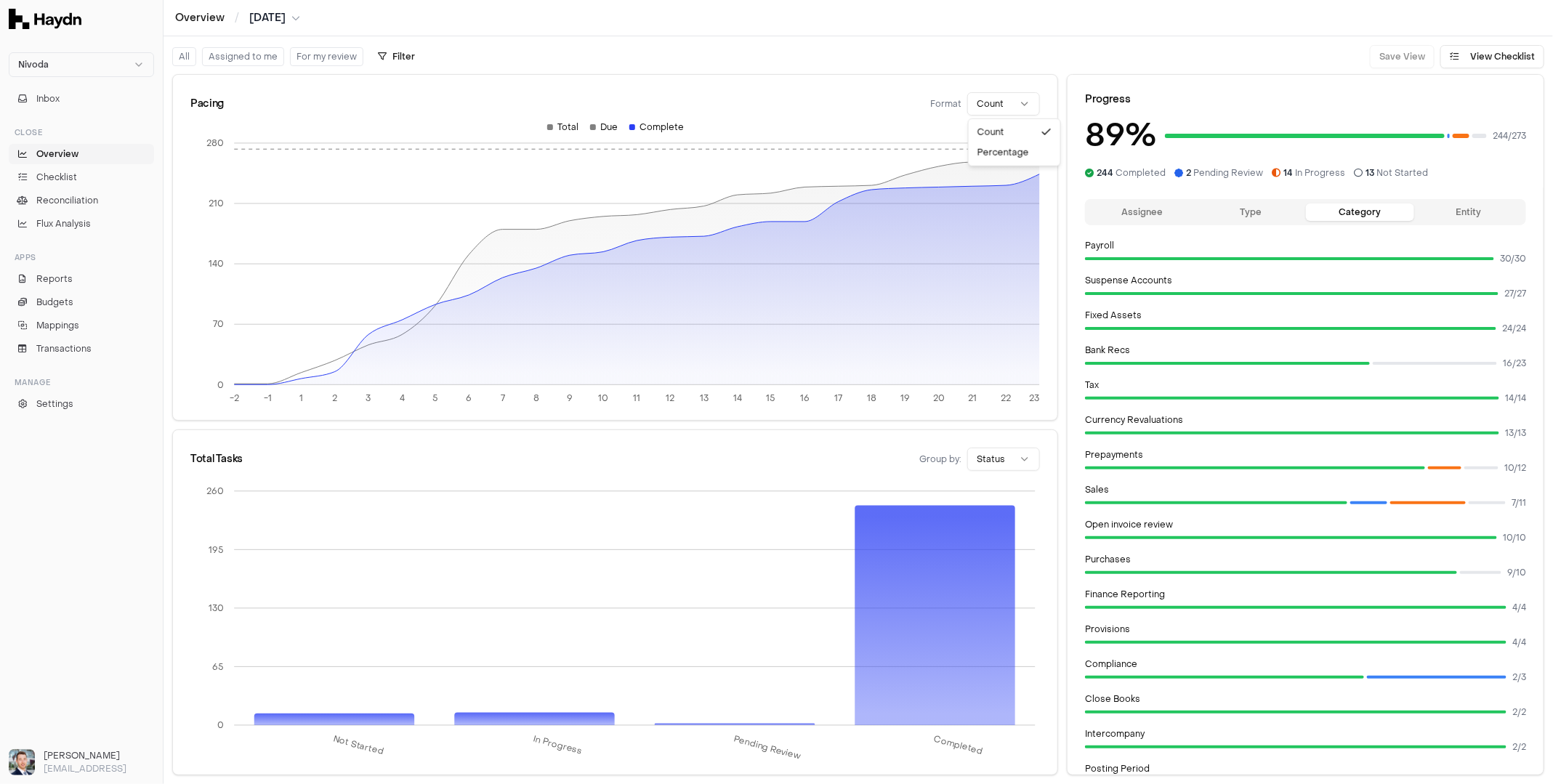
click at [998, 110] on html "Nivoda Inbox Close Overview Checklist Reconciliation Flux Analysis Apps Reports…" at bounding box center [776, 392] width 1553 height 784
click at [833, 89] on html "Nivoda Inbox Close Overview Checklist Reconciliation Flux Analysis Apps Reports…" at bounding box center [776, 392] width 1553 height 784
click at [60, 171] on span "Checklist" at bounding box center [56, 177] width 41 height 13
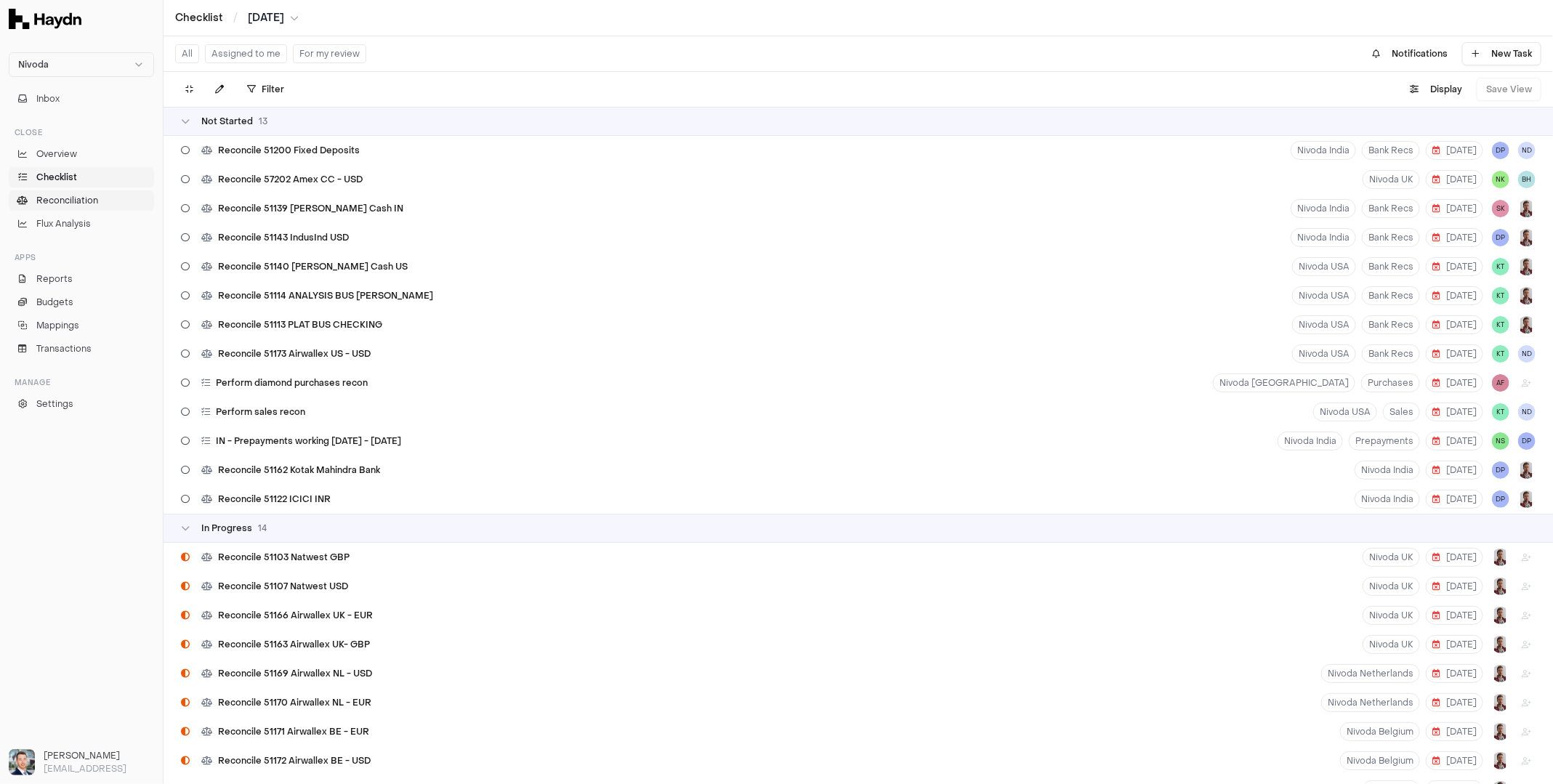
click at [67, 196] on span "Reconciliation" at bounding box center [67, 200] width 61 height 13
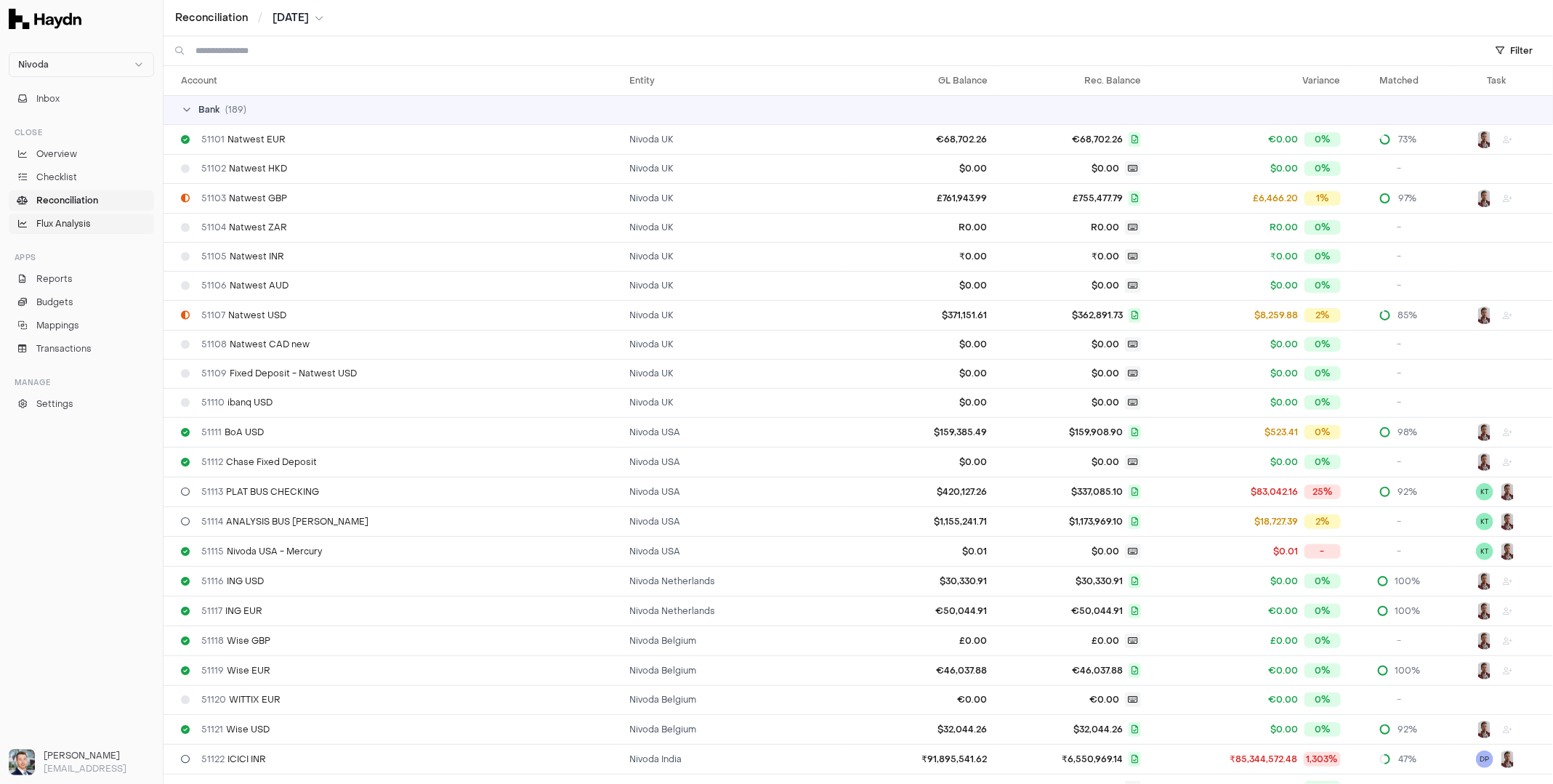
click at [64, 220] on span "Flux Analysis" at bounding box center [63, 223] width 54 height 13
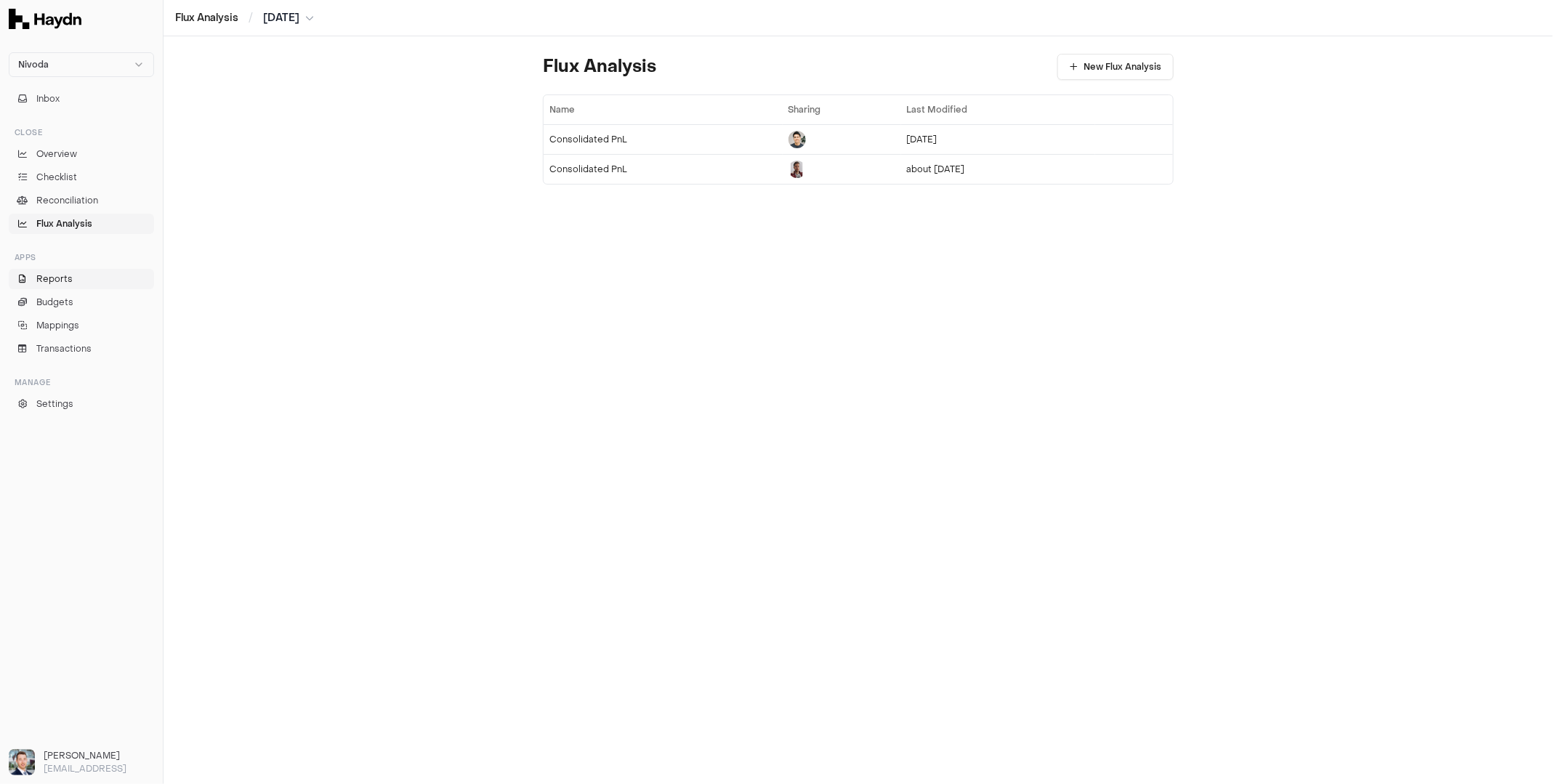
click at [78, 278] on link "Reports" at bounding box center [81, 279] width 145 height 21
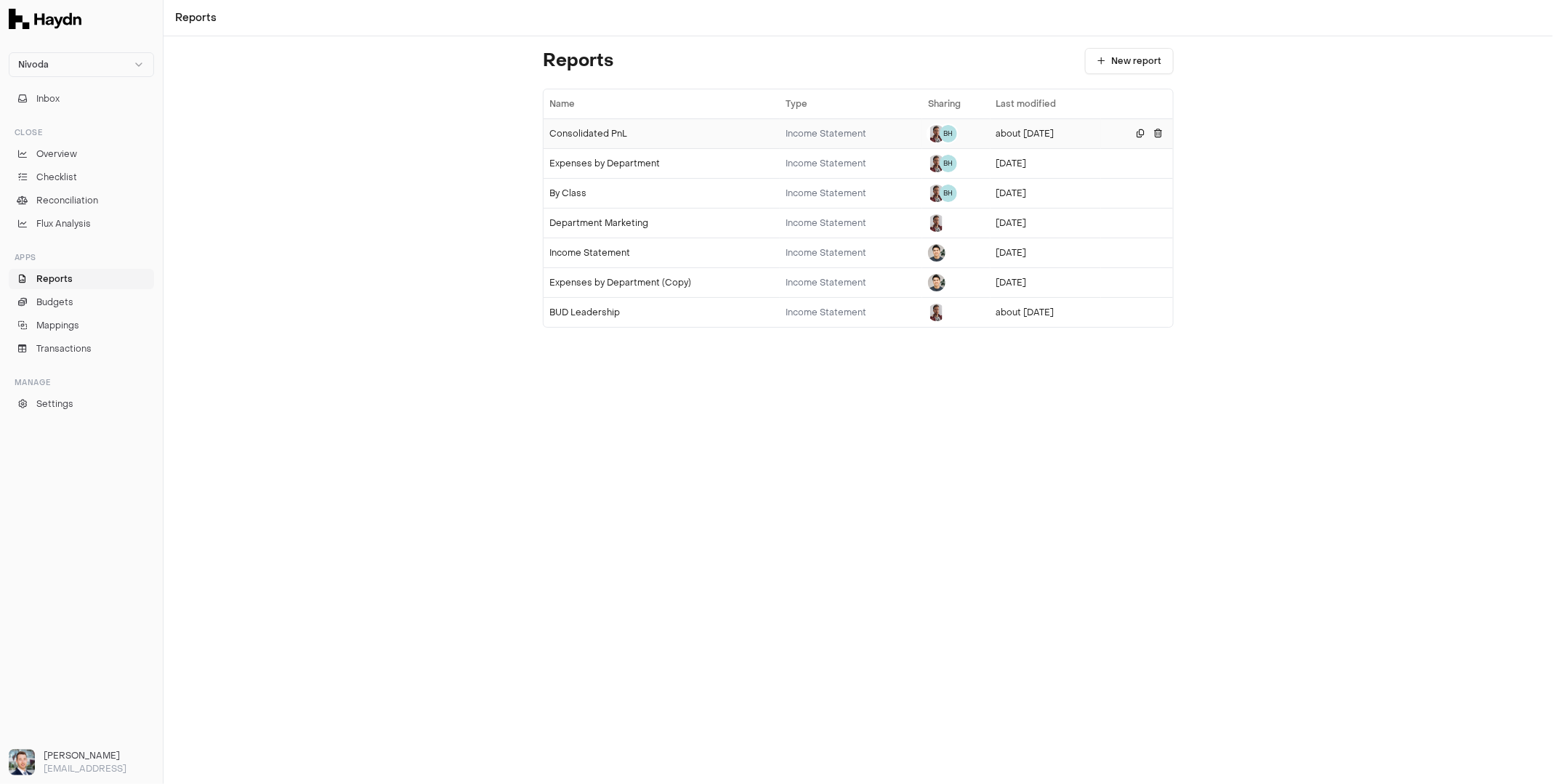
click at [623, 138] on td "Consolidated PnL" at bounding box center [662, 133] width 236 height 30
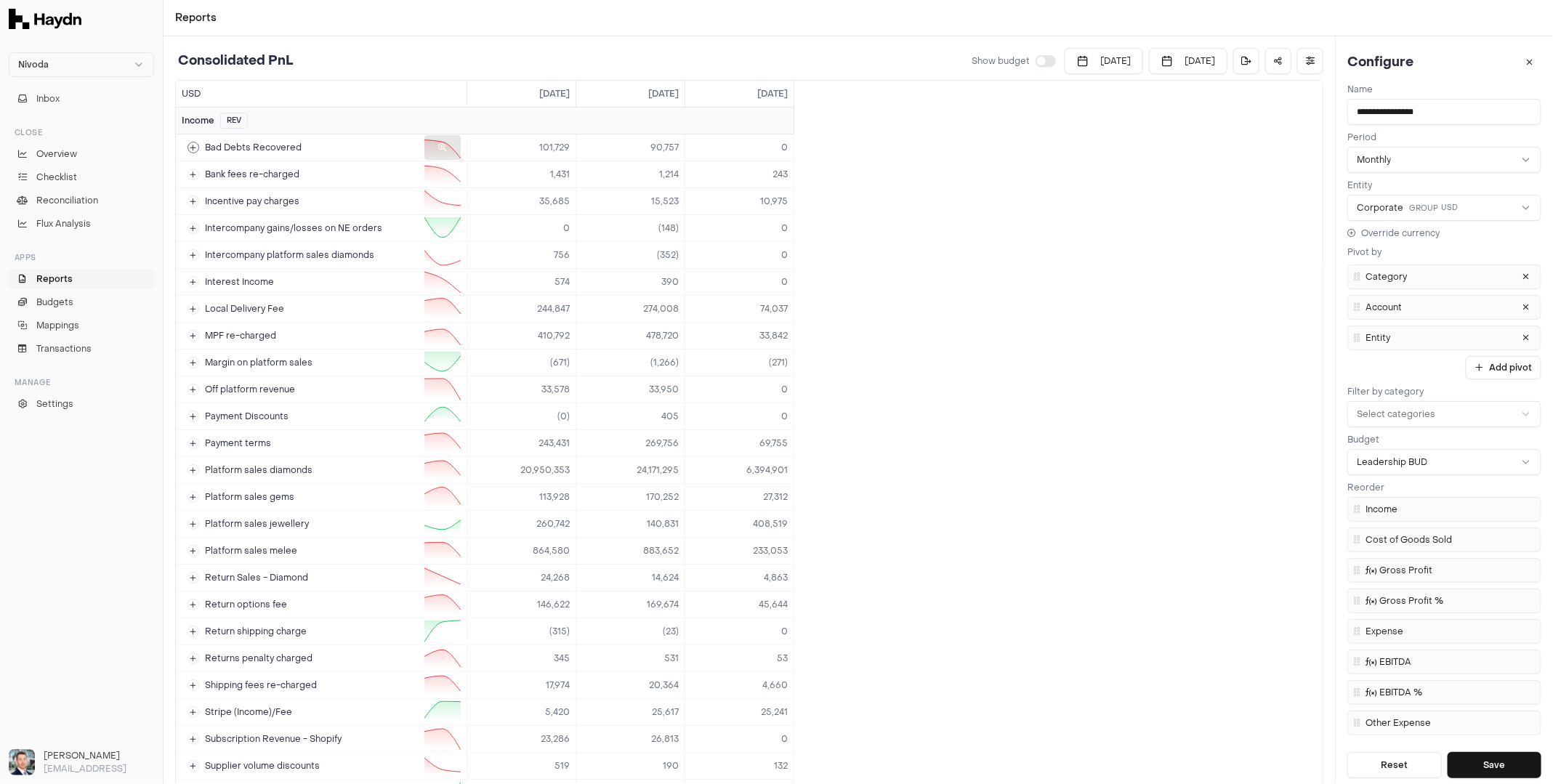
click at [436, 147] on div at bounding box center [442, 147] width 37 height 25
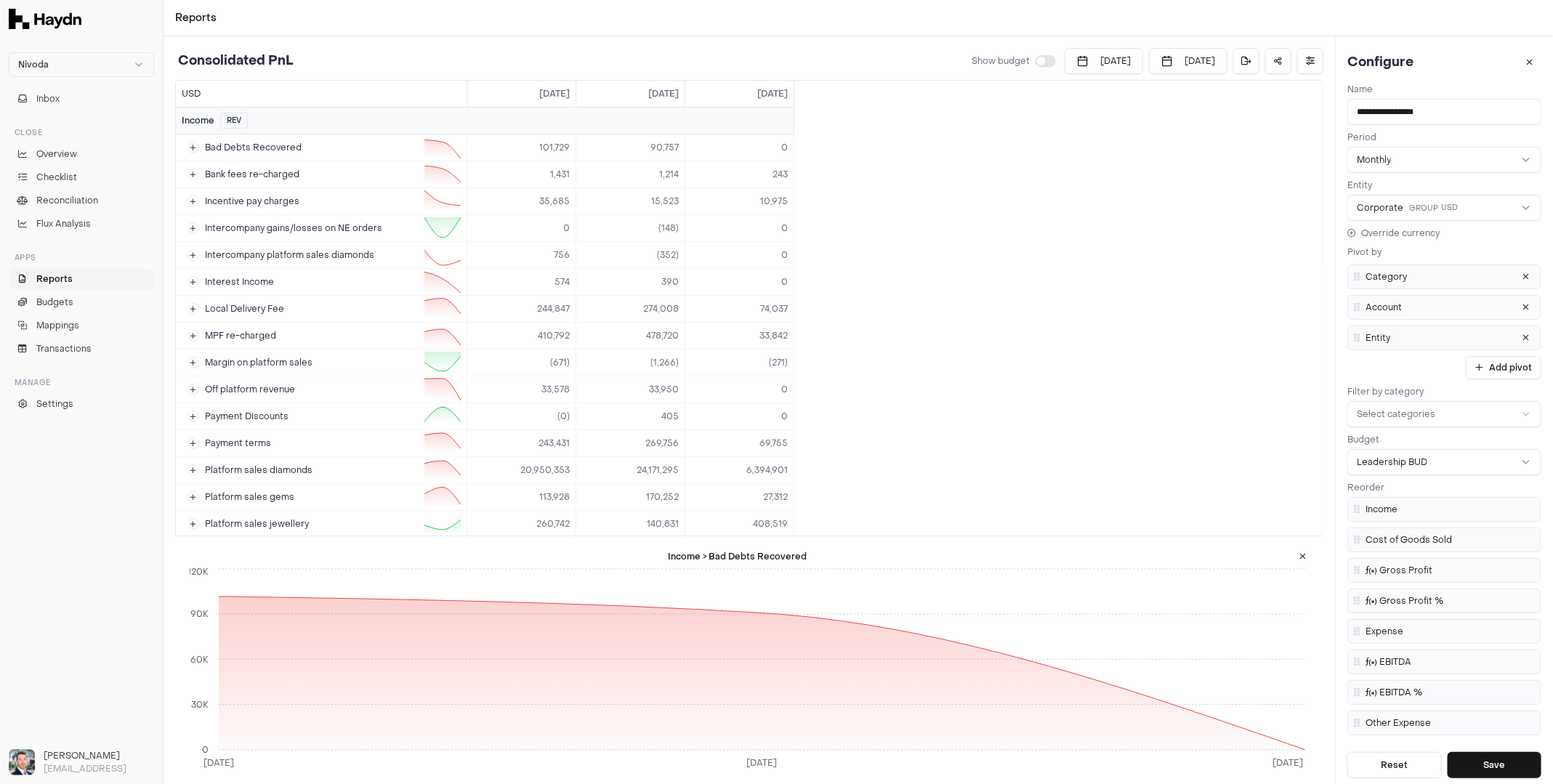
click at [1298, 553] on button at bounding box center [1303, 557] width 24 height 24
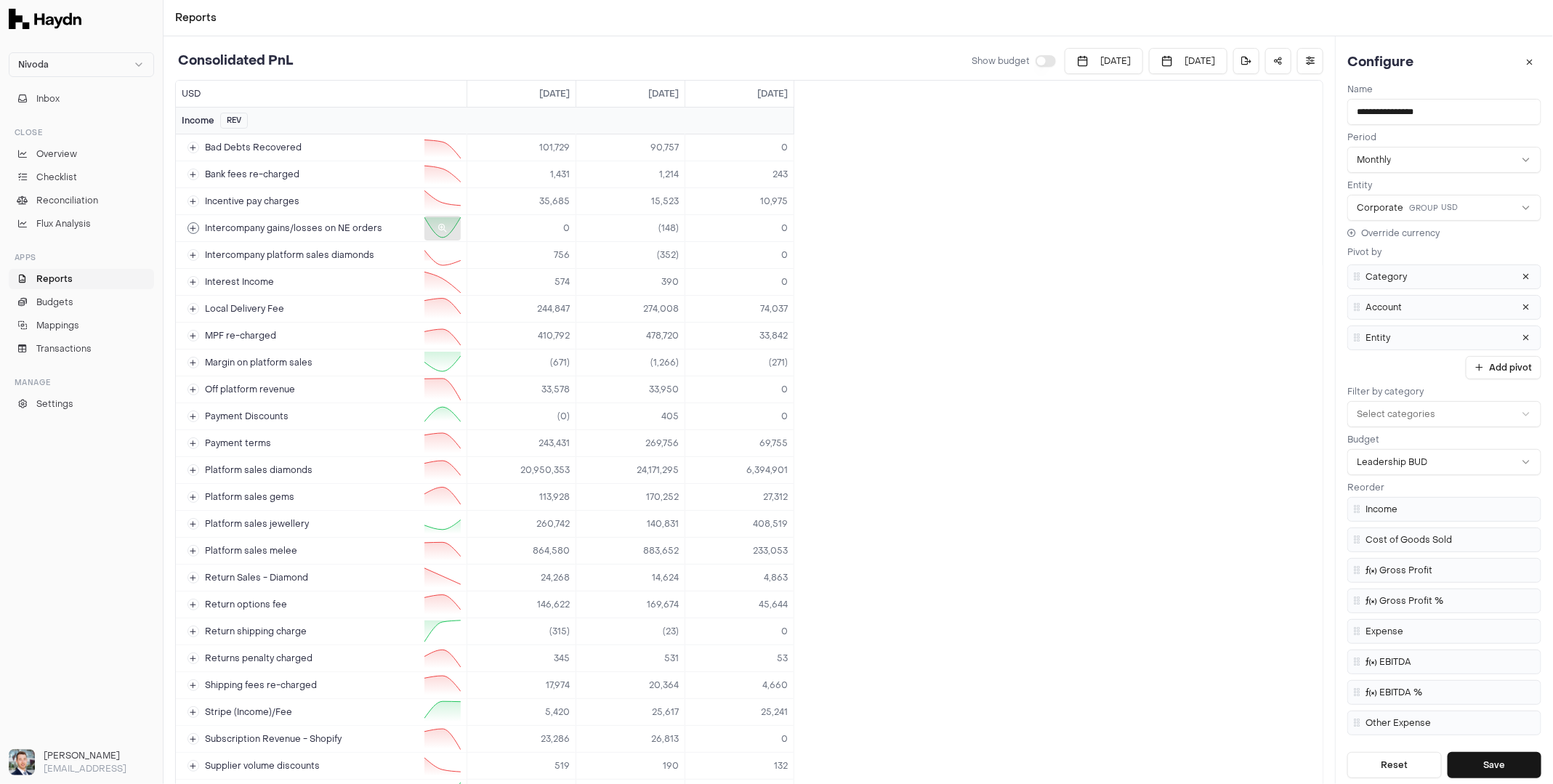
click at [449, 222] on div at bounding box center [442, 227] width 37 height 25
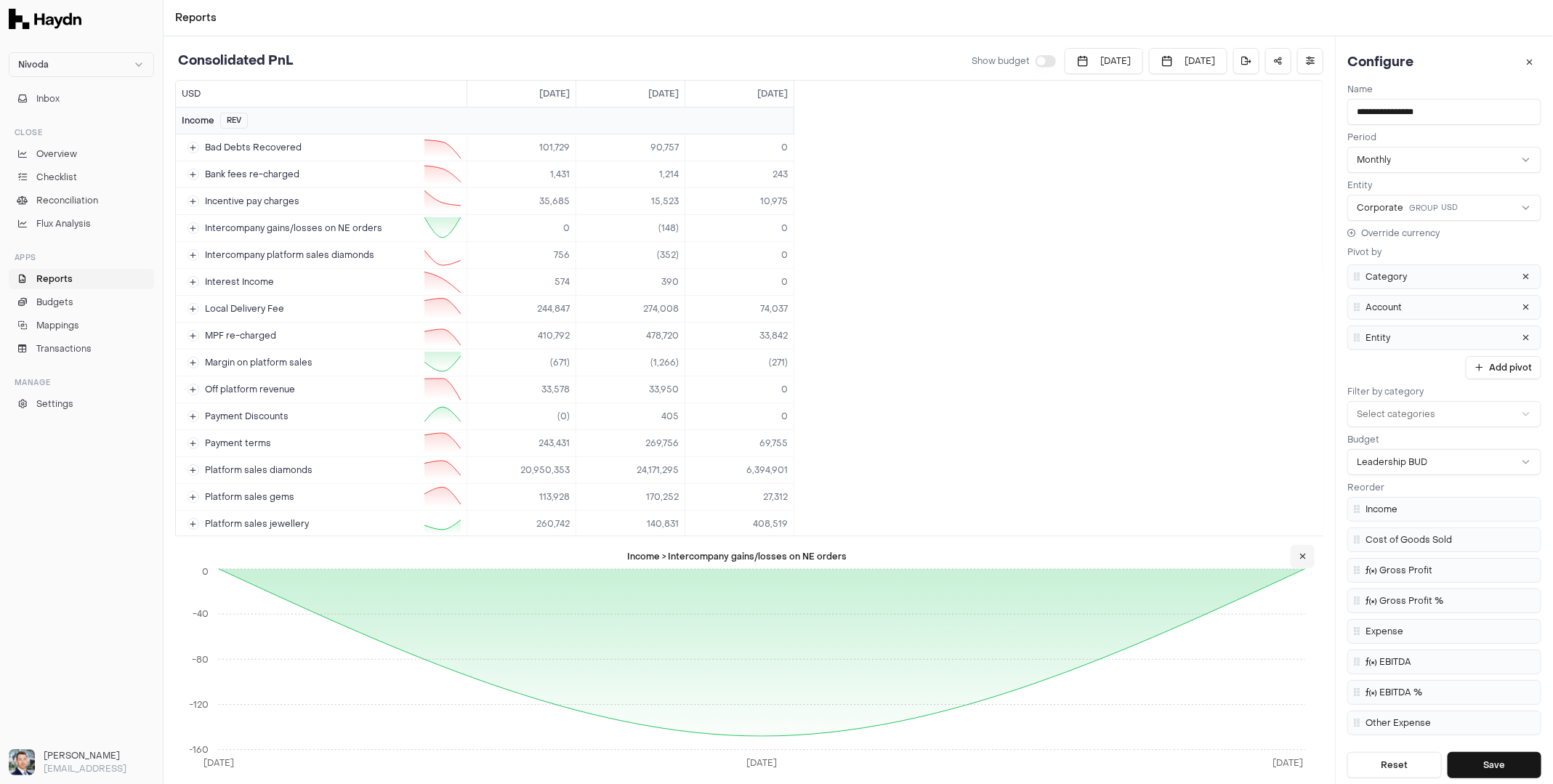
click at [1307, 558] on button at bounding box center [1303, 557] width 24 height 24
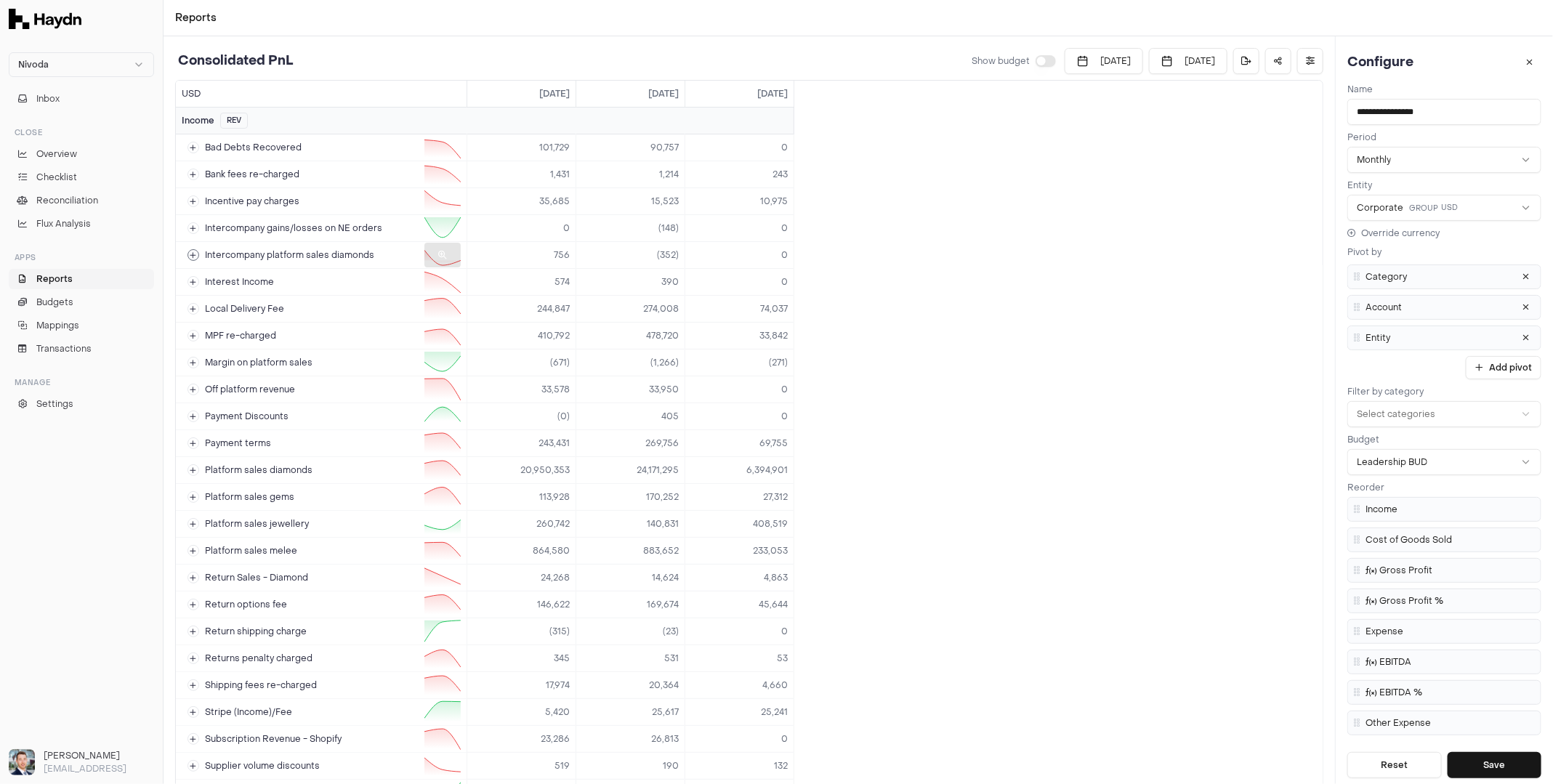
click at [194, 251] on icon at bounding box center [193, 254] width 7 height 7
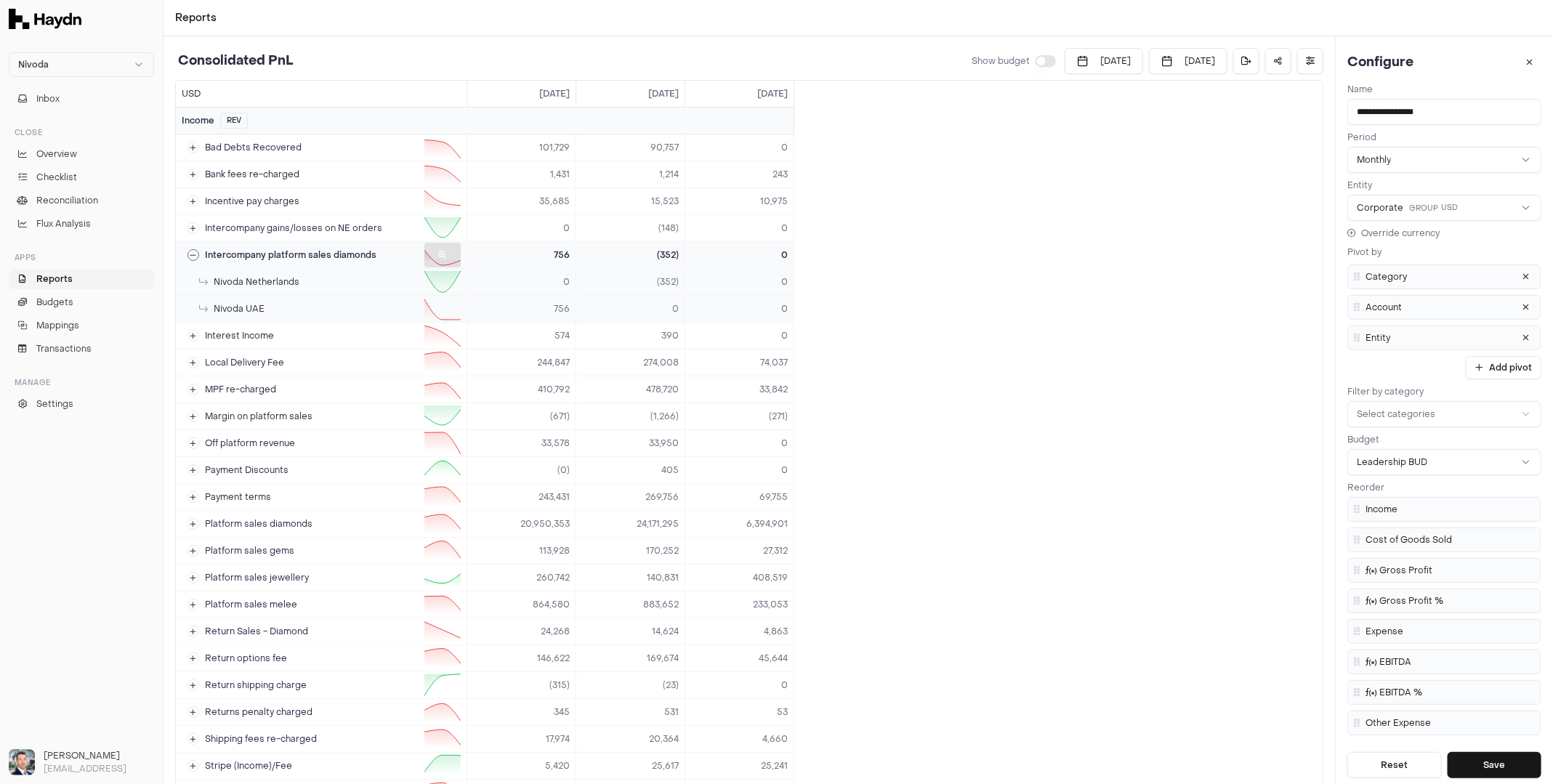
click at [194, 251] on icon at bounding box center [193, 254] width 7 height 7
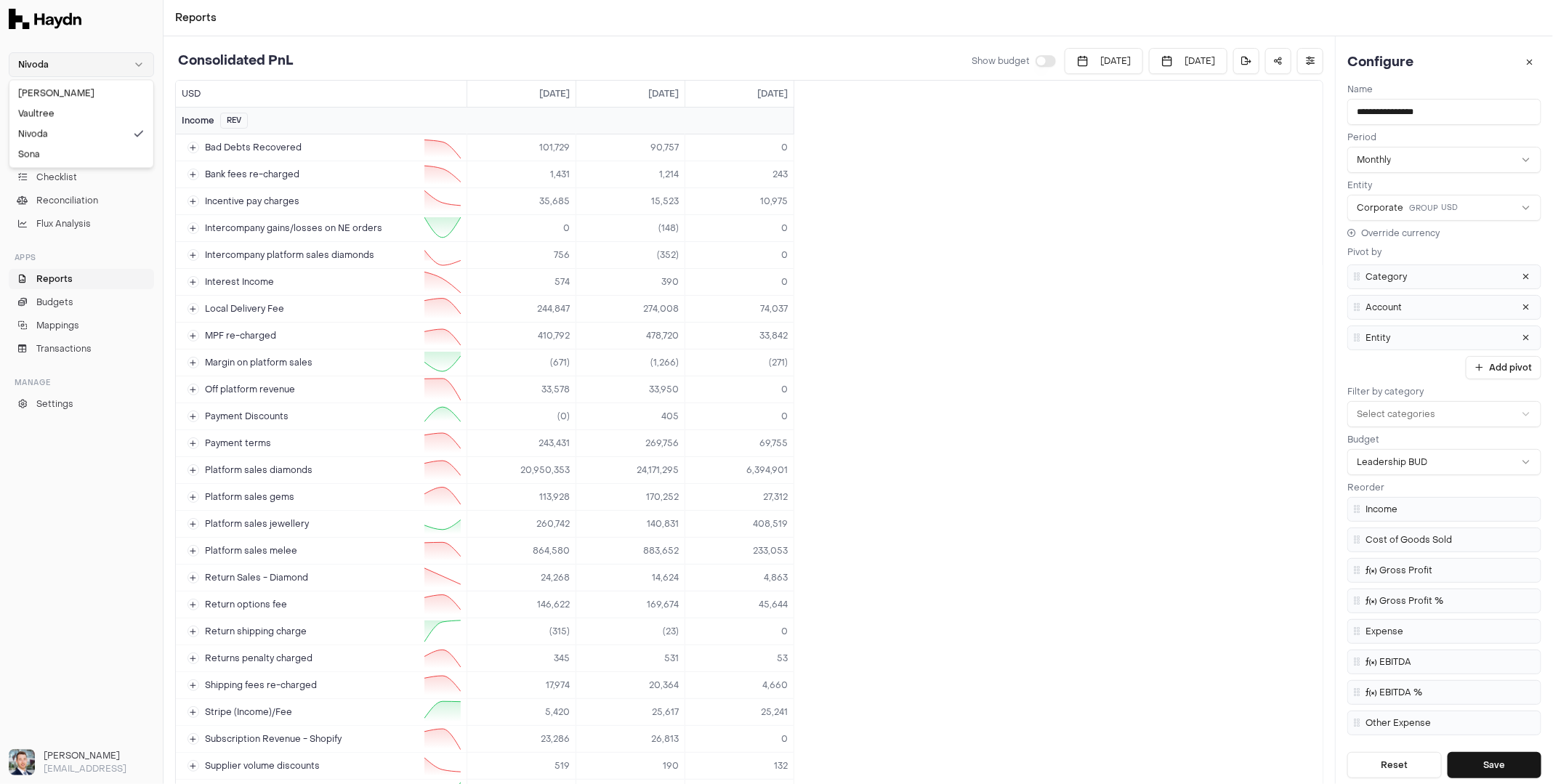
click at [78, 55] on html "Nivoda Inbox Close Overview Checklist Reconciliation Flux Analysis Apps Reports…" at bounding box center [776, 392] width 1553 height 784
click at [108, 40] on html "Nivoda Inbox Close Overview Checklist Reconciliation Flux Analysis Apps Reports…" at bounding box center [776, 392] width 1553 height 784
click at [188, 299] on td "Local Delivery Fee" at bounding box center [321, 308] width 291 height 26
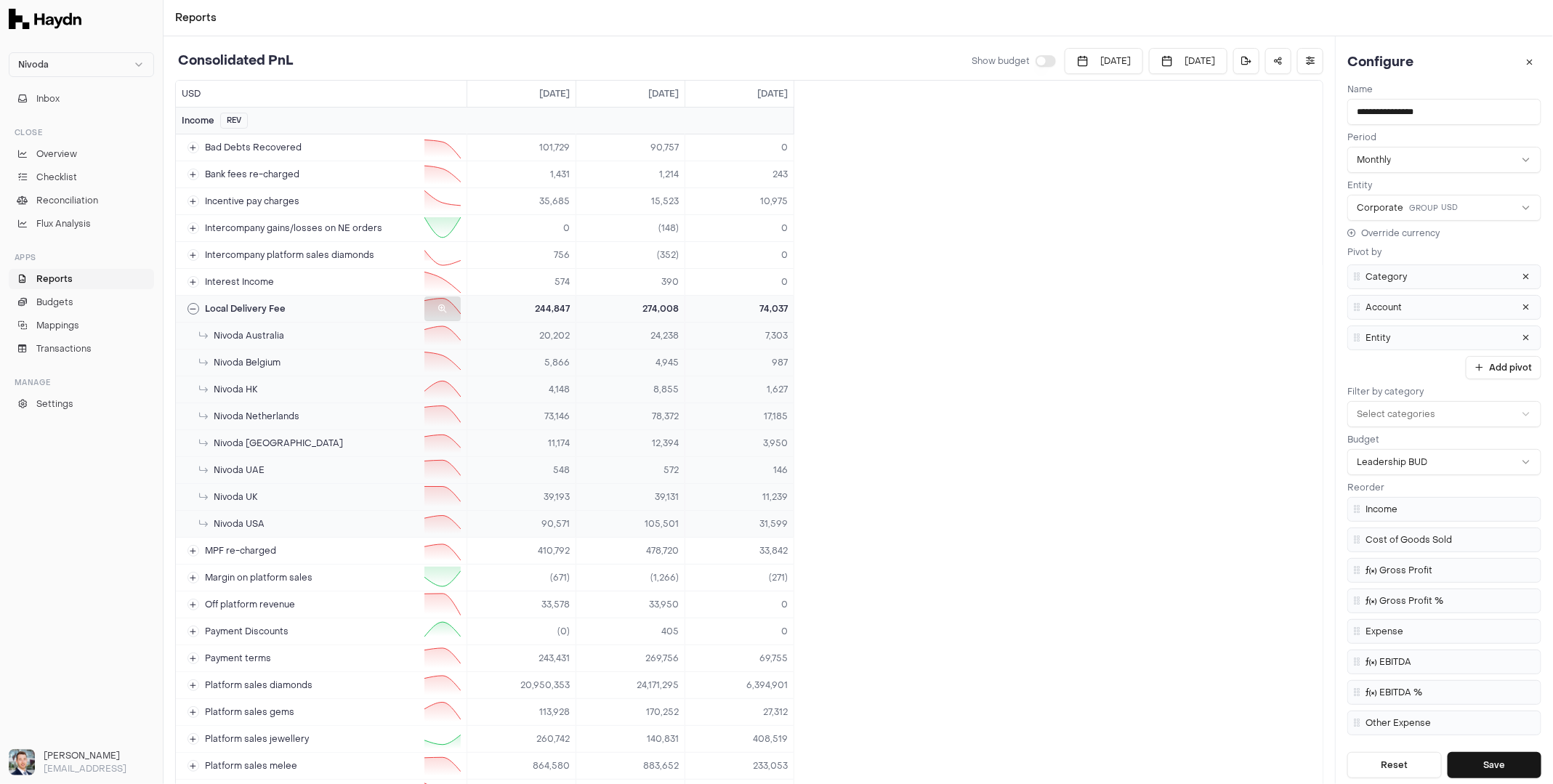
click at [190, 305] on icon at bounding box center [193, 308] width 7 height 7
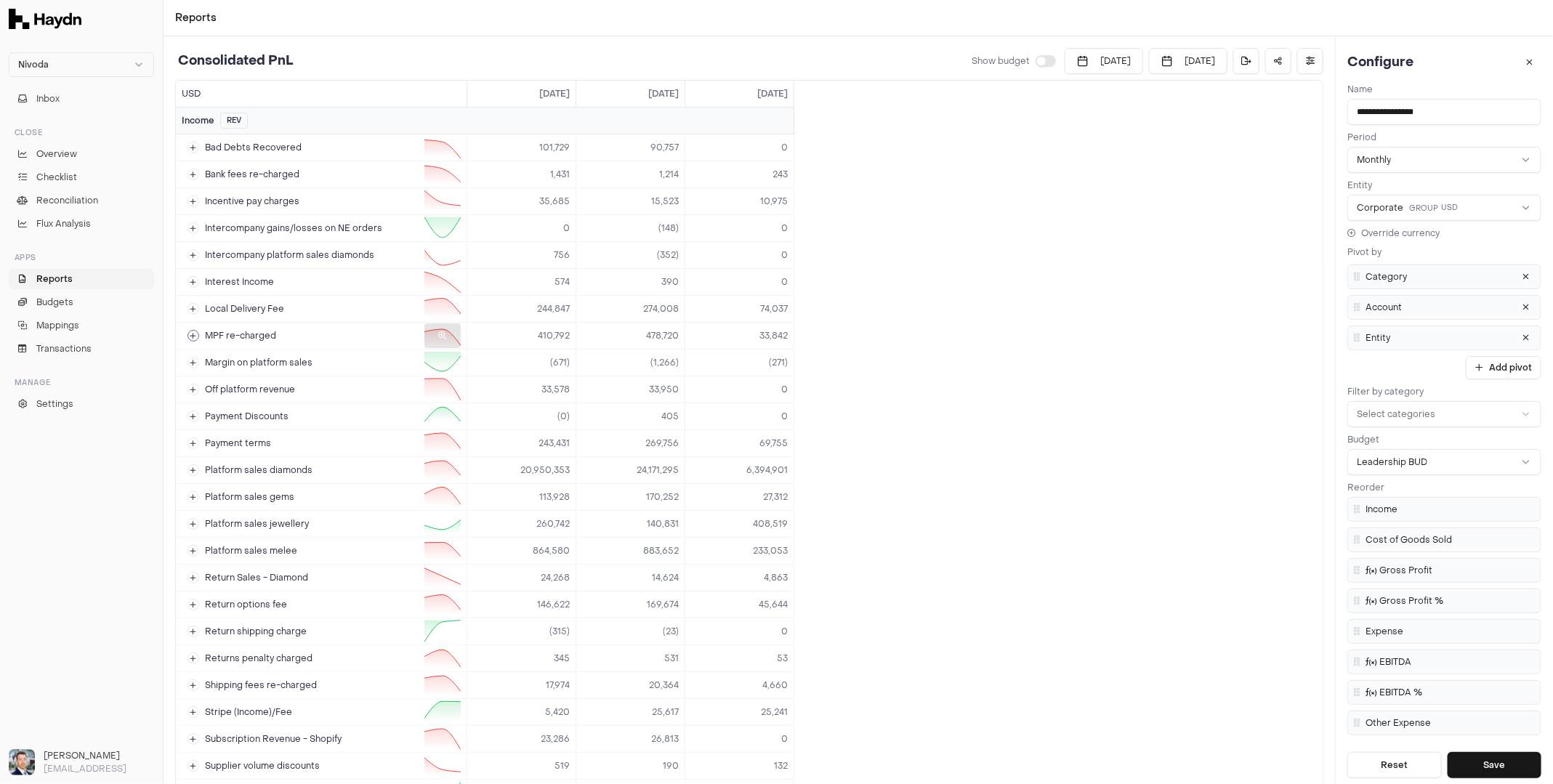
click at [195, 337] on button at bounding box center [194, 336] width 12 height 12
click at [195, 334] on icon at bounding box center [193, 335] width 7 height 7
click at [195, 138] on td "Bad Debts Recovered" at bounding box center [321, 147] width 291 height 26
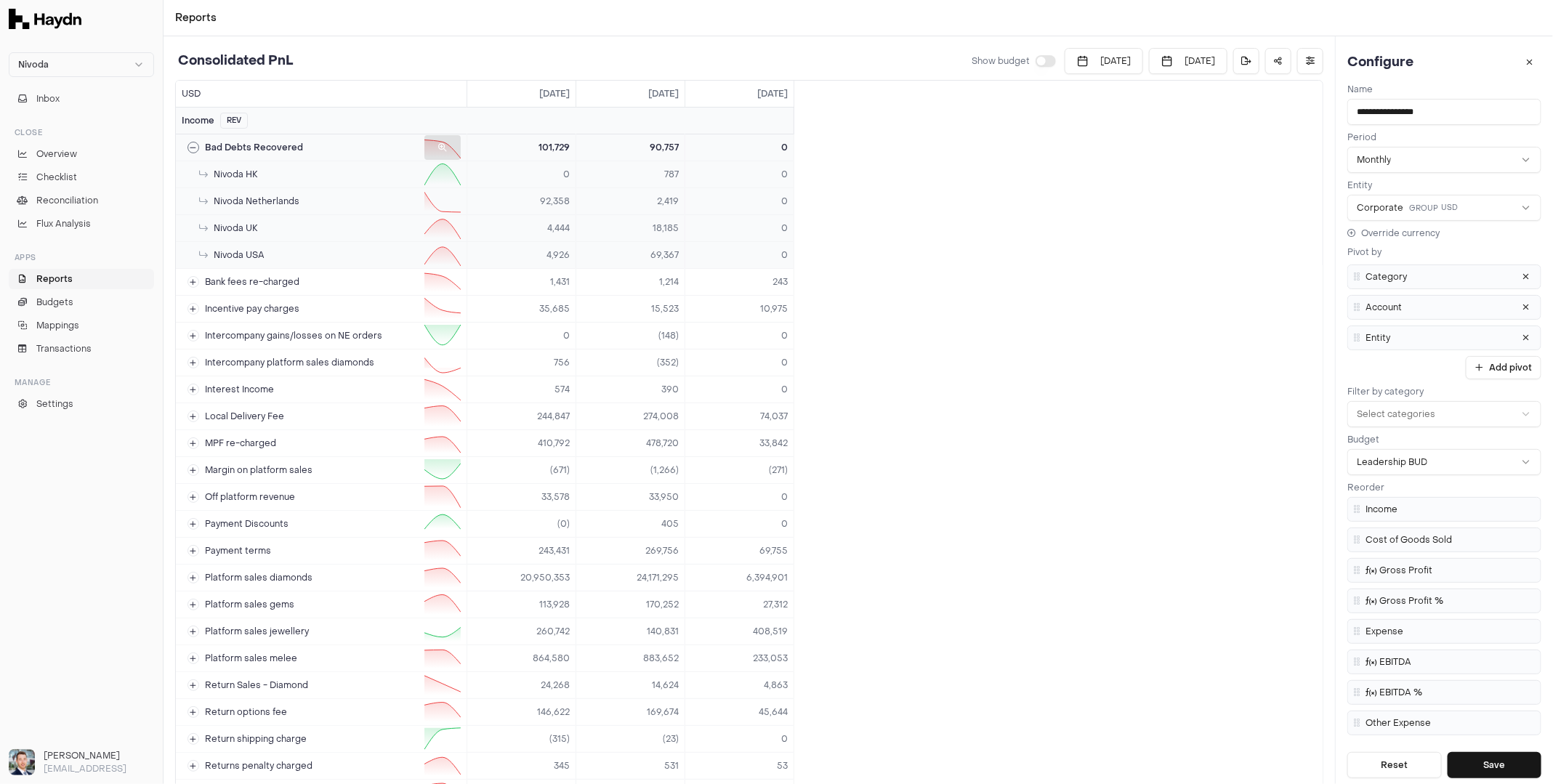
click at [194, 141] on button at bounding box center [194, 147] width 12 height 12
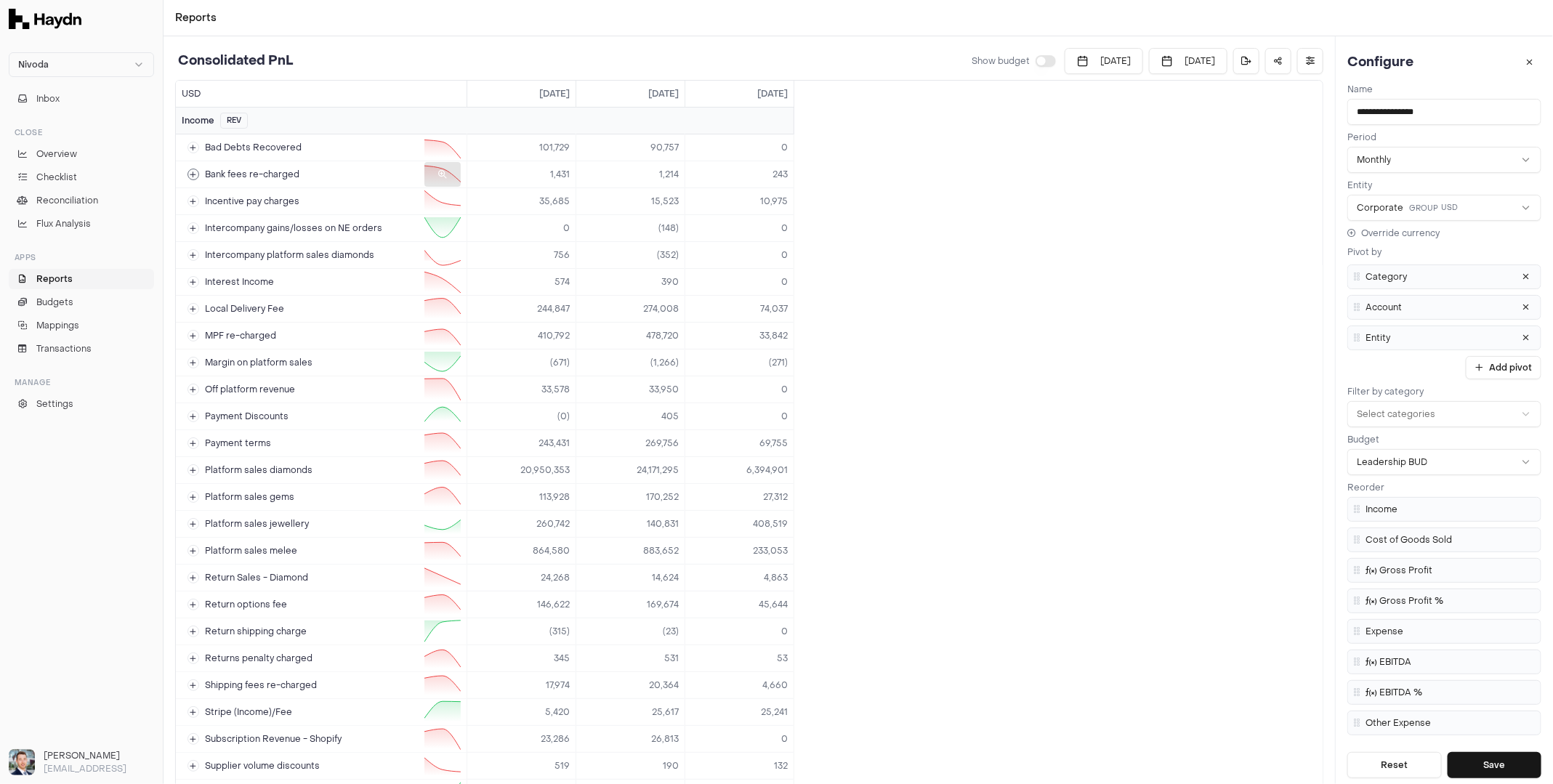
click at [193, 171] on icon at bounding box center [193, 174] width 7 height 7
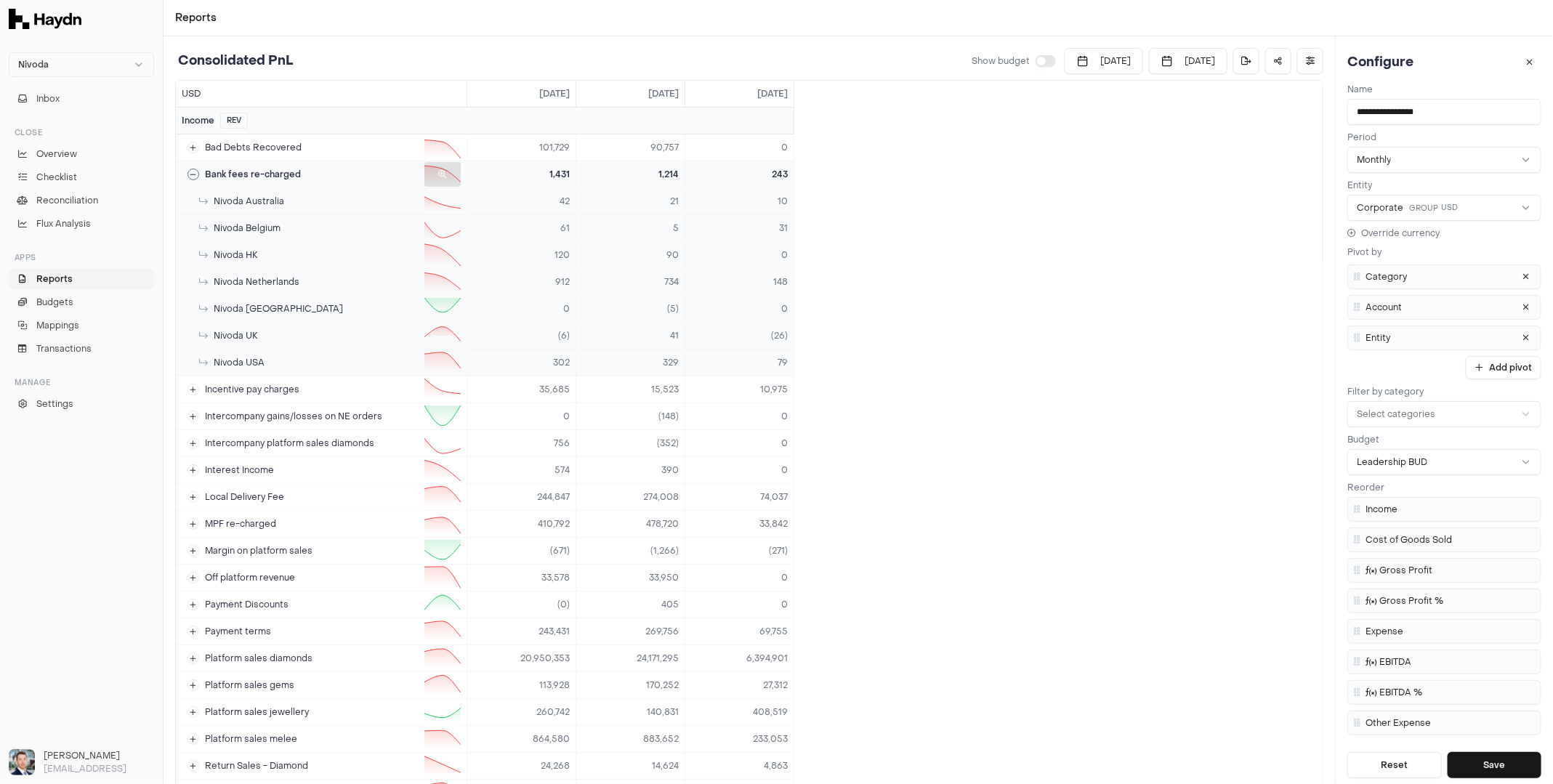
click at [193, 171] on icon at bounding box center [193, 174] width 7 height 7
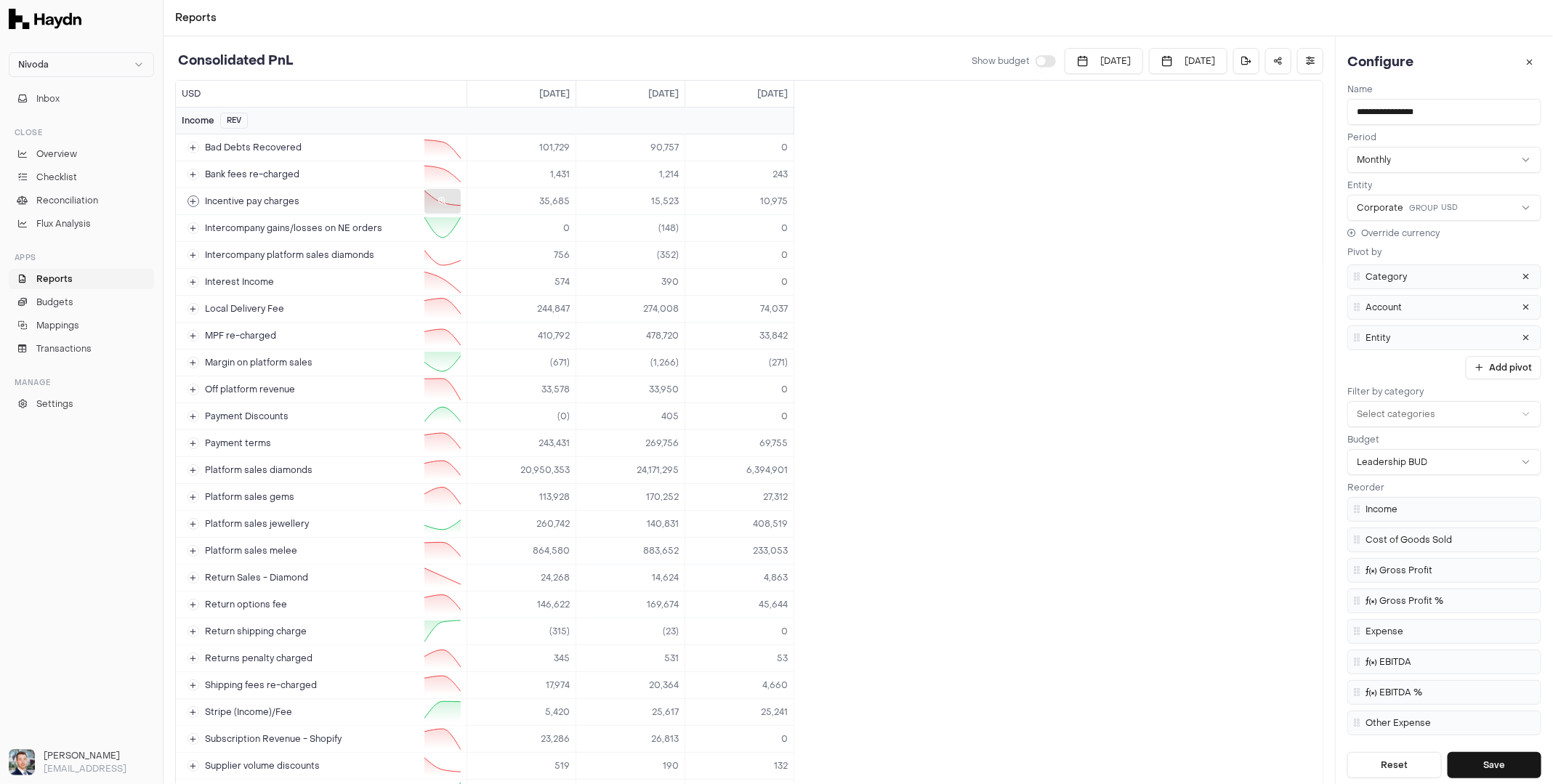
click at [192, 207] on td "Incentive pay charges" at bounding box center [321, 201] width 291 height 26
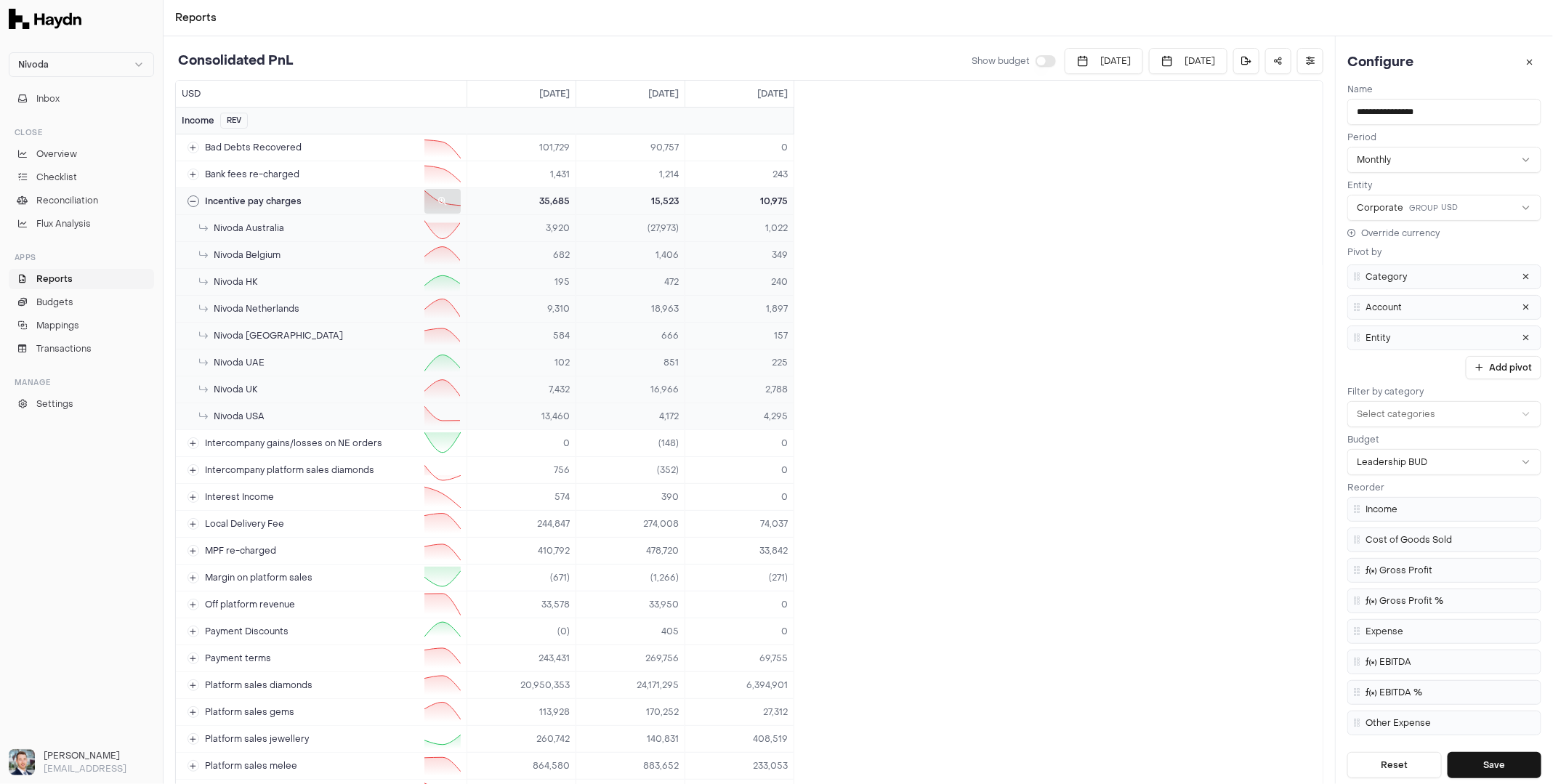
click at [193, 204] on button at bounding box center [194, 202] width 12 height 12
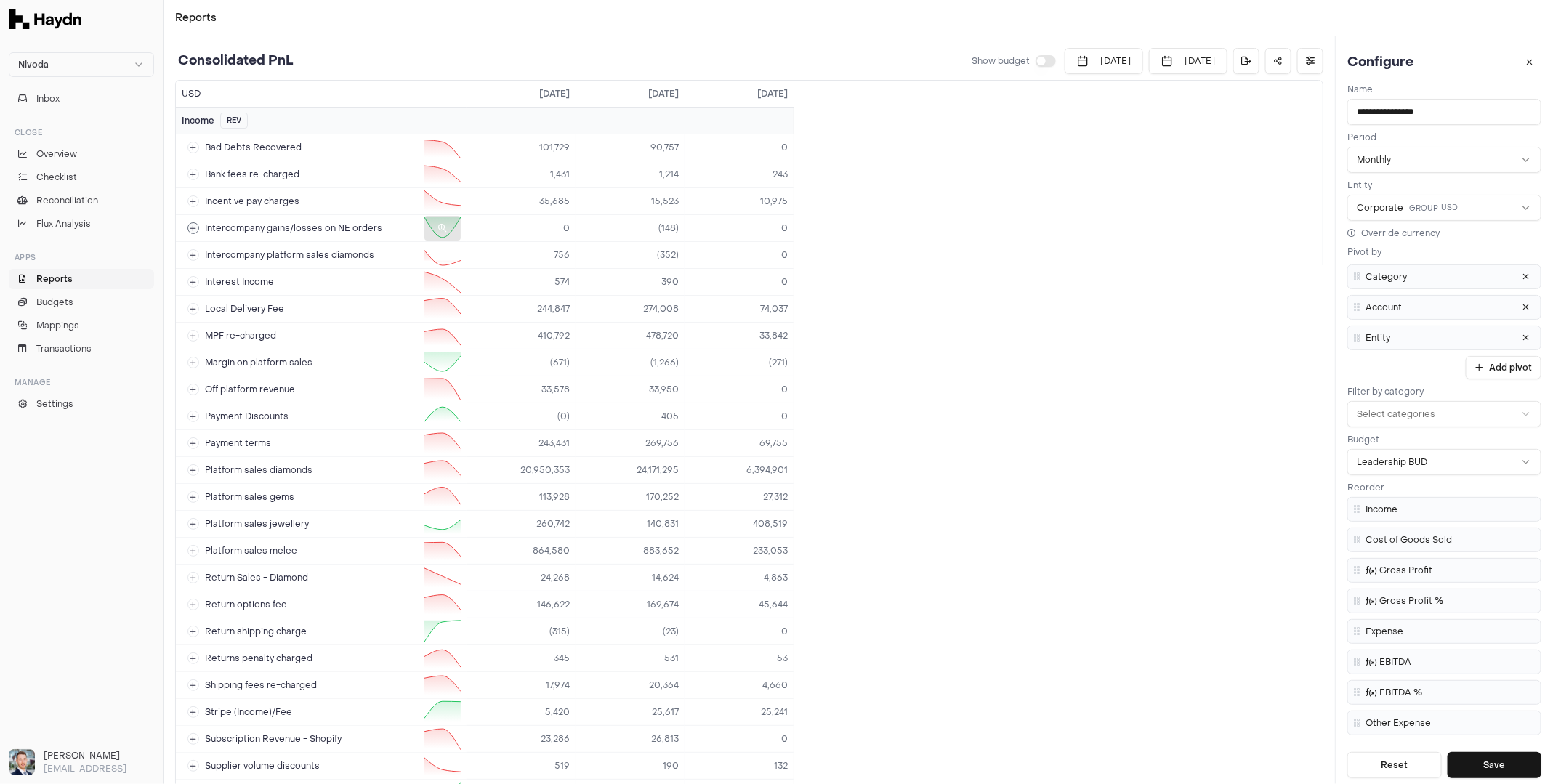
click at [197, 230] on button at bounding box center [194, 228] width 12 height 12
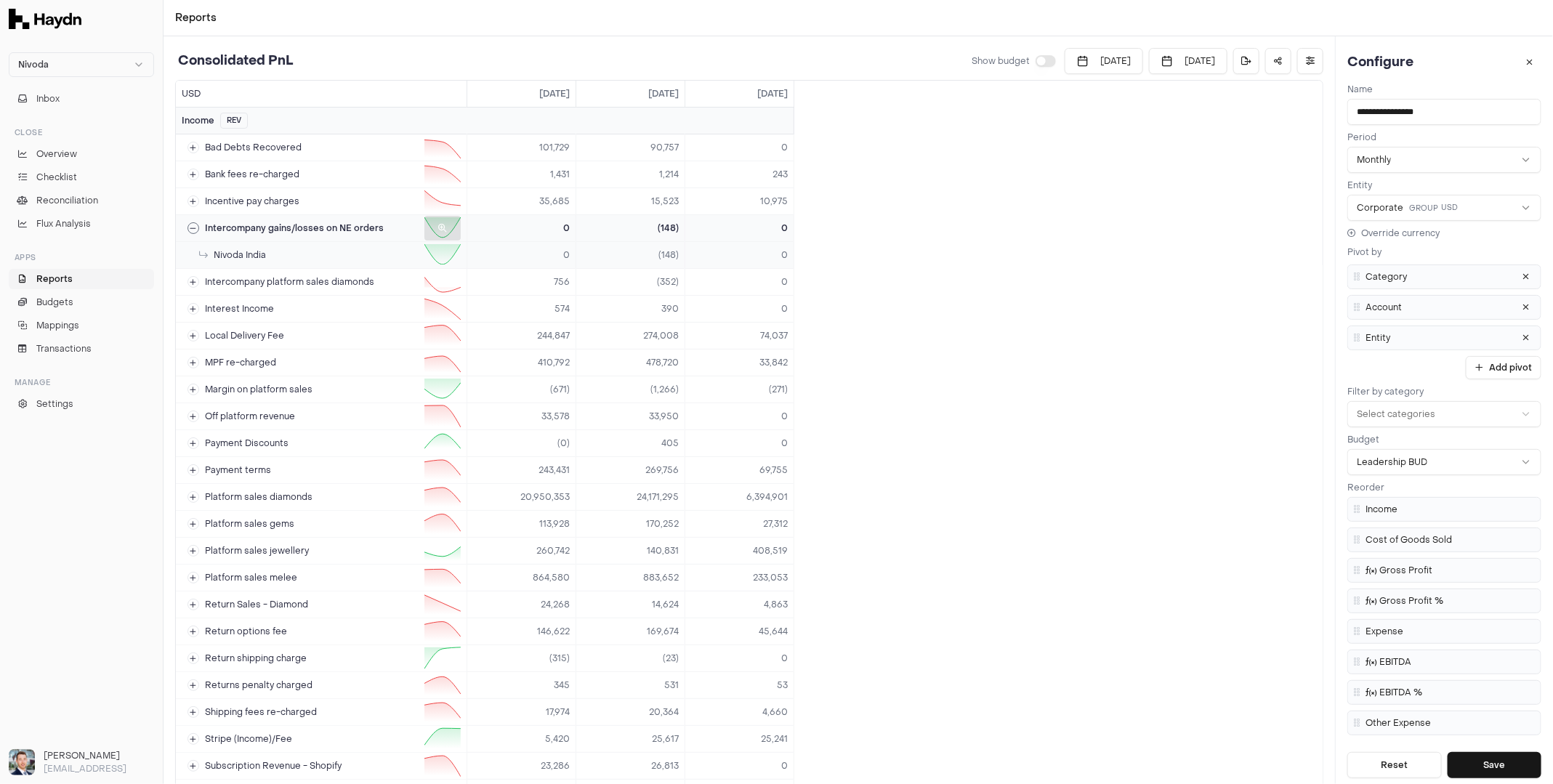
click at [196, 228] on icon at bounding box center [193, 227] width 7 height 7
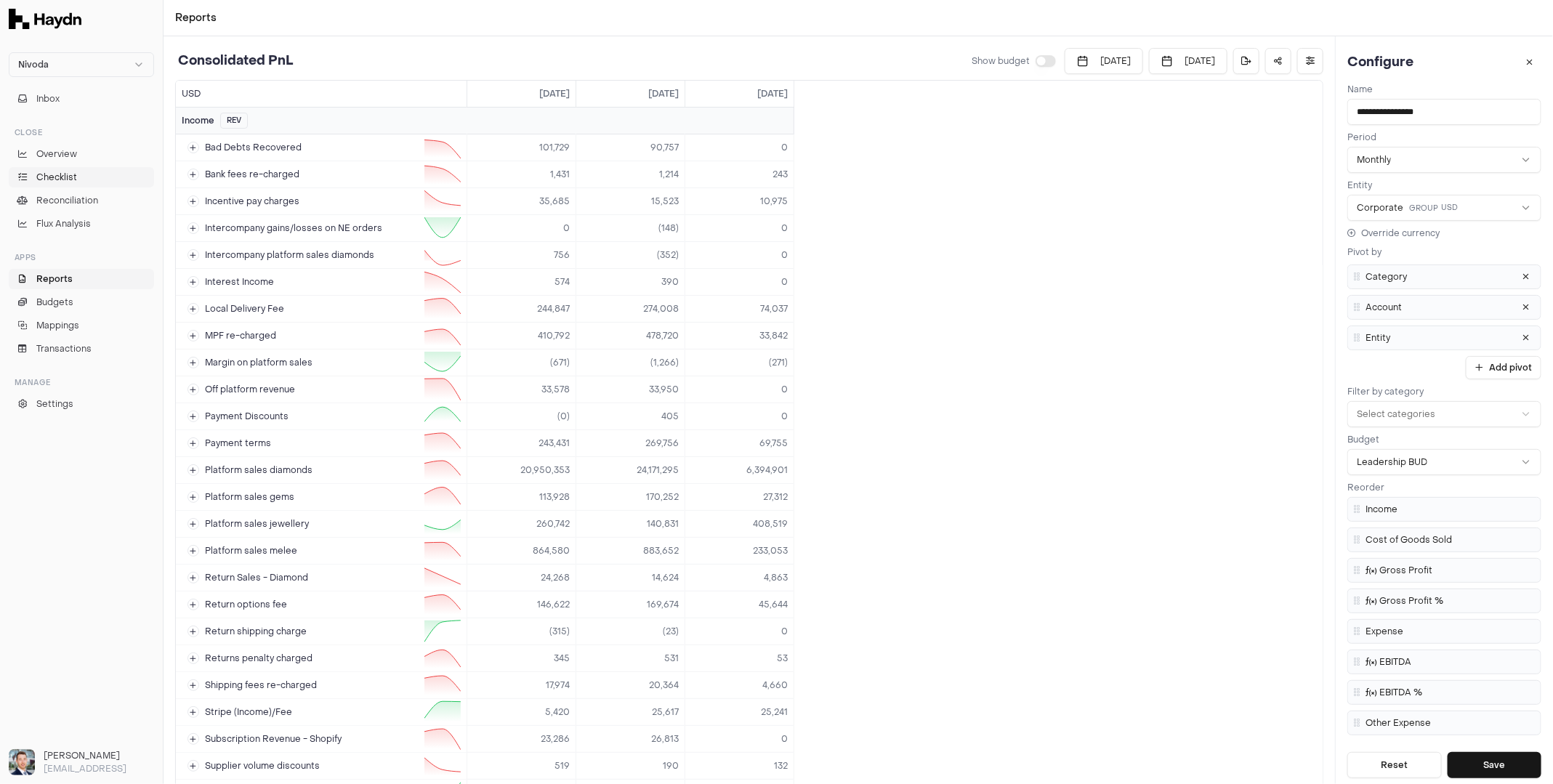
click at [68, 177] on span "Checklist" at bounding box center [56, 177] width 41 height 13
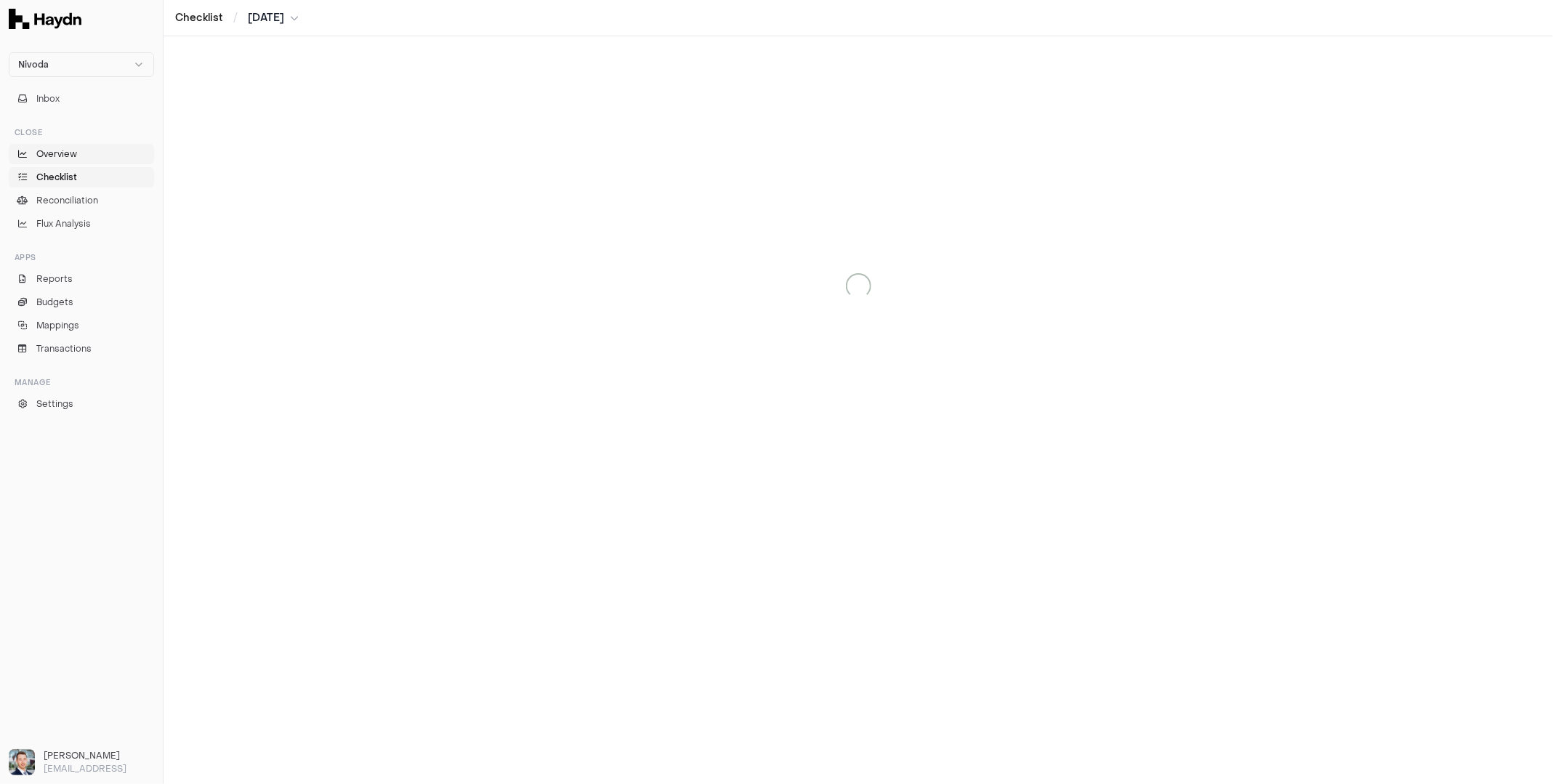
click at [69, 153] on span "Overview" at bounding box center [56, 153] width 41 height 13
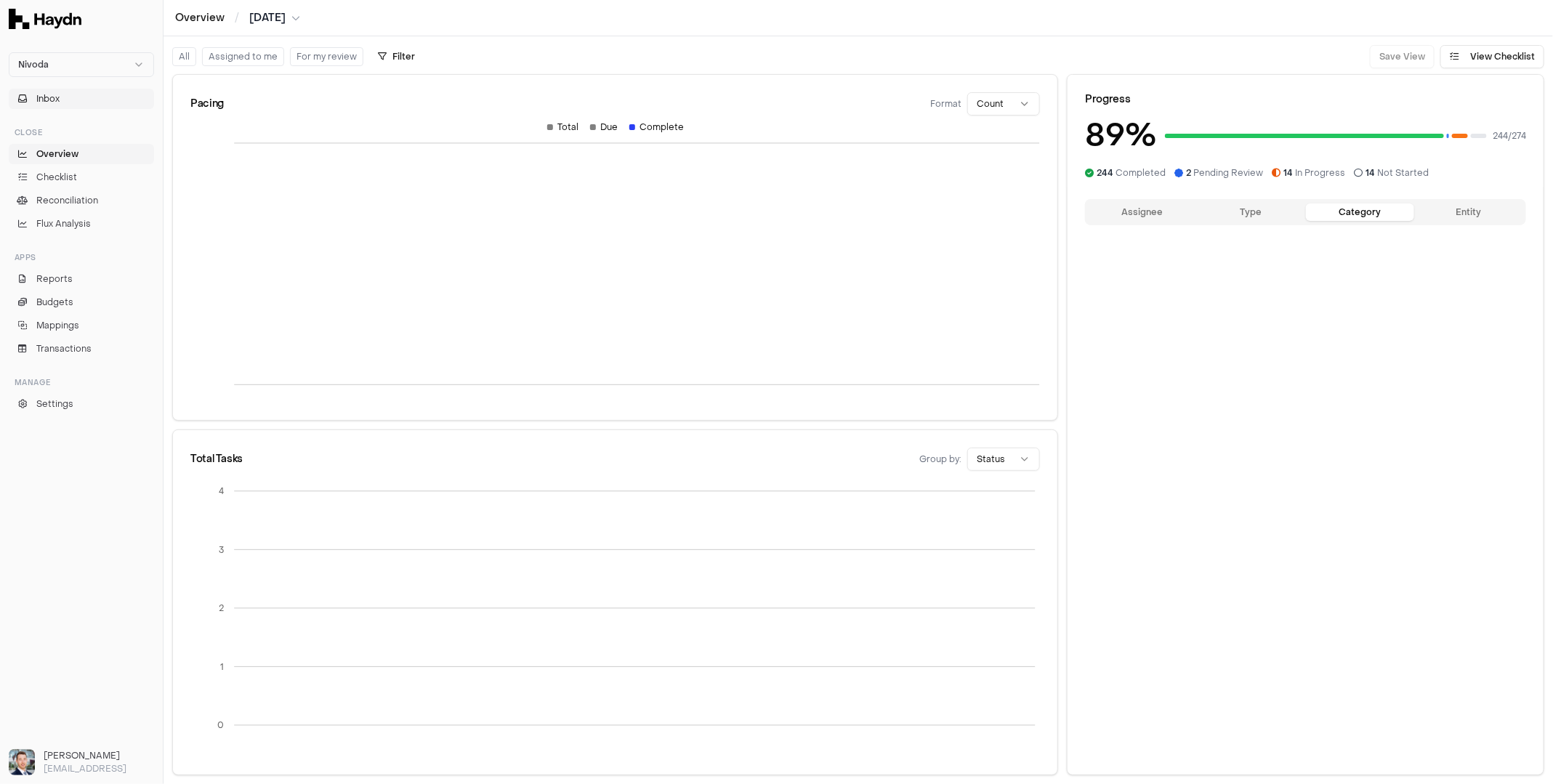
click at [81, 106] on button "Inbox" at bounding box center [81, 99] width 145 height 21
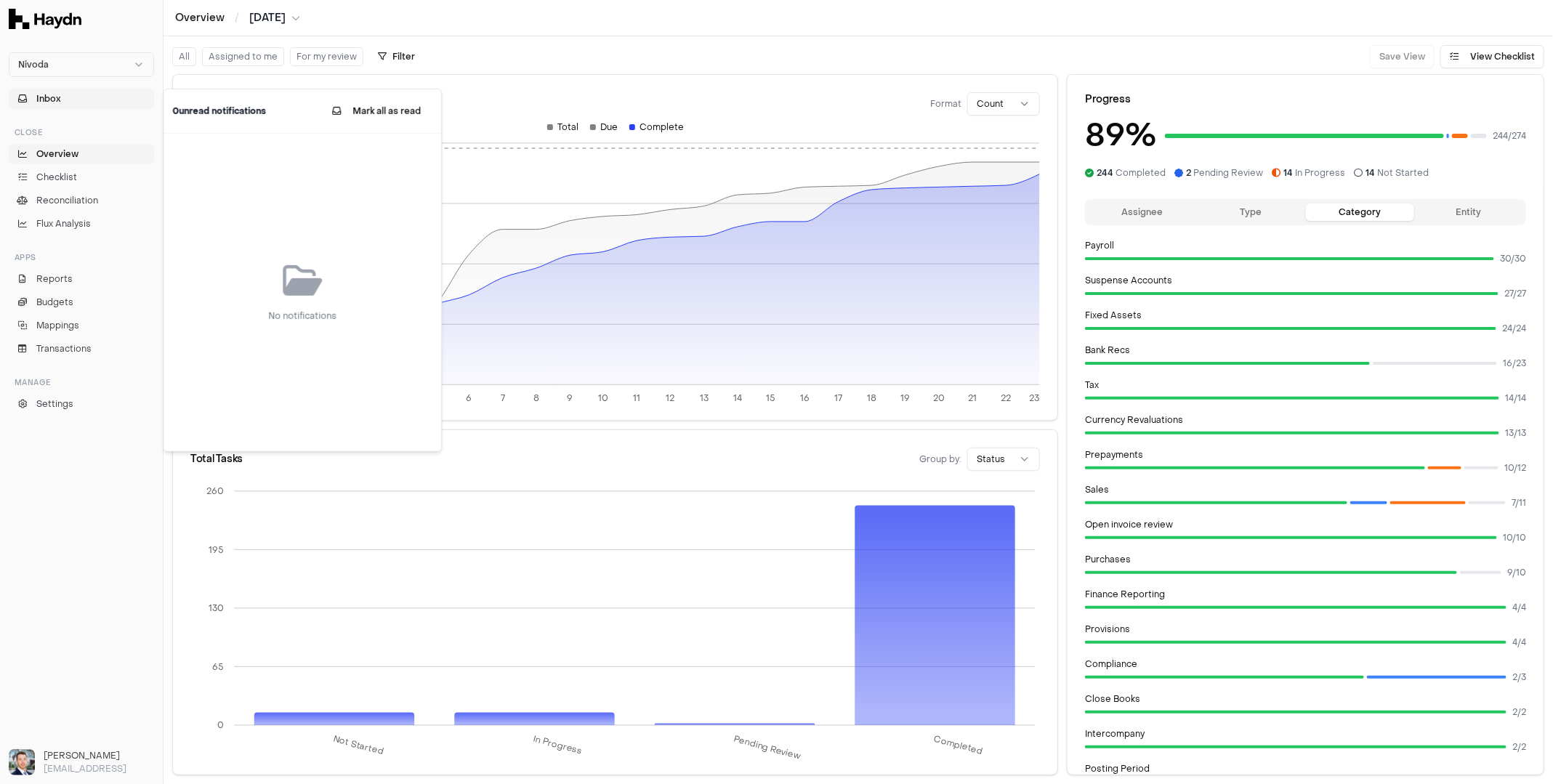
click at [82, 106] on button "Inbox" at bounding box center [81, 99] width 145 height 21
click at [95, 178] on link "Checklist" at bounding box center [81, 177] width 145 height 21
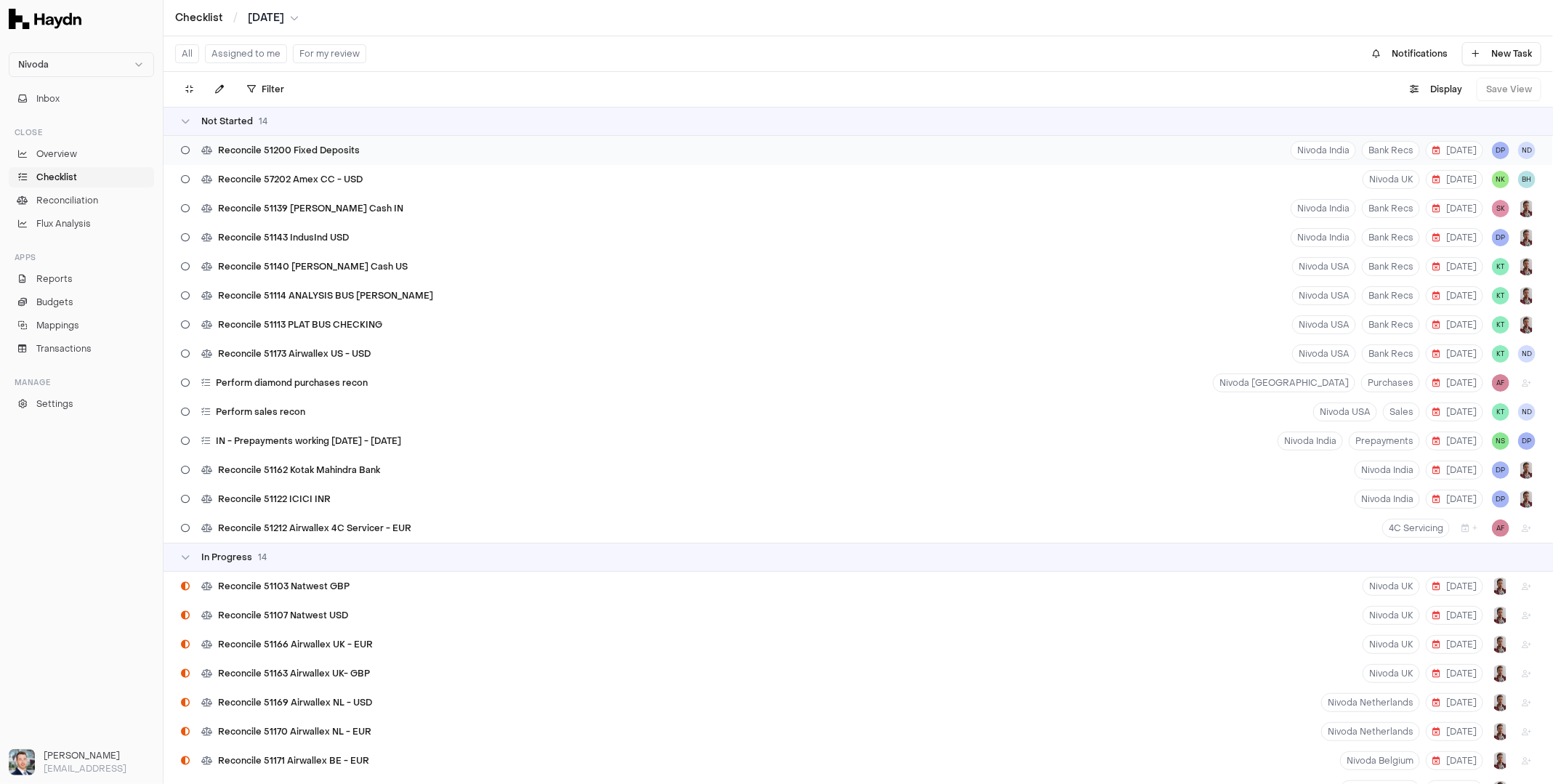
click at [295, 149] on span "Reconcile 51200 Fixed Deposits" at bounding box center [288, 150] width 141 height 12
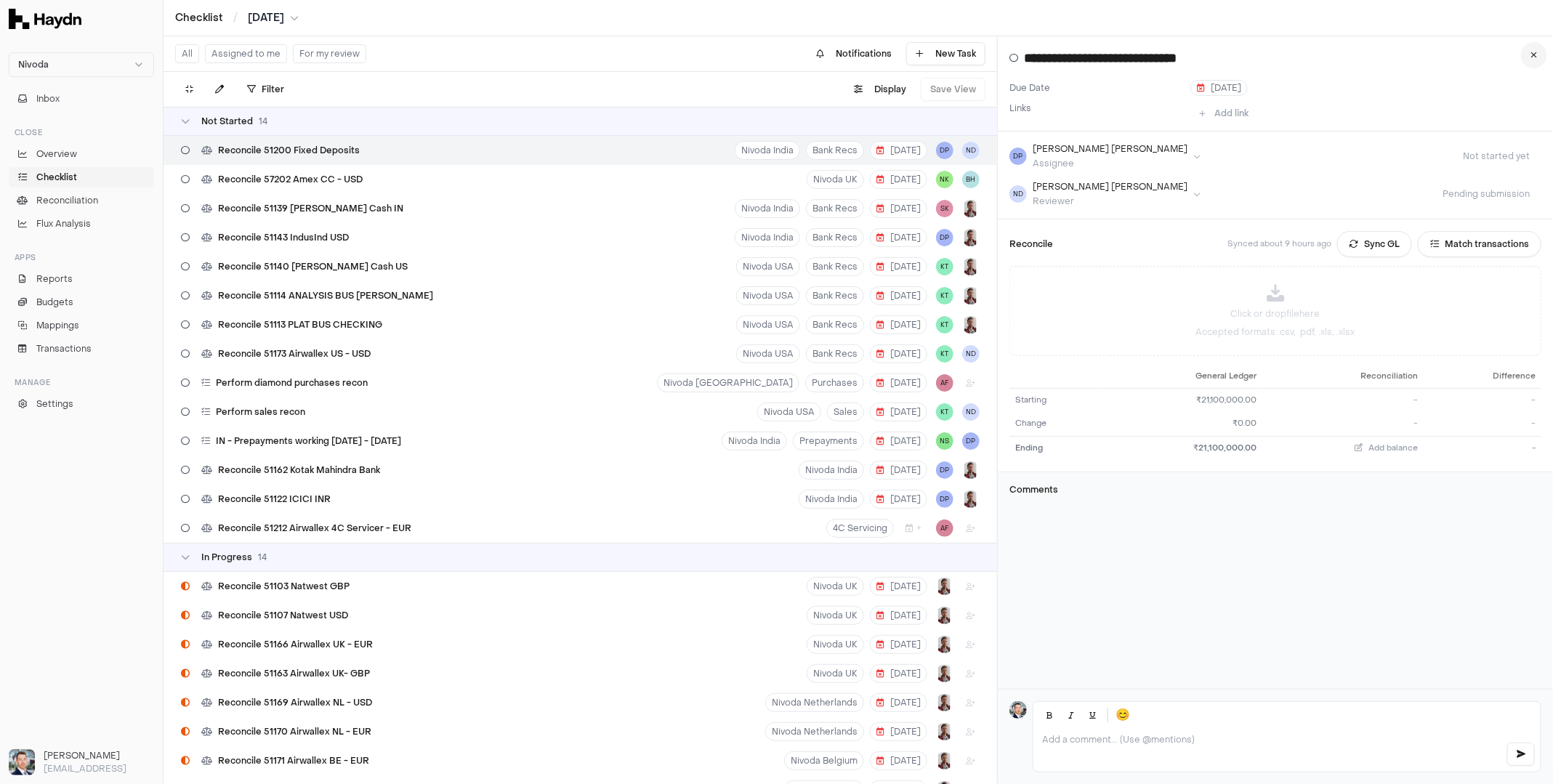
click at [1527, 53] on button at bounding box center [1534, 55] width 26 height 26
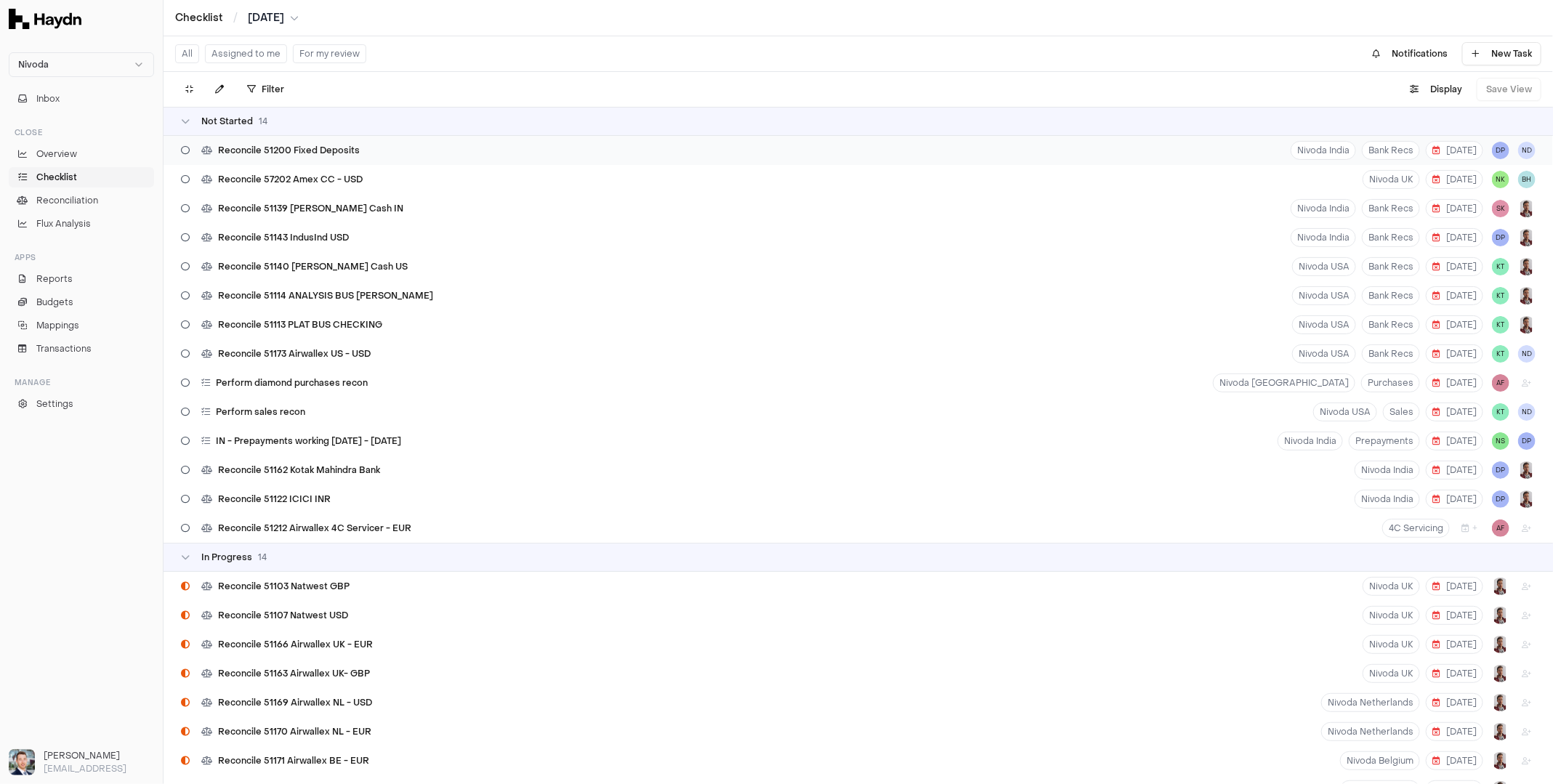
click at [325, 154] on span "Reconcile 51200 Fixed Deposits" at bounding box center [288, 150] width 141 height 12
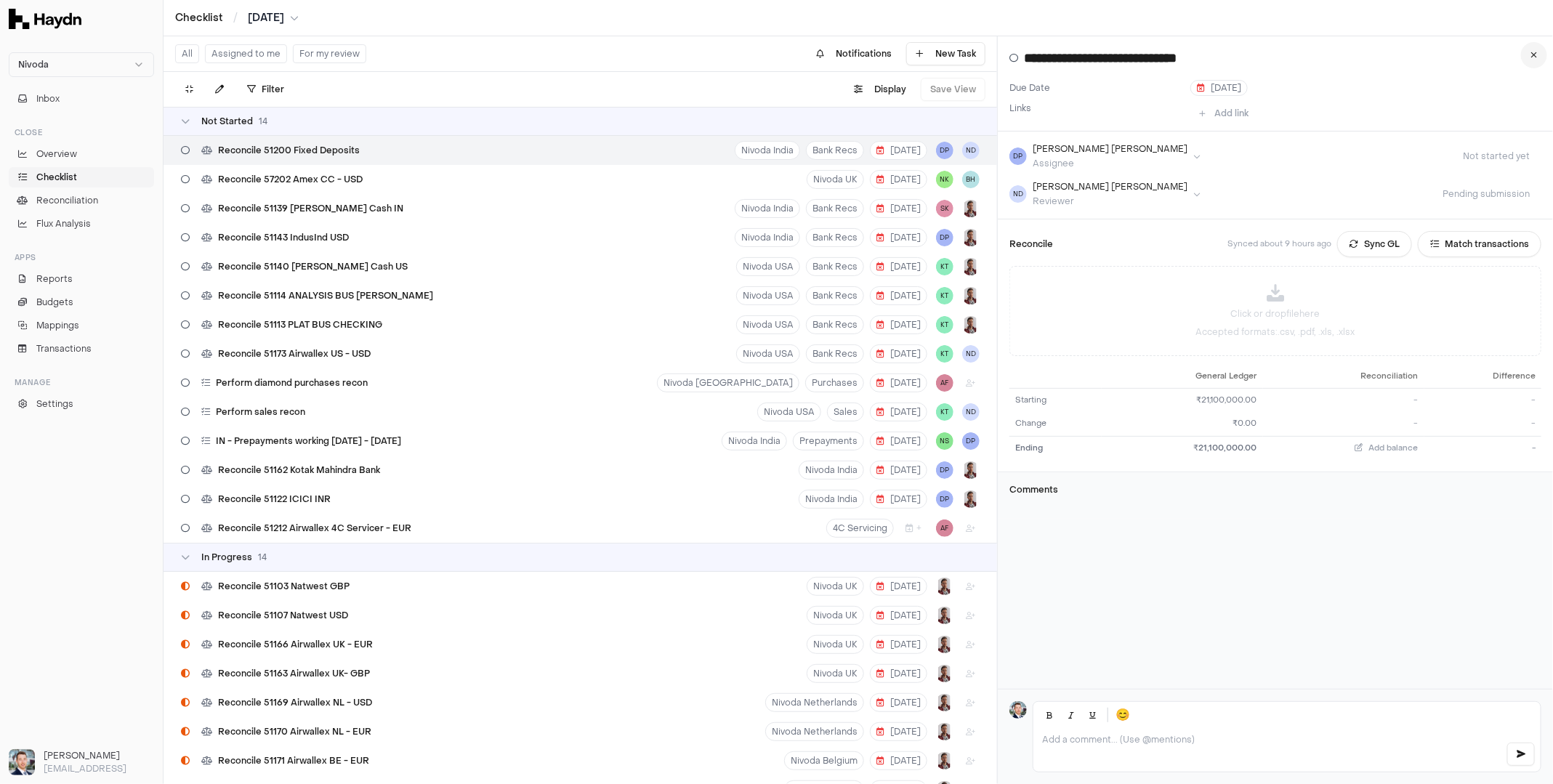
click at [1538, 59] on button at bounding box center [1534, 55] width 26 height 26
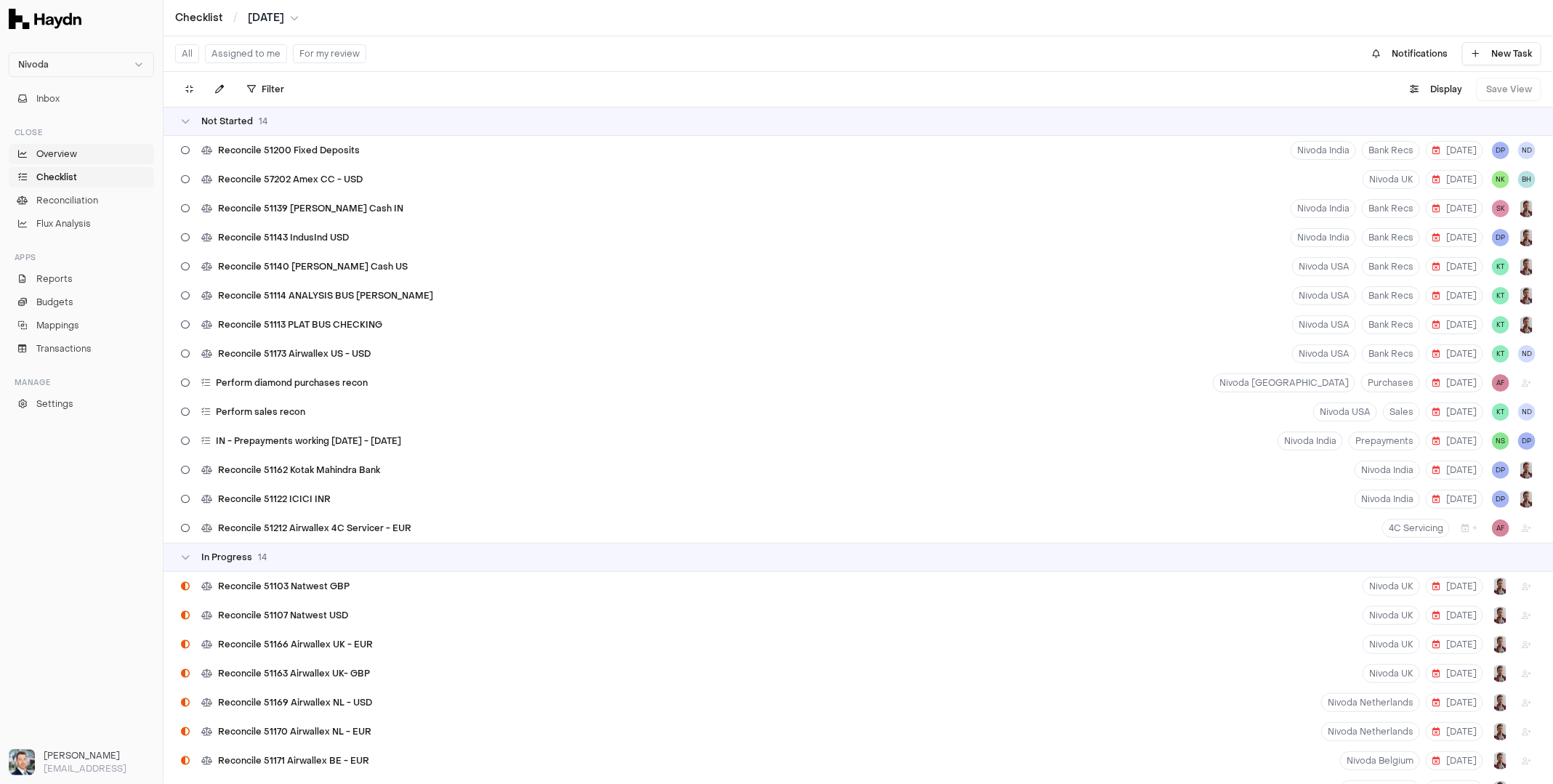
click at [81, 153] on link "Overview" at bounding box center [81, 153] width 145 height 21
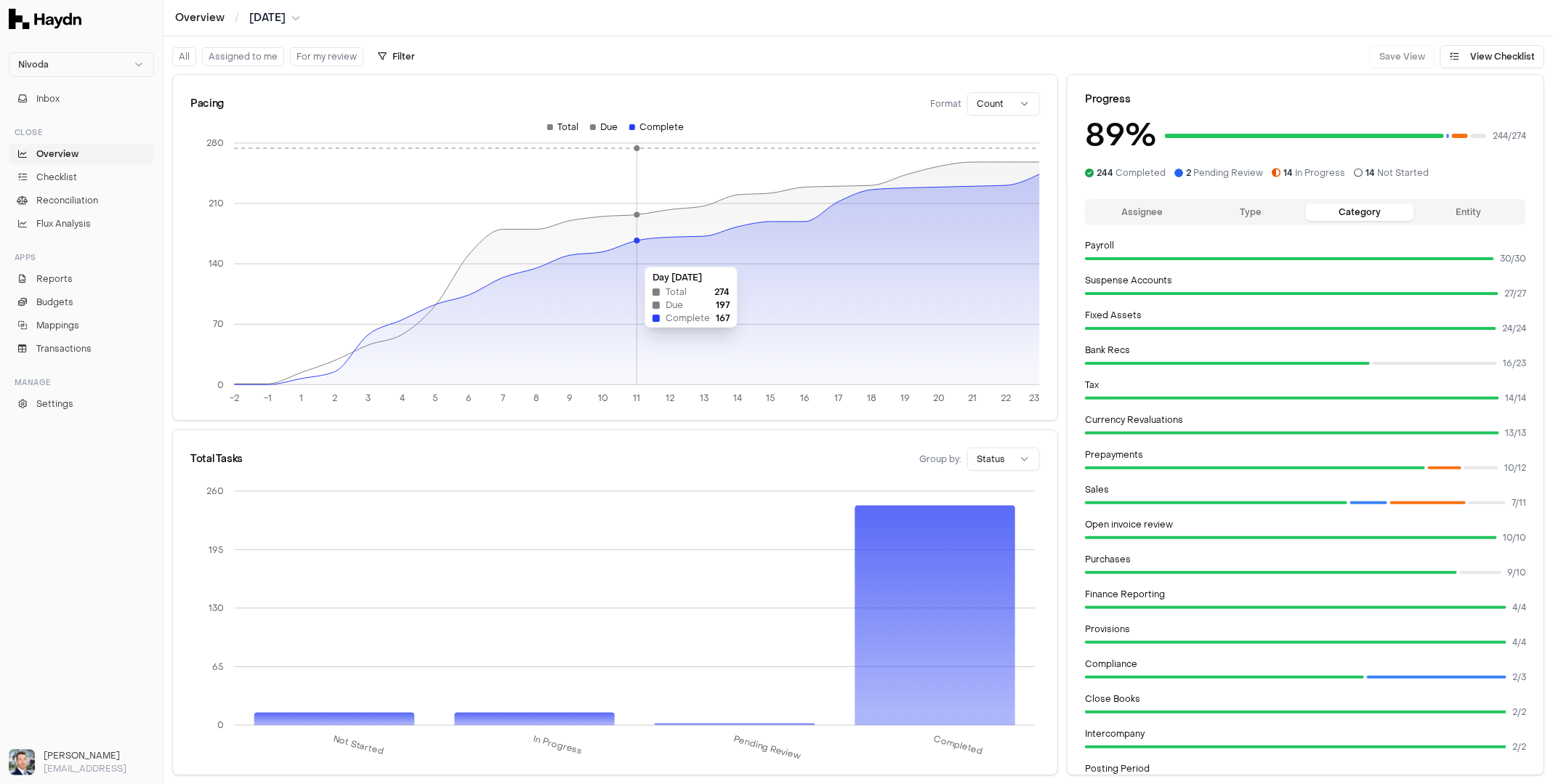
drag, startPoint x: 555, startPoint y: 238, endPoint x: 645, endPoint y: 258, distance: 92.2
click at [645, 259] on icon "-2 -1 1 2 3 4 5 6 7 8 9 10 11 12 13 14 15 16 17 18 19 20 21 22 23 0 70 140 210 …" at bounding box center [614, 268] width 850 height 293
drag, startPoint x: 741, startPoint y: 225, endPoint x: 662, endPoint y: 233, distance: 79.4
click at [662, 233] on icon at bounding box center [637, 273] width 806 height 222
drag, startPoint x: 688, startPoint y: 234, endPoint x: 797, endPoint y: 237, distance: 109.0
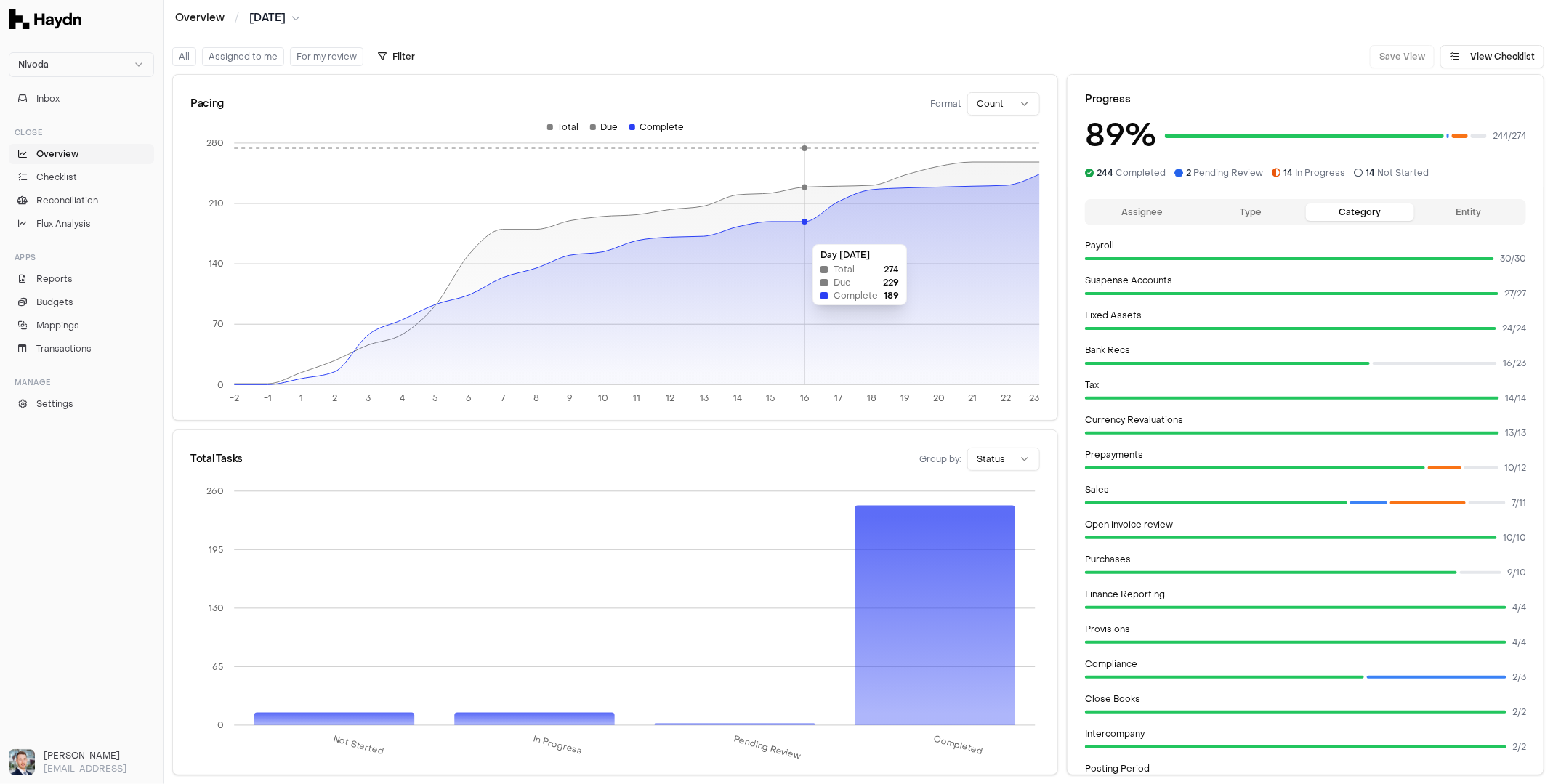
click at [797, 237] on icon "-2 -1 1 2 3 4 5 6 7 8 9 10 11 12 13 14 15 16 17 18 19 20 21 22 23 0 70 140 210 …" at bounding box center [614, 268] width 850 height 293
click at [985, 119] on div "Pacing Format Count" at bounding box center [615, 98] width 884 height 46
click at [987, 115] on body "Nivoda Inbox Close Overview Checklist Reconciliation Flux Analysis Apps Reports…" at bounding box center [776, 392] width 1553 height 784
click at [1006, 111] on html "Nivoda Inbox Close Overview Checklist Reconciliation Flux Analysis Apps Reports…" at bounding box center [776, 392] width 1553 height 784
drag, startPoint x: 649, startPoint y: 131, endPoint x: 626, endPoint y: 128, distance: 23.2
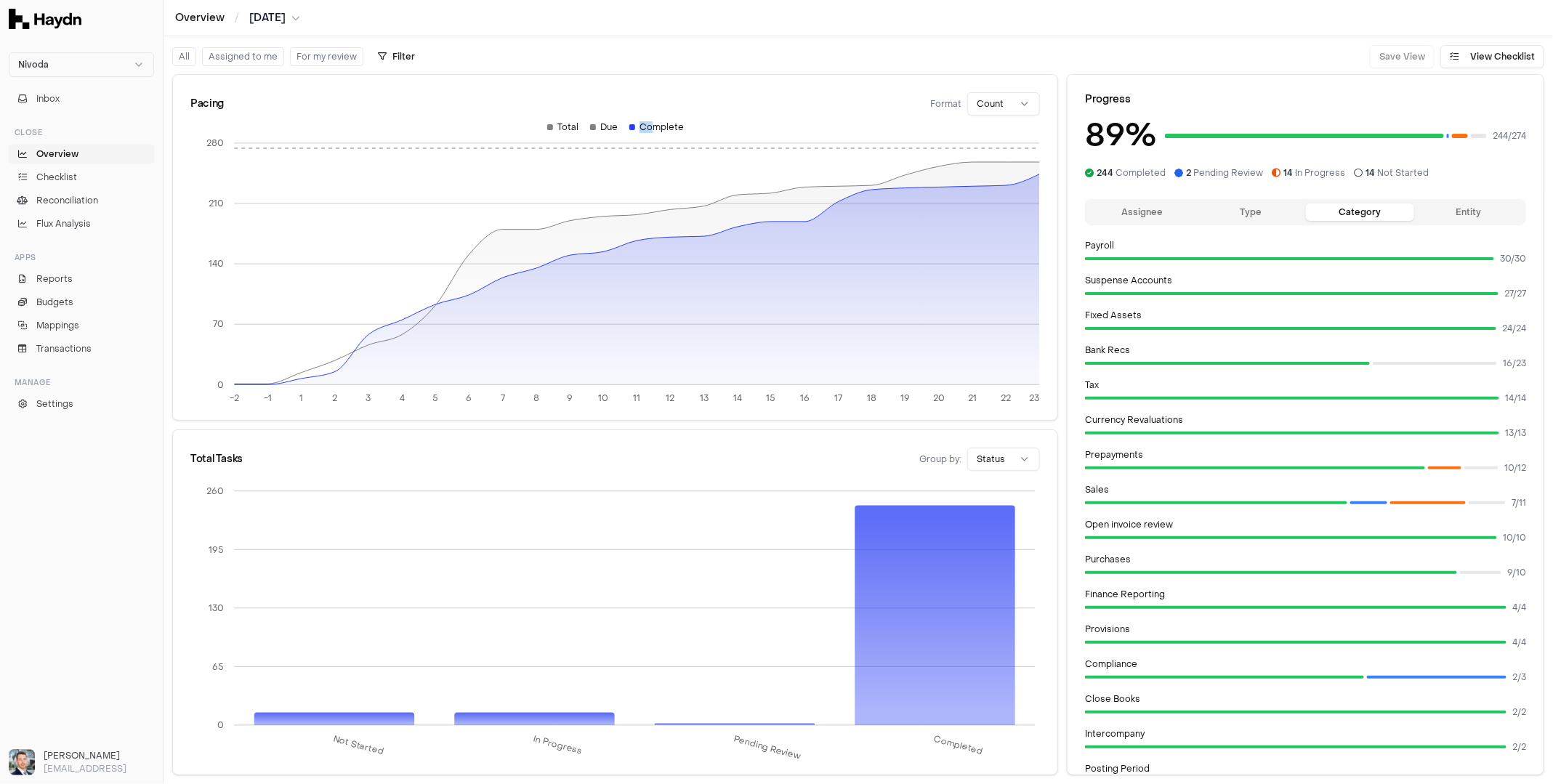
click at [626, 128] on div "Total Due Complete" at bounding box center [615, 131] width 851 height 21
click at [629, 116] on div "Pacing Format Count" at bounding box center [615, 98] width 884 height 46
drag, startPoint x: 626, startPoint y: 285, endPoint x: 571, endPoint y: 296, distance: 56.1
click at [571, 296] on icon at bounding box center [637, 279] width 806 height 211
click at [1143, 217] on button "Assignee" at bounding box center [1142, 213] width 109 height 18
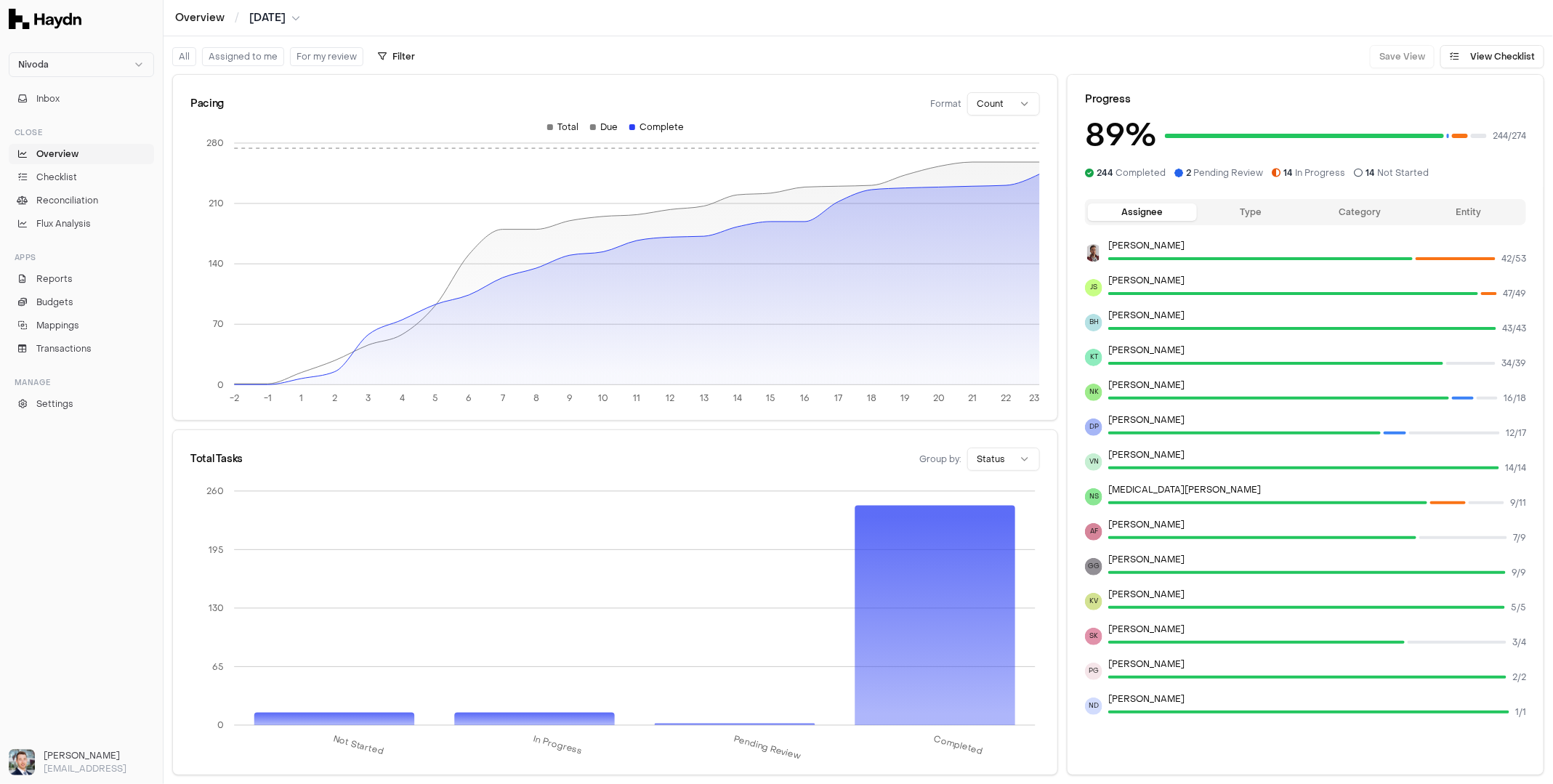
click at [1441, 208] on button "Entity" at bounding box center [1469, 213] width 109 height 18
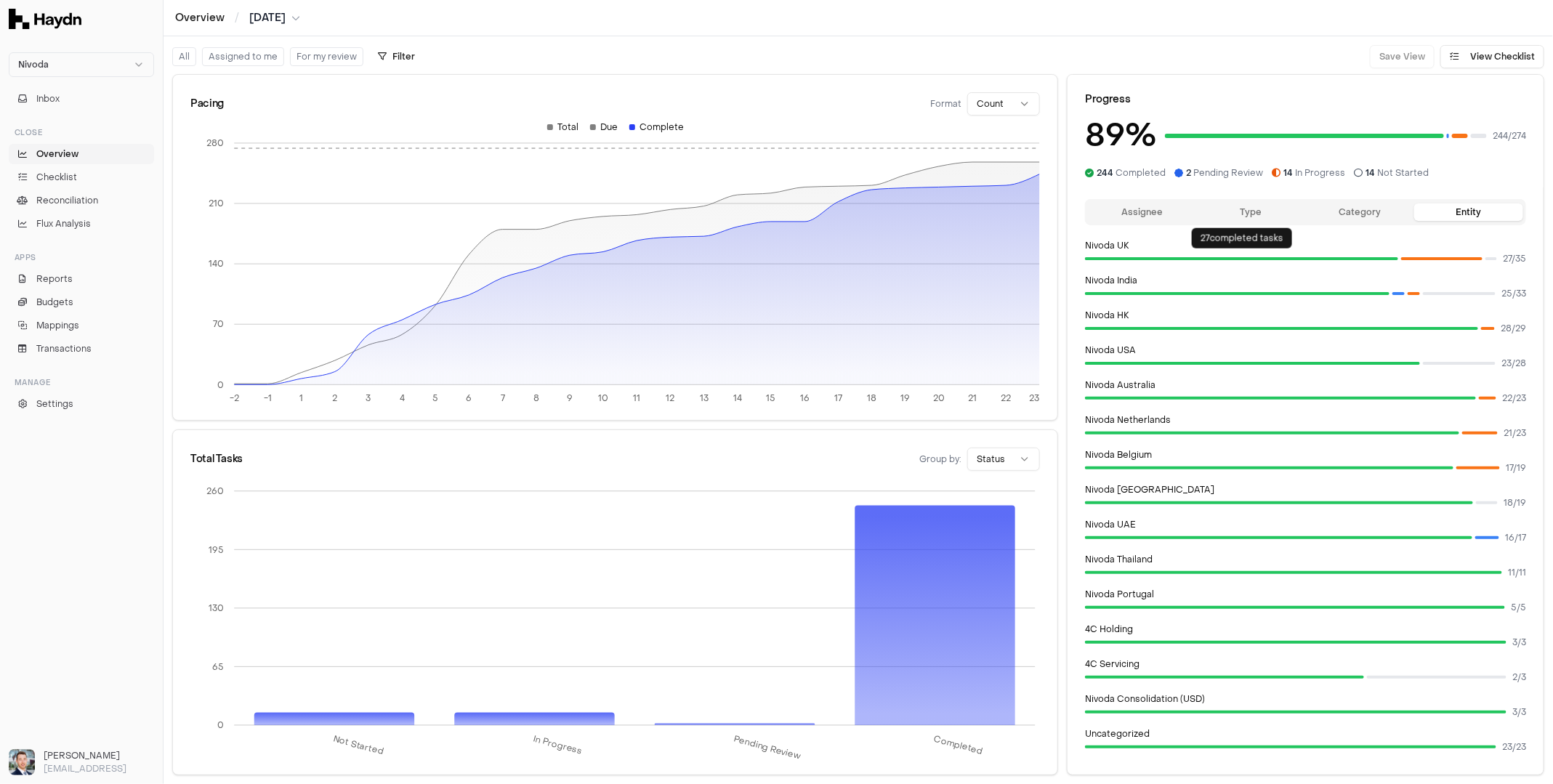
click at [1143, 212] on button "Assignee" at bounding box center [1142, 213] width 109 height 18
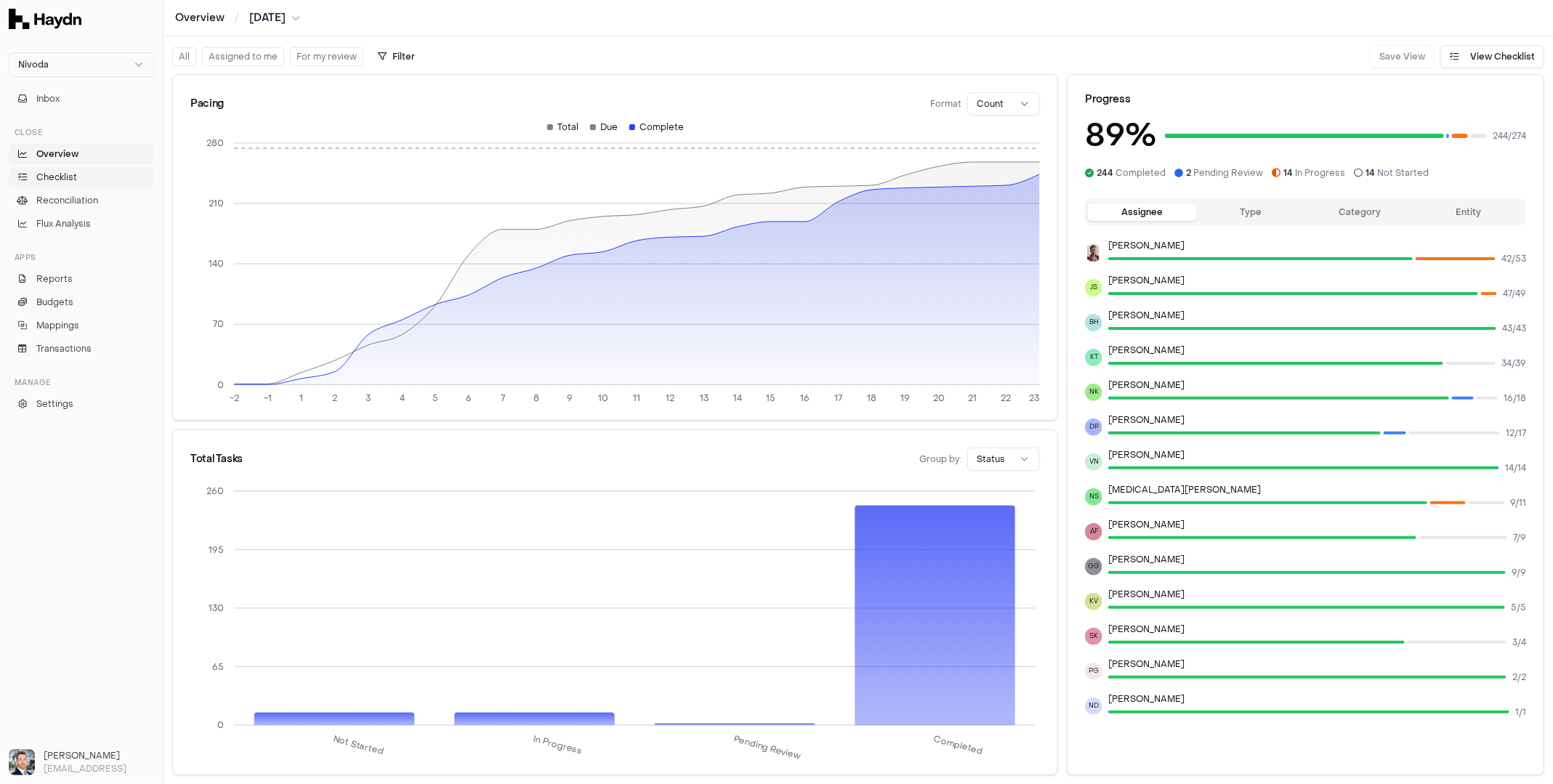
click at [56, 171] on span "Checklist" at bounding box center [56, 177] width 41 height 13
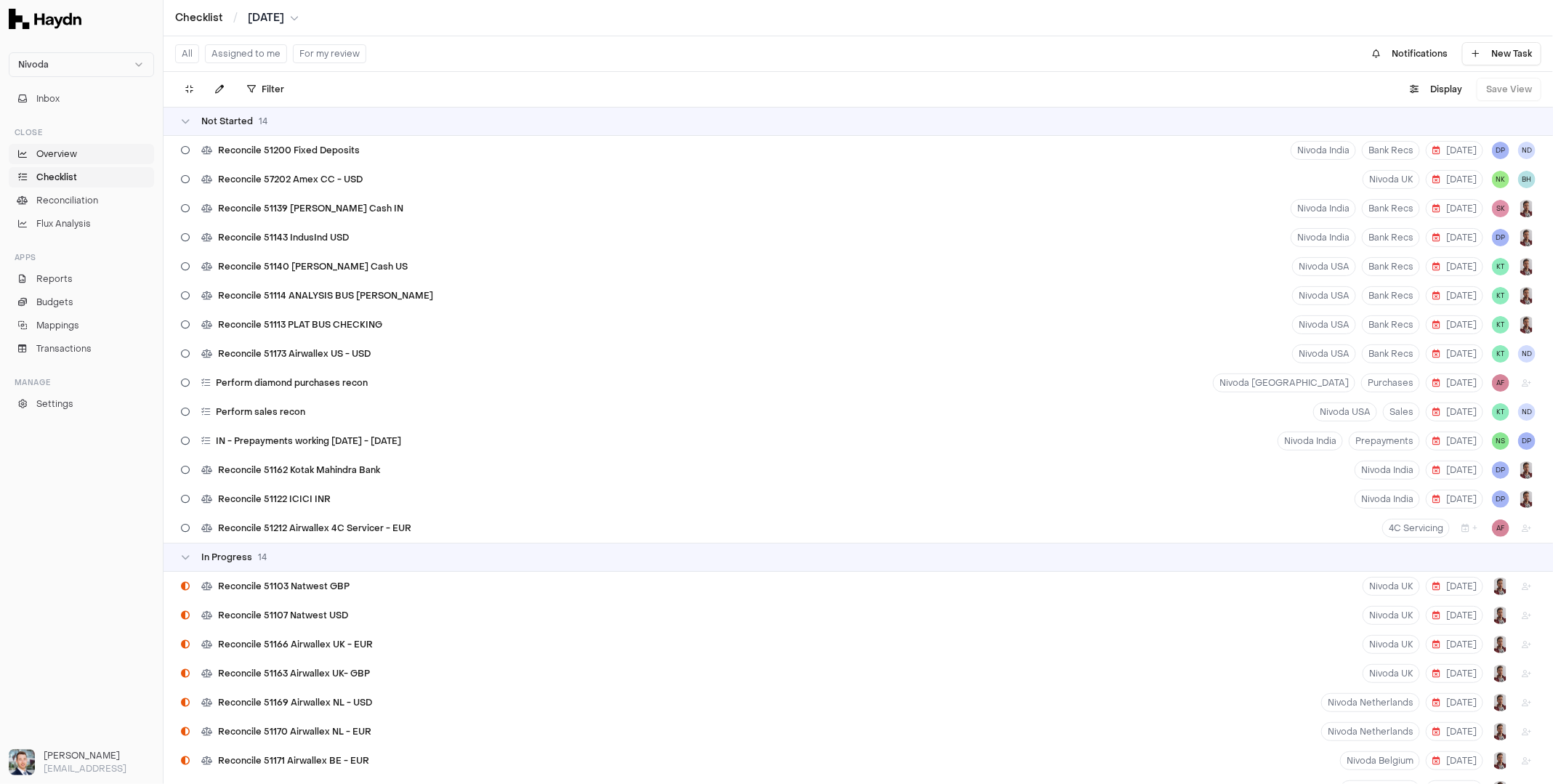
click at [94, 152] on link "Overview" at bounding box center [81, 153] width 145 height 21
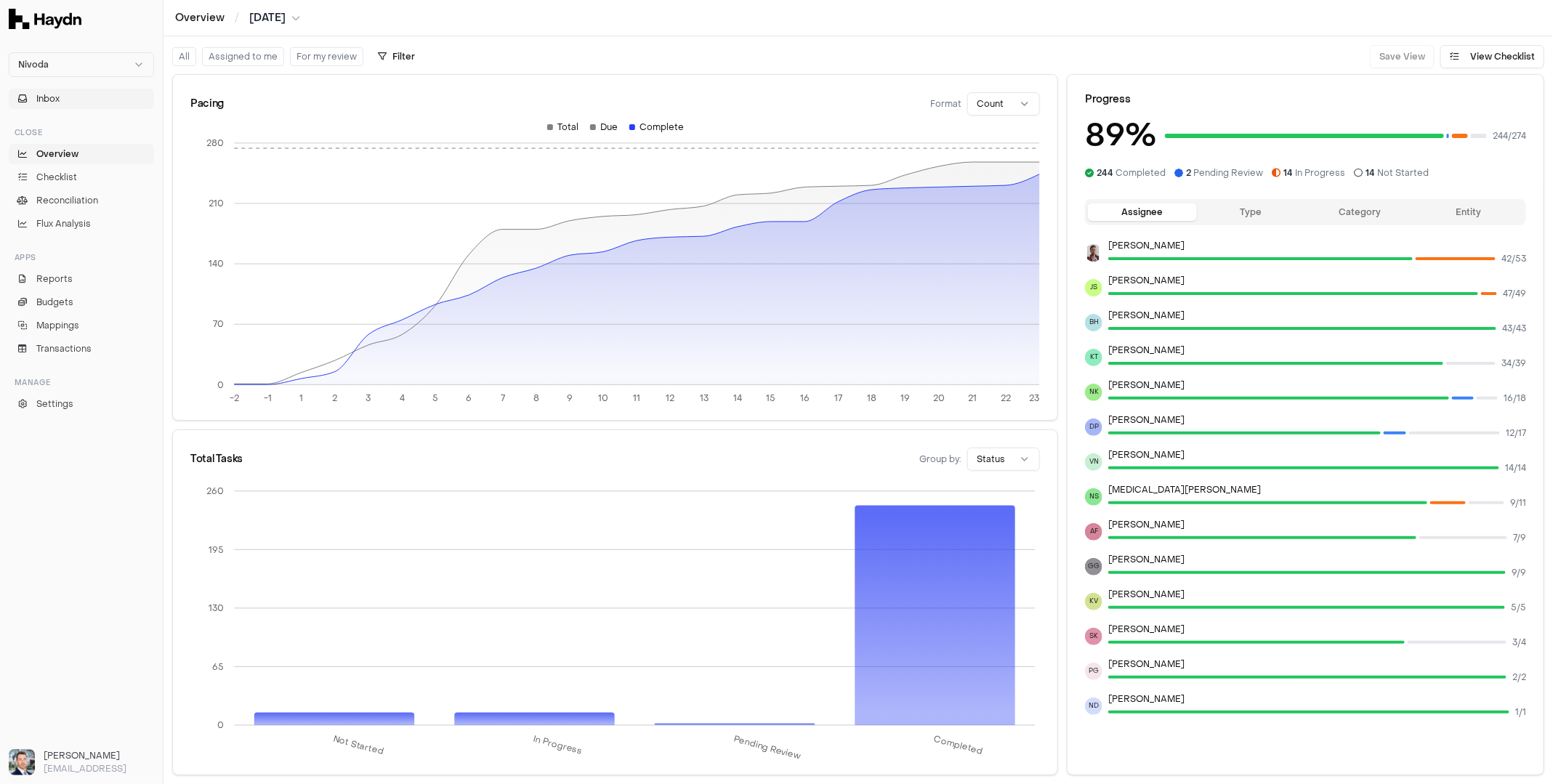
click at [92, 100] on button "Inbox" at bounding box center [81, 99] width 145 height 21
